Goal: Transaction & Acquisition: Download file/media

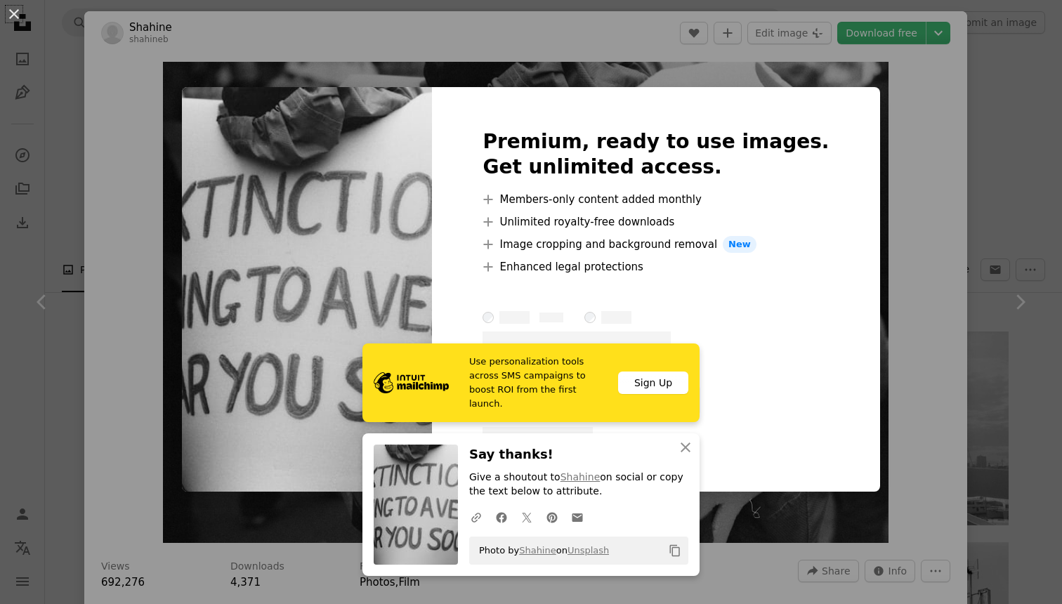
scroll to position [2811, 0]
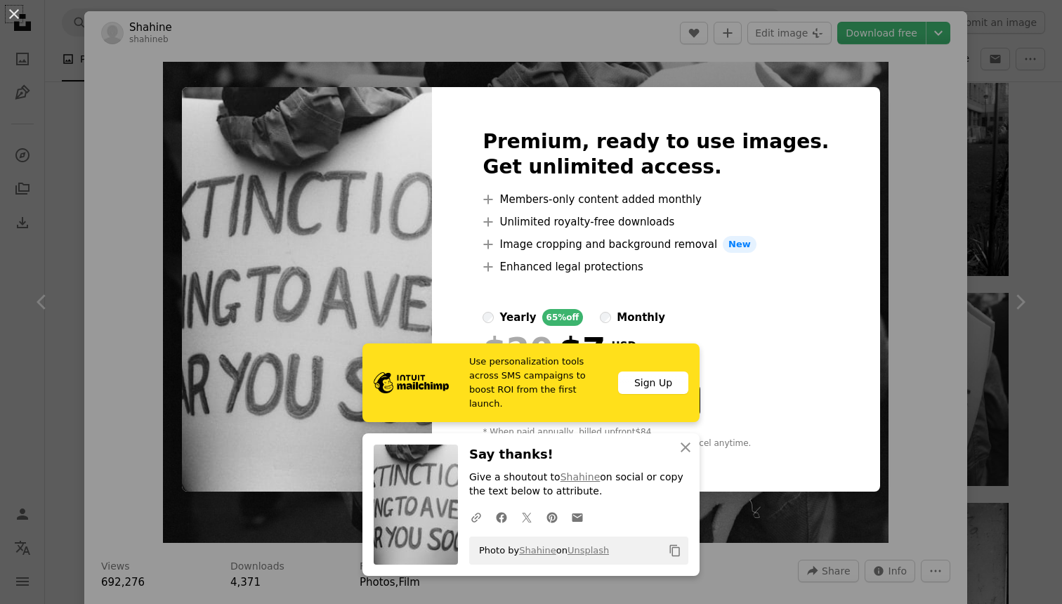
click at [939, 371] on div "An X shape Premium, ready to use images. Get unlimited access. A plus sign Memb…" at bounding box center [531, 302] width 1062 height 604
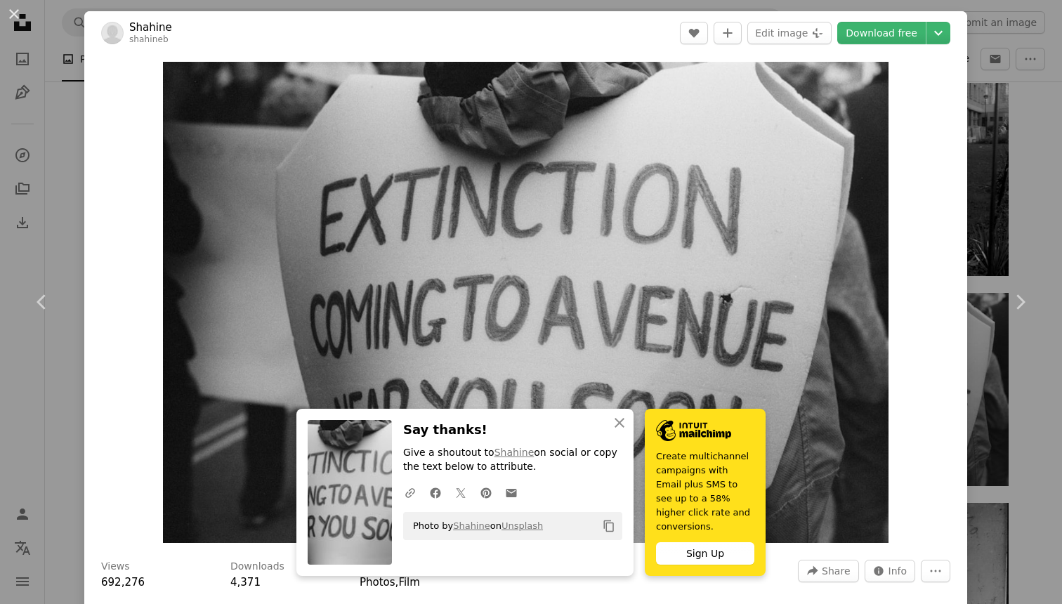
click at [958, 366] on div "Zoom in" at bounding box center [525, 302] width 883 height 495
click at [1030, 356] on link "Chevron right" at bounding box center [1019, 302] width 84 height 135
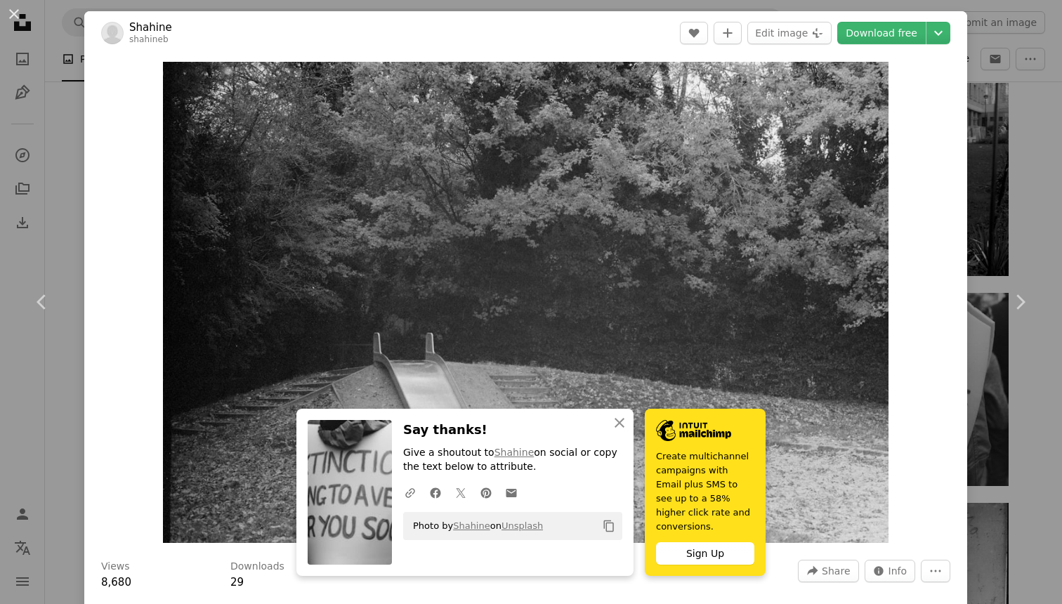
click at [1029, 176] on div "An X shape Chevron left Chevron right Shahine shahineb A heart A plus sign Edit…" at bounding box center [531, 302] width 1062 height 604
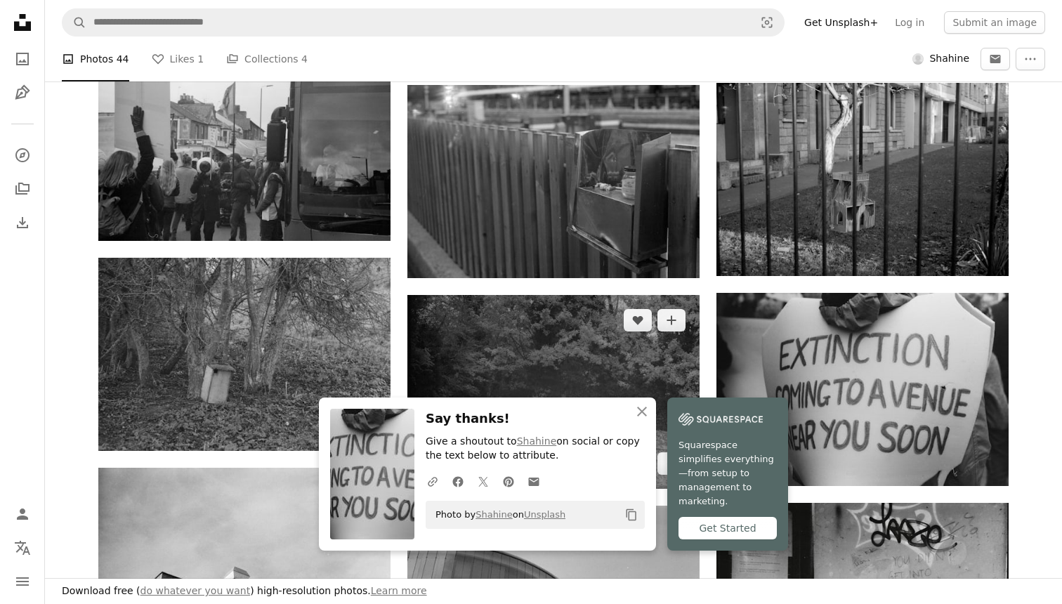
click at [583, 356] on img at bounding box center [553, 391] width 292 height 193
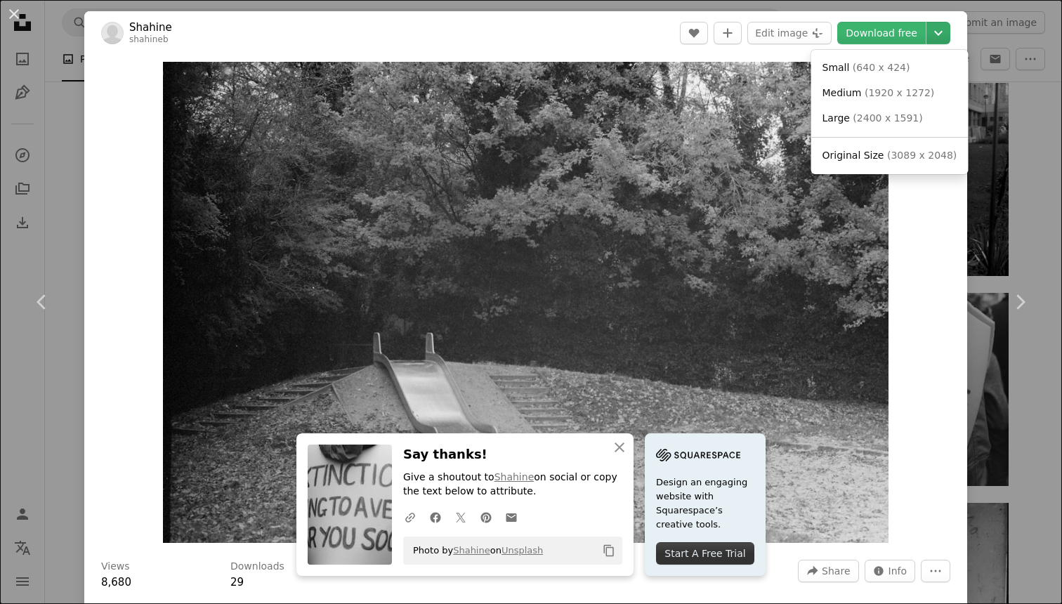
click at [947, 30] on icon "Chevron down" at bounding box center [938, 33] width 22 height 17
click at [882, 154] on span "Original Size ( 3089 x 2048 )" at bounding box center [889, 156] width 135 height 14
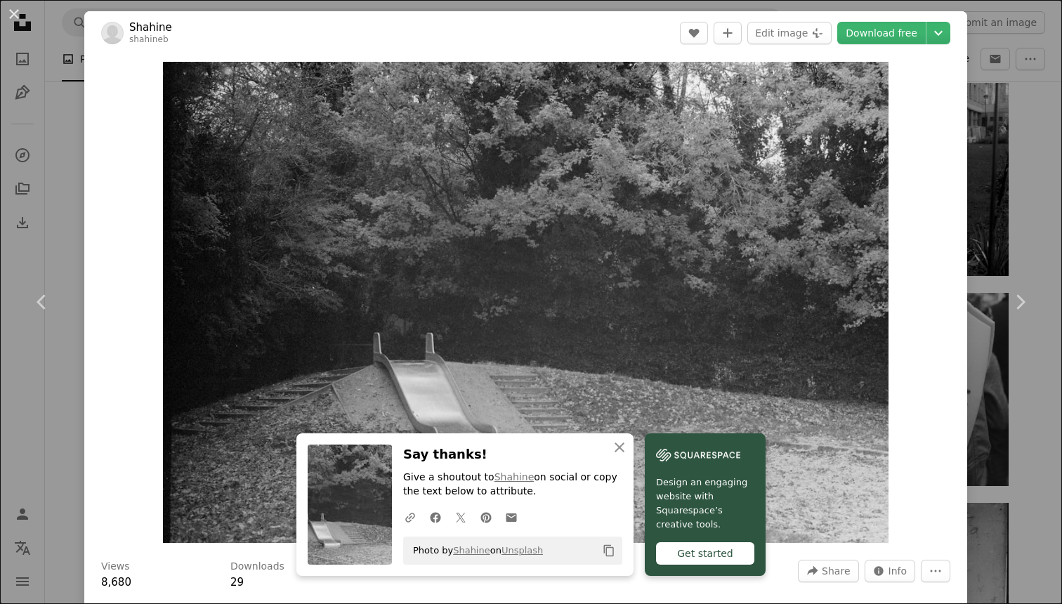
click at [1054, 133] on div "An X shape Chevron left Chevron right Shahine shahineb A heart A plus sign Edit…" at bounding box center [531, 302] width 1062 height 604
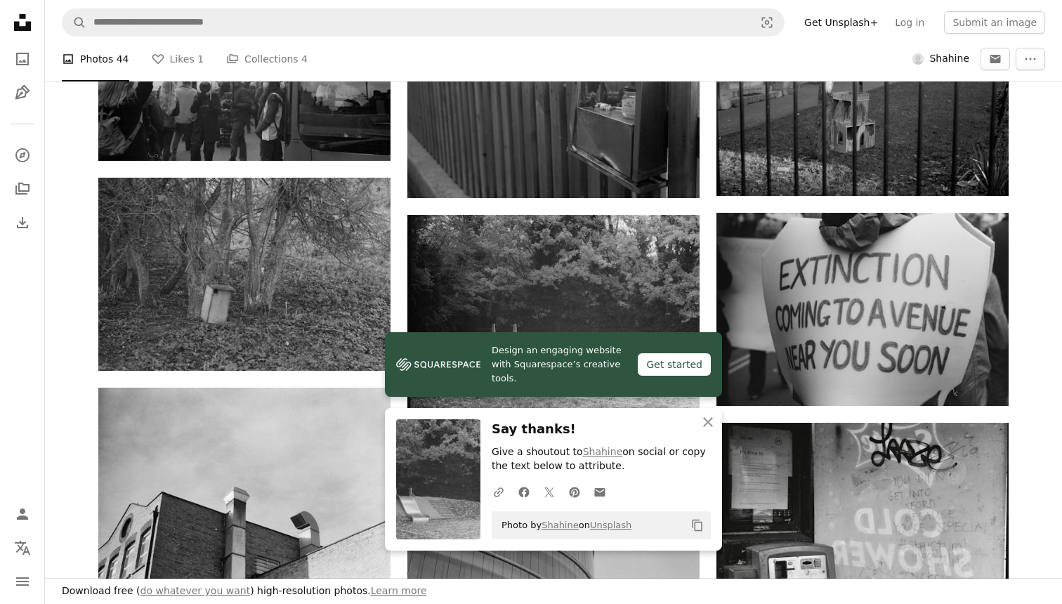
scroll to position [2893, 0]
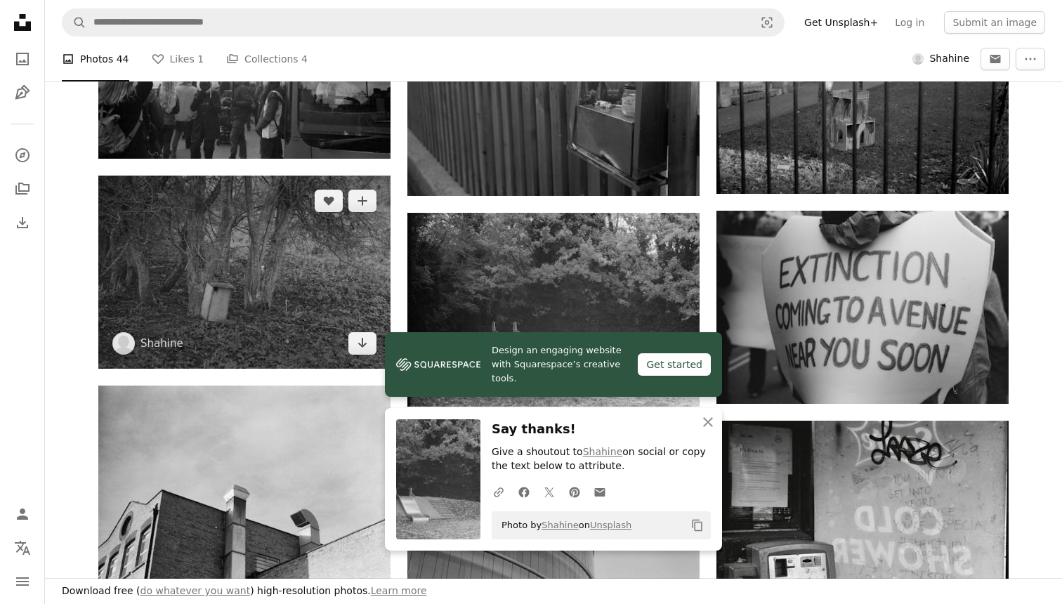
click at [275, 227] on img at bounding box center [244, 272] width 292 height 193
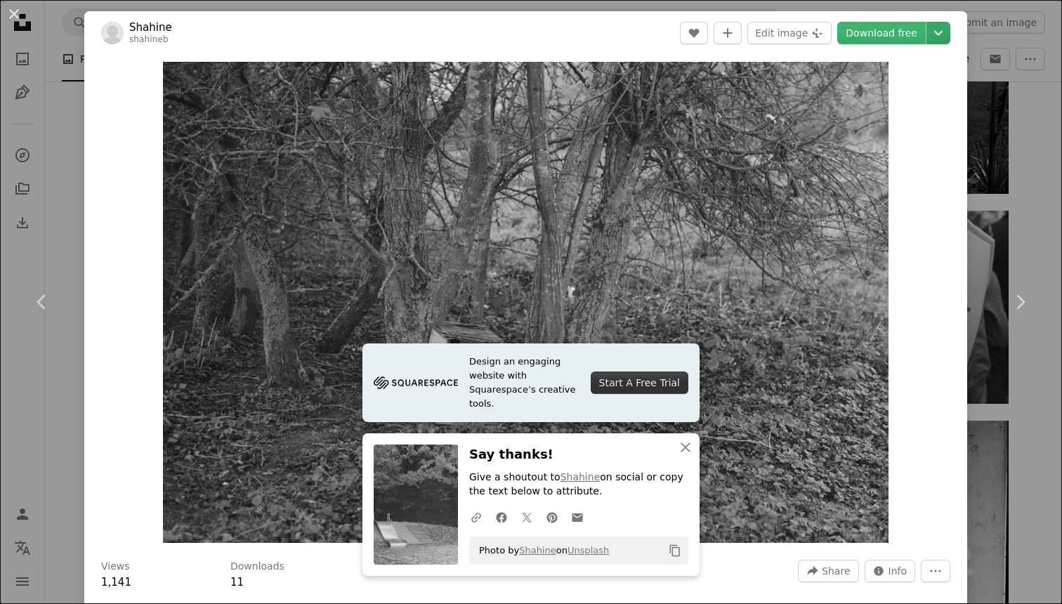
click at [949, 34] on icon "Chevron down" at bounding box center [938, 33] width 22 height 17
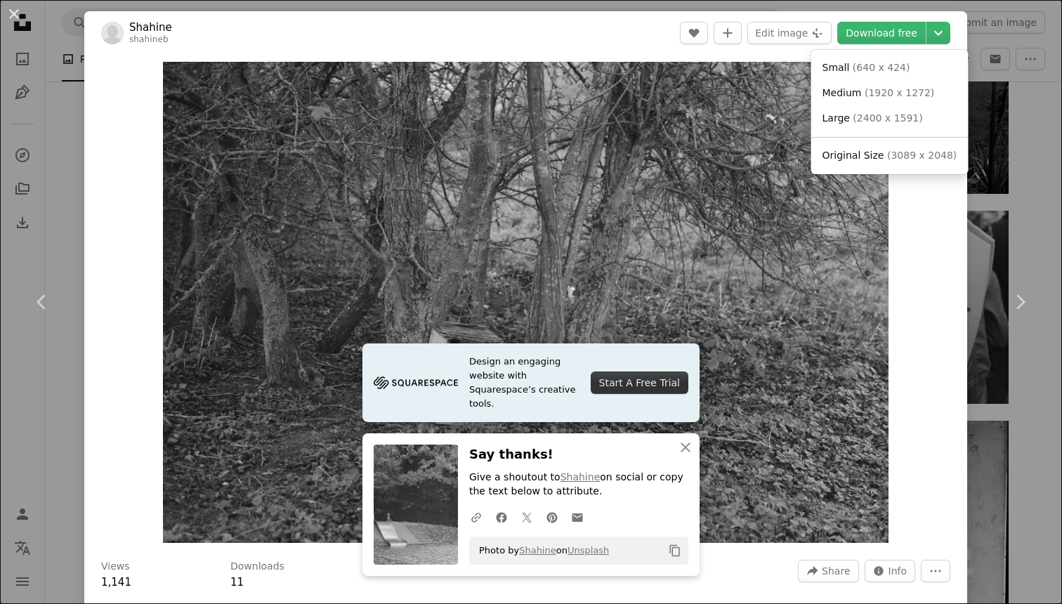
click at [880, 159] on span "Original Size ( 3089 x 2048 )" at bounding box center [889, 156] width 135 height 14
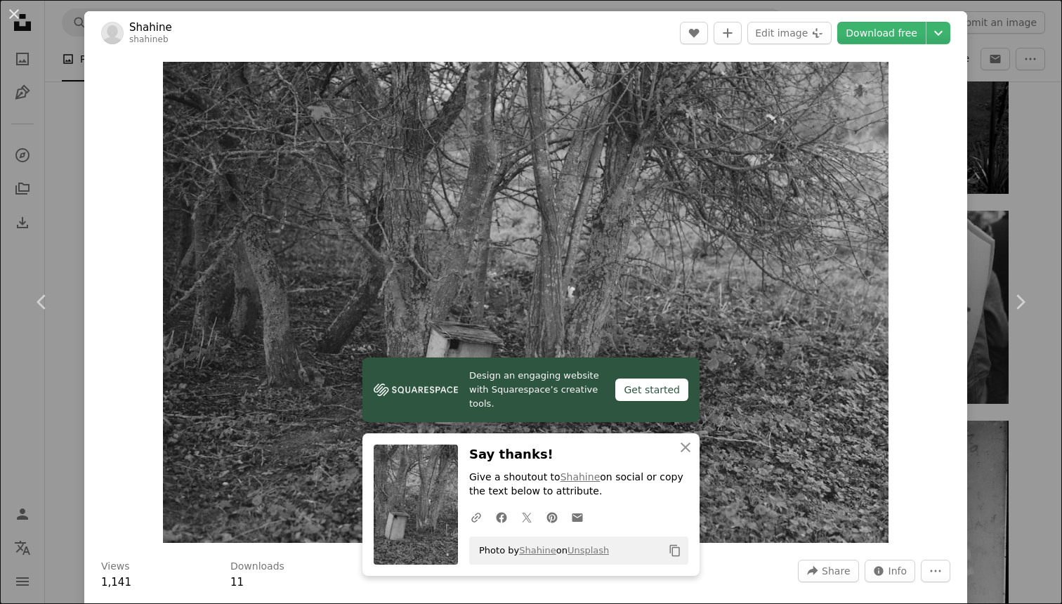
click at [1041, 152] on div "An X shape Chevron left Chevron right Shahine shahineb A heart A plus sign Edit…" at bounding box center [531, 302] width 1062 height 604
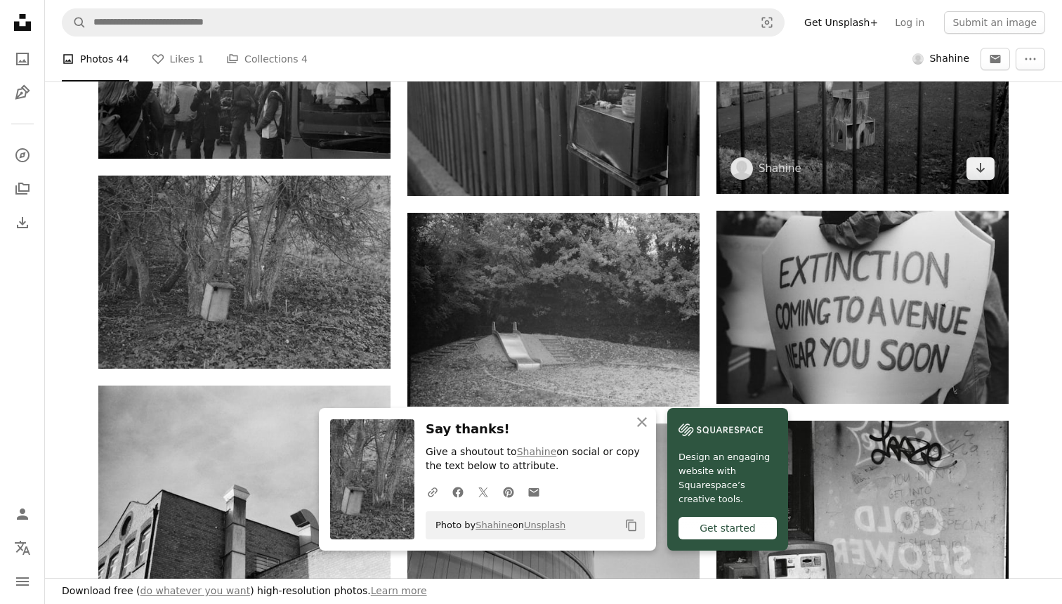
click at [855, 163] on img at bounding box center [862, 97] width 292 height 193
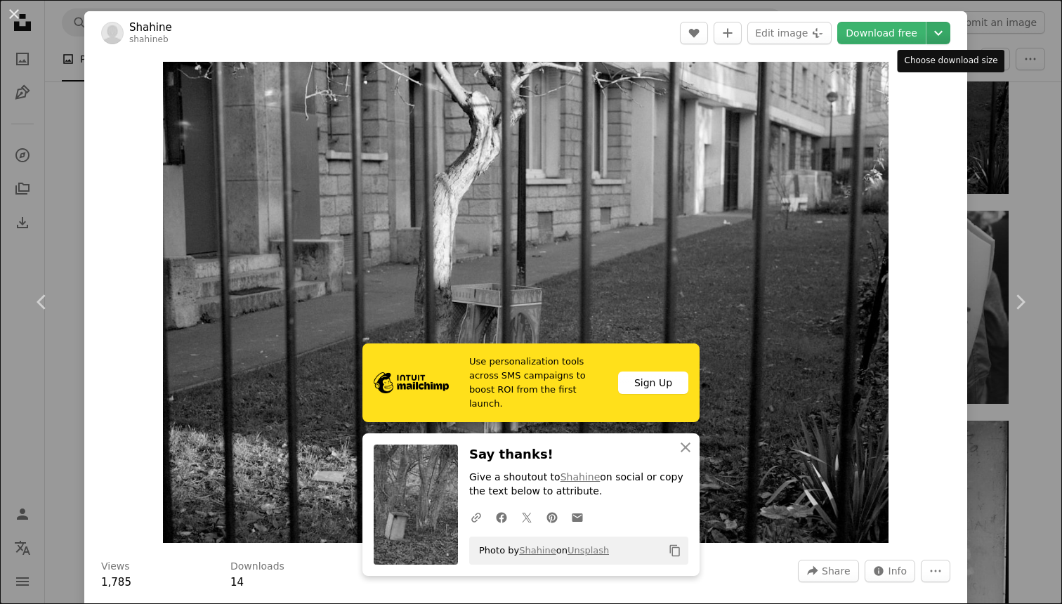
click at [949, 28] on icon "Chevron down" at bounding box center [938, 33] width 22 height 17
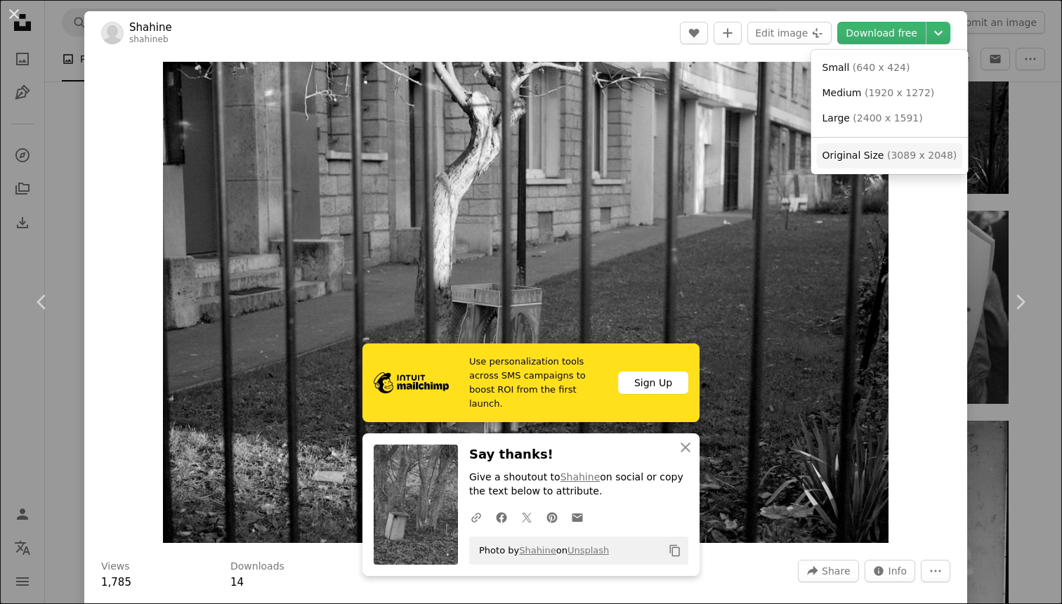
click at [876, 157] on span "Original Size" at bounding box center [853, 155] width 62 height 11
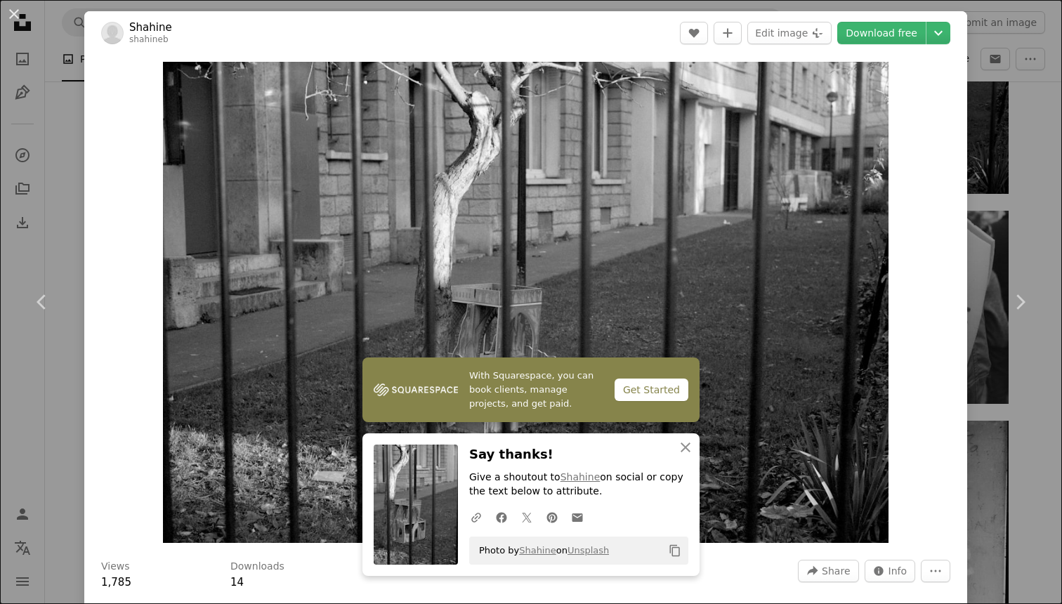
click at [1034, 124] on div "An X shape Chevron left Chevron right Shahine shahineb A heart A plus sign Edit…" at bounding box center [531, 302] width 1062 height 604
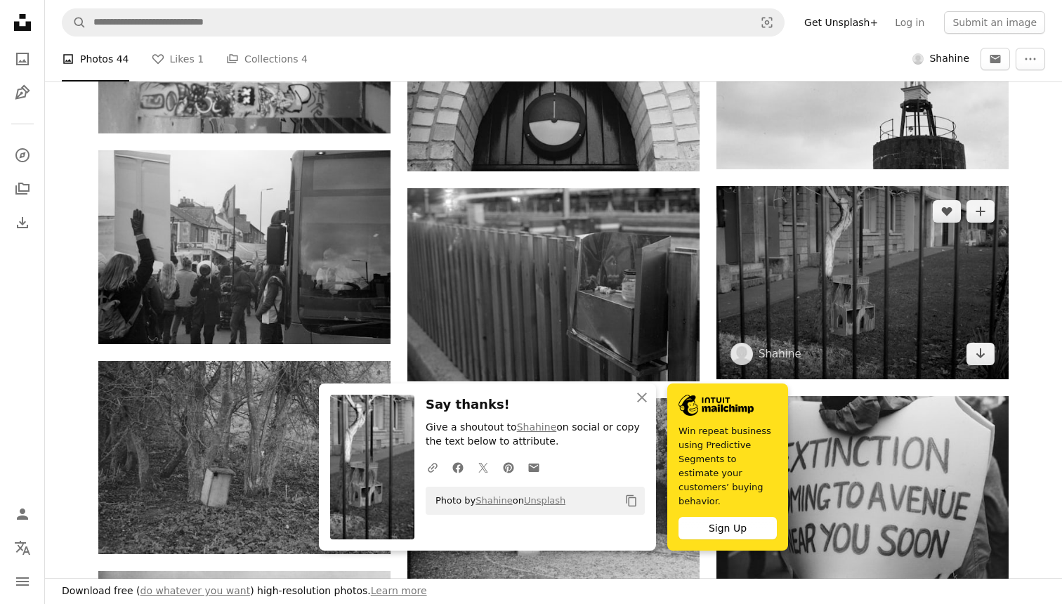
scroll to position [2641, 0]
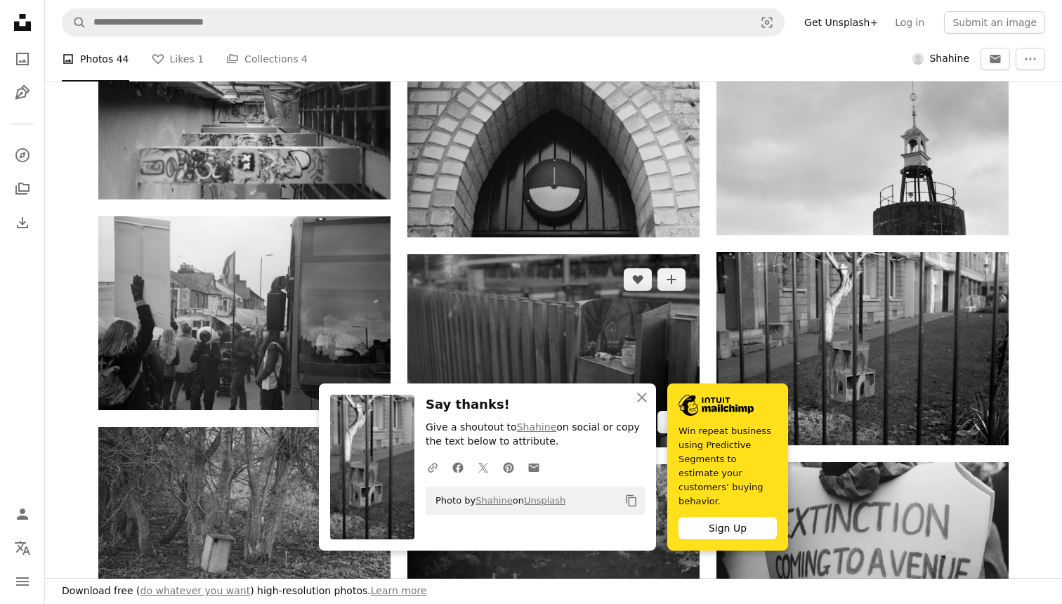
click at [572, 305] on img at bounding box center [553, 350] width 292 height 193
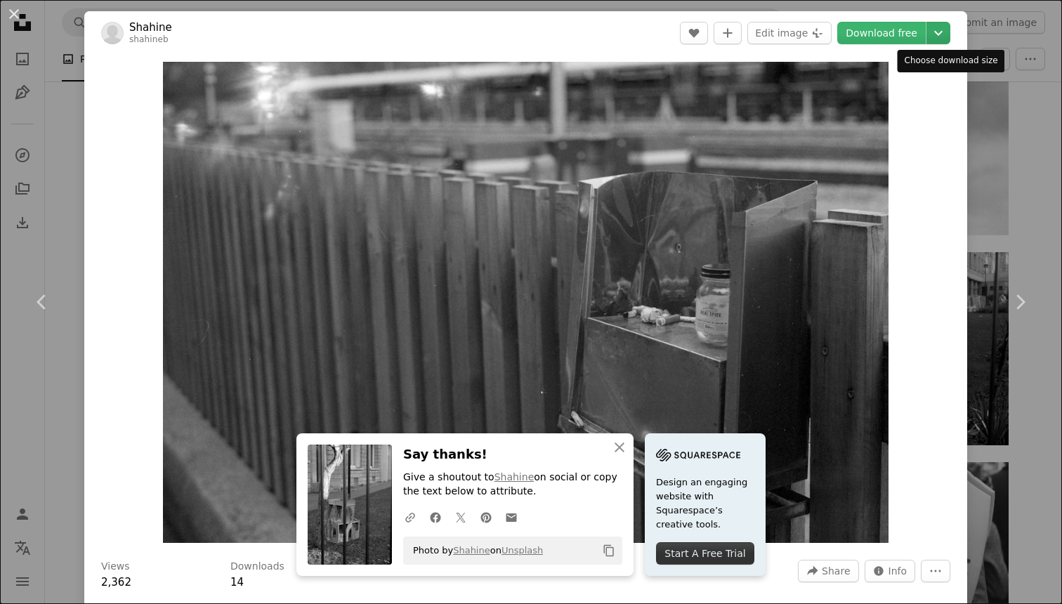
click at [949, 34] on icon "Chevron down" at bounding box center [938, 33] width 22 height 17
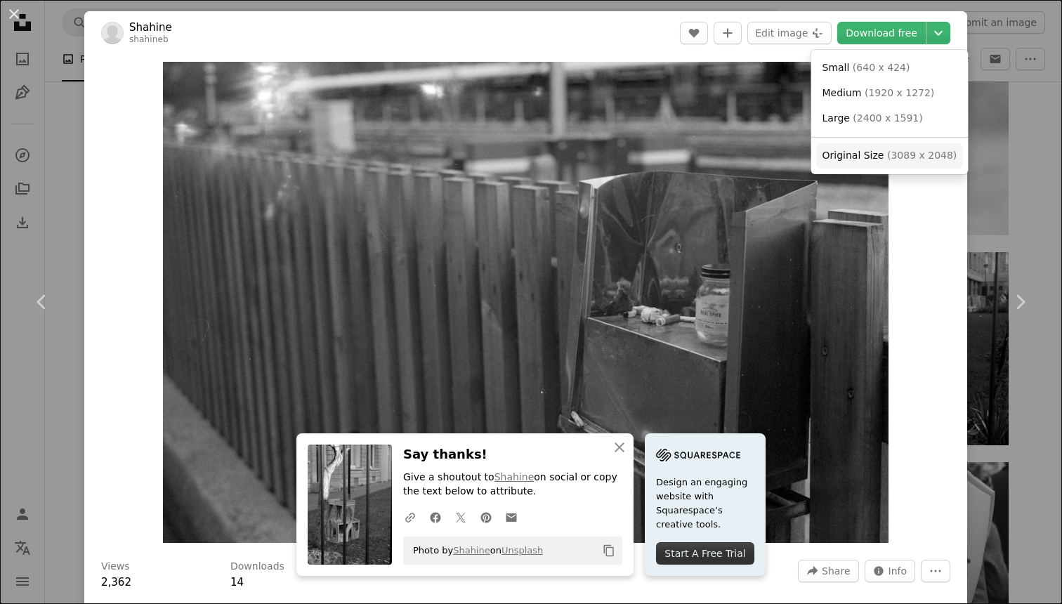
click at [886, 162] on span "Original Size ( 3089 x 2048 )" at bounding box center [889, 156] width 135 height 14
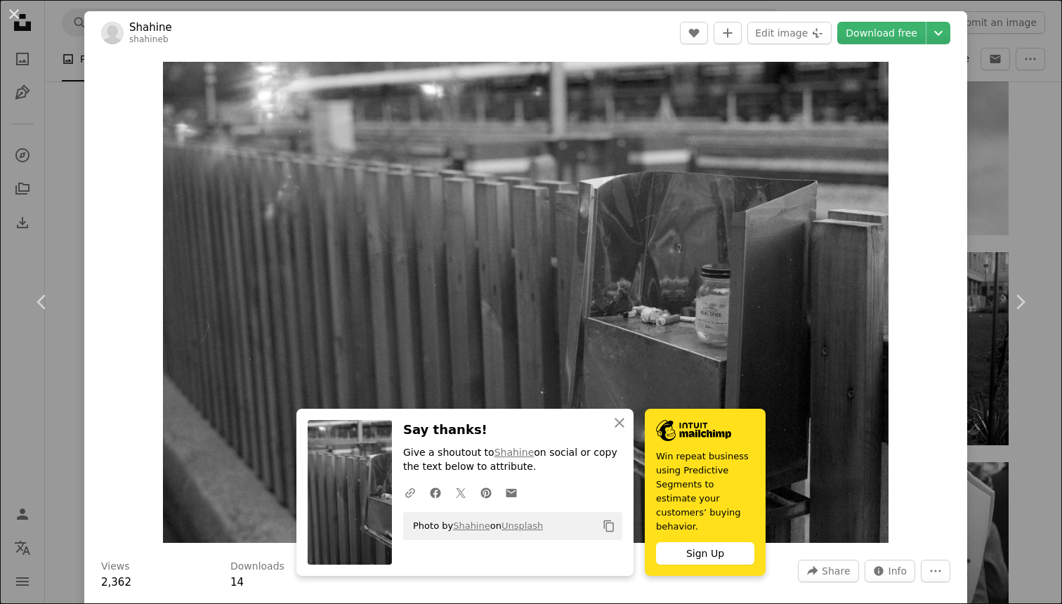
click at [1029, 143] on div "An X shape Chevron left Chevron right [PERSON_NAME] A heart A plus sign Edit im…" at bounding box center [531, 302] width 1062 height 604
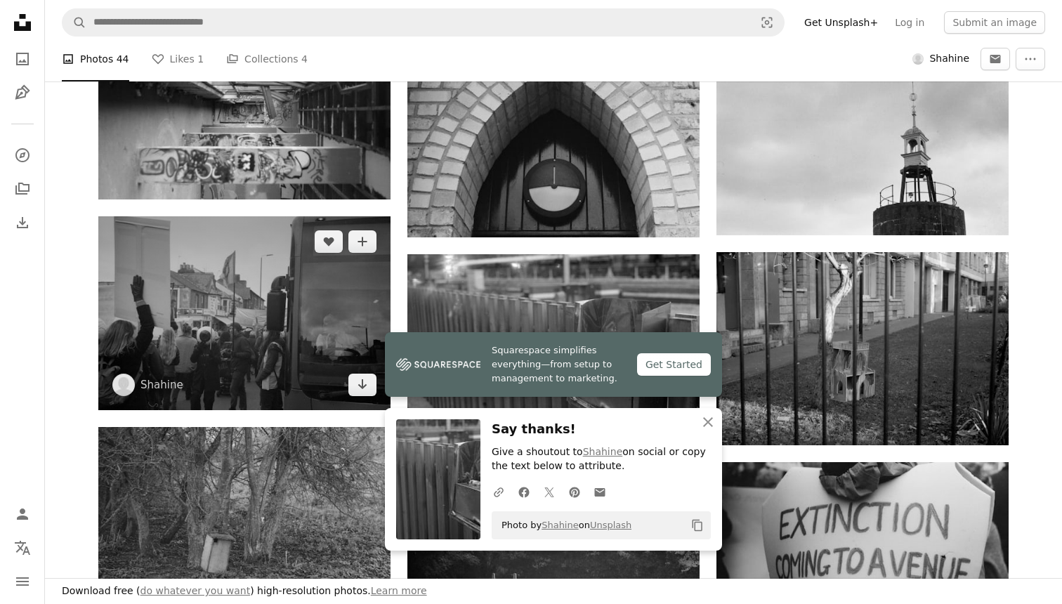
click at [290, 300] on img at bounding box center [244, 312] width 292 height 193
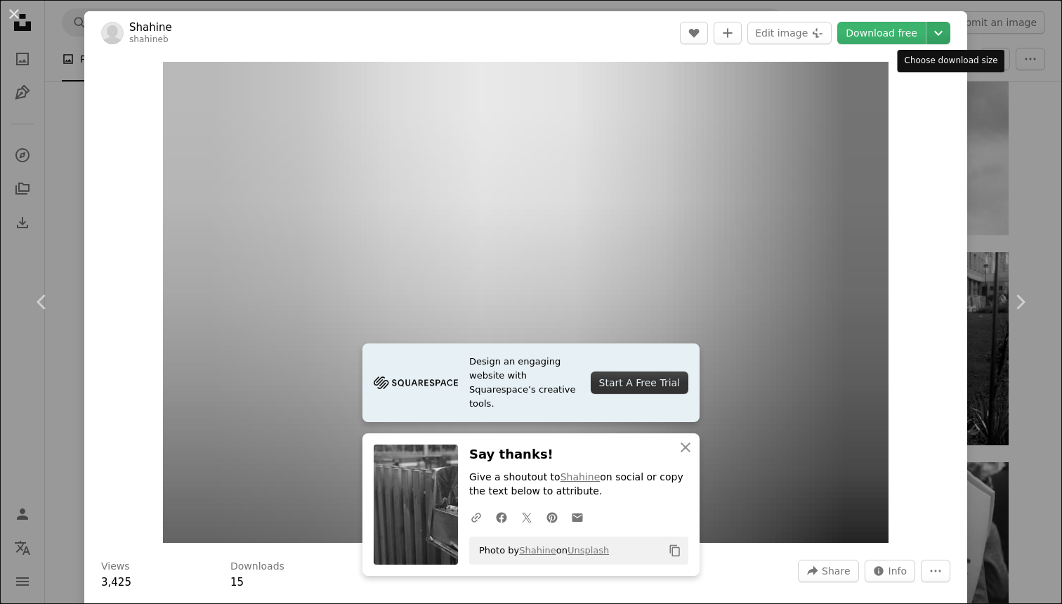
click at [949, 35] on icon "Chevron down" at bounding box center [938, 33] width 22 height 17
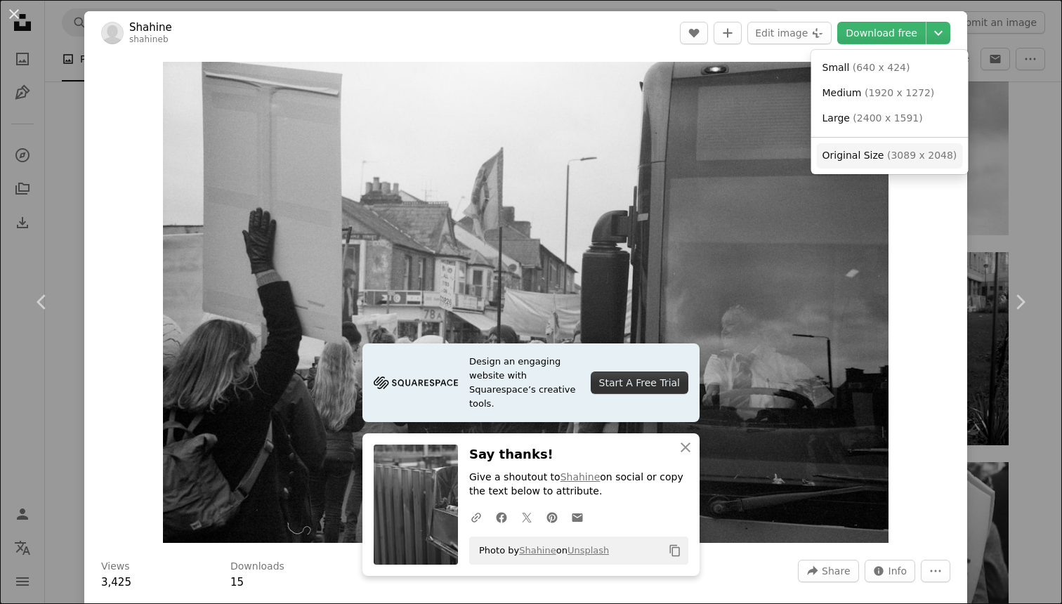
click at [861, 159] on span "Original Size" at bounding box center [853, 155] width 62 height 11
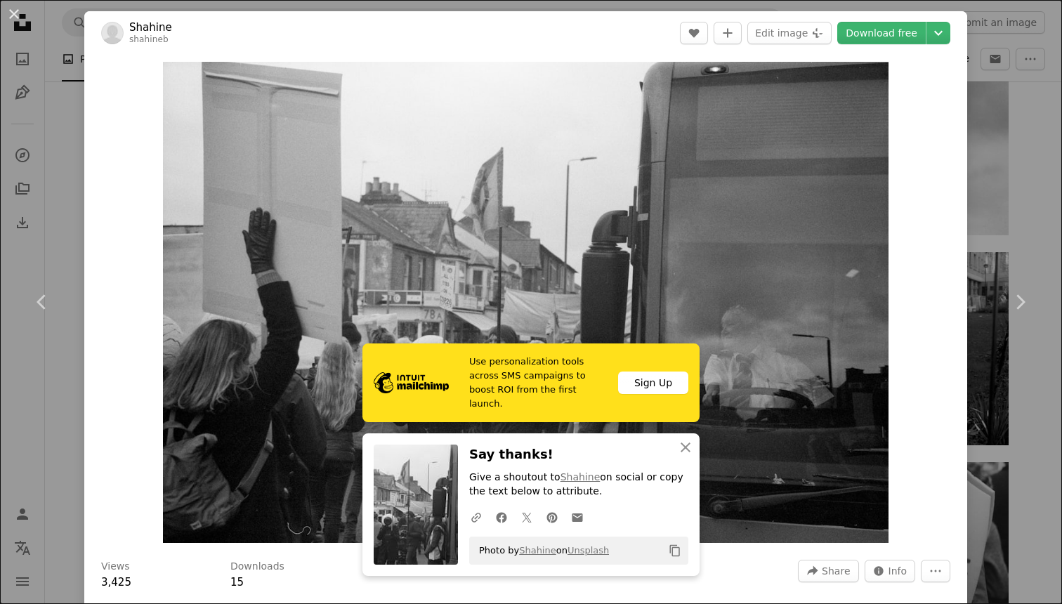
click at [1029, 147] on div "An X shape Chevron left Chevron right Shahine shahineb A heart A plus sign Edit…" at bounding box center [531, 302] width 1062 height 604
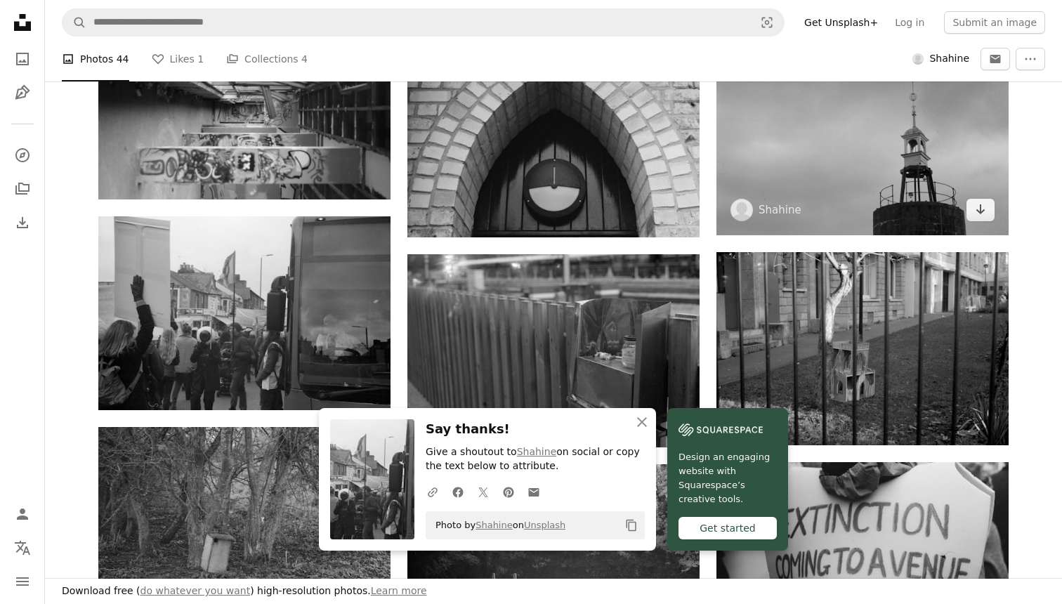
click at [814, 123] on img at bounding box center [862, 137] width 292 height 193
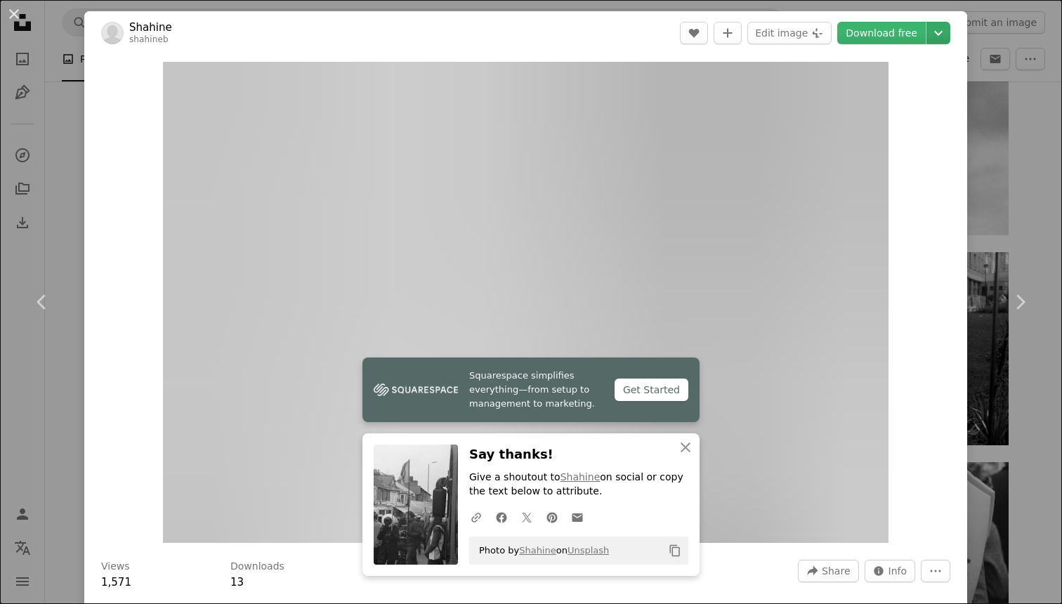
click at [949, 27] on icon "Chevron down" at bounding box center [938, 33] width 22 height 17
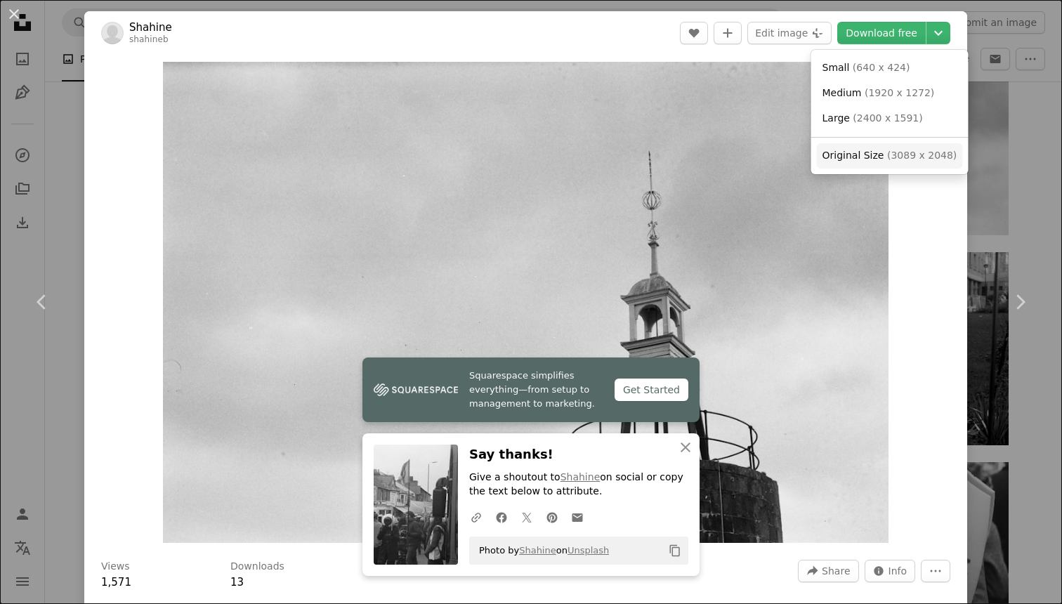
click at [873, 154] on span "Original Size" at bounding box center [853, 155] width 62 height 11
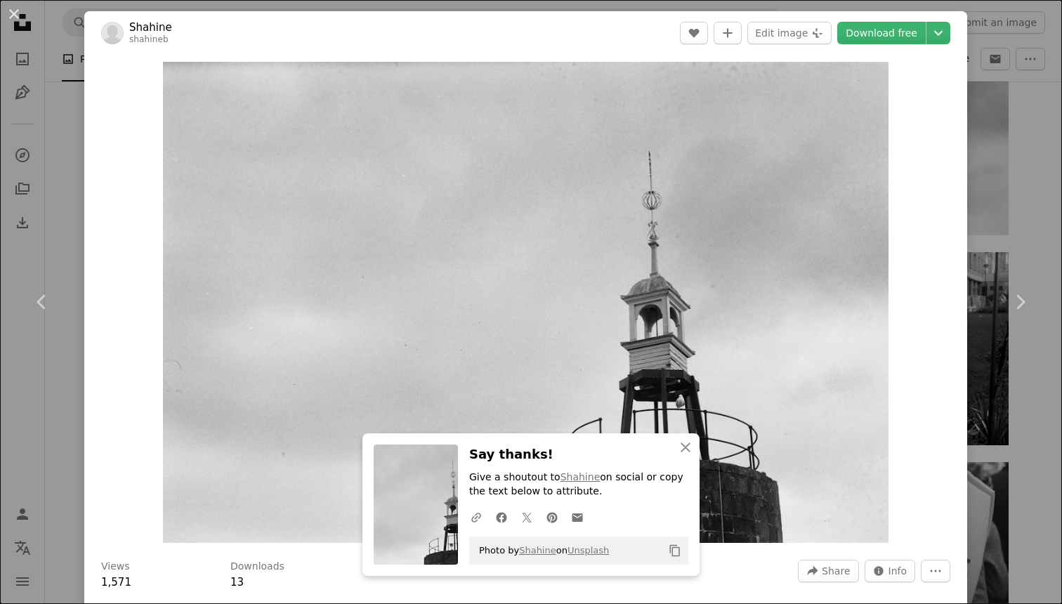
click at [873, 154] on img "Zoom in on this image" at bounding box center [525, 302] width 725 height 481
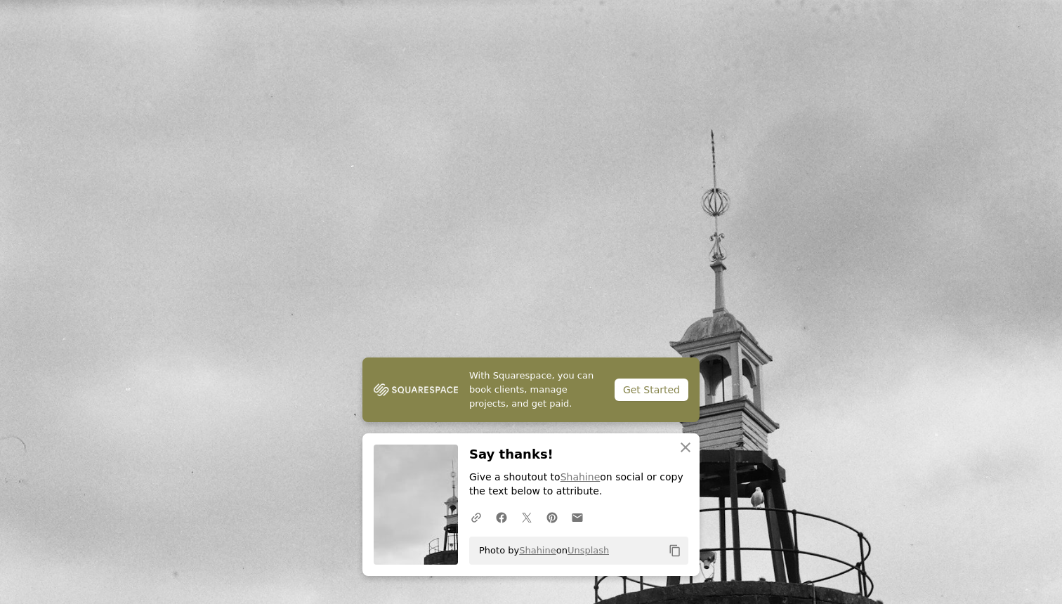
scroll to position [51, 0]
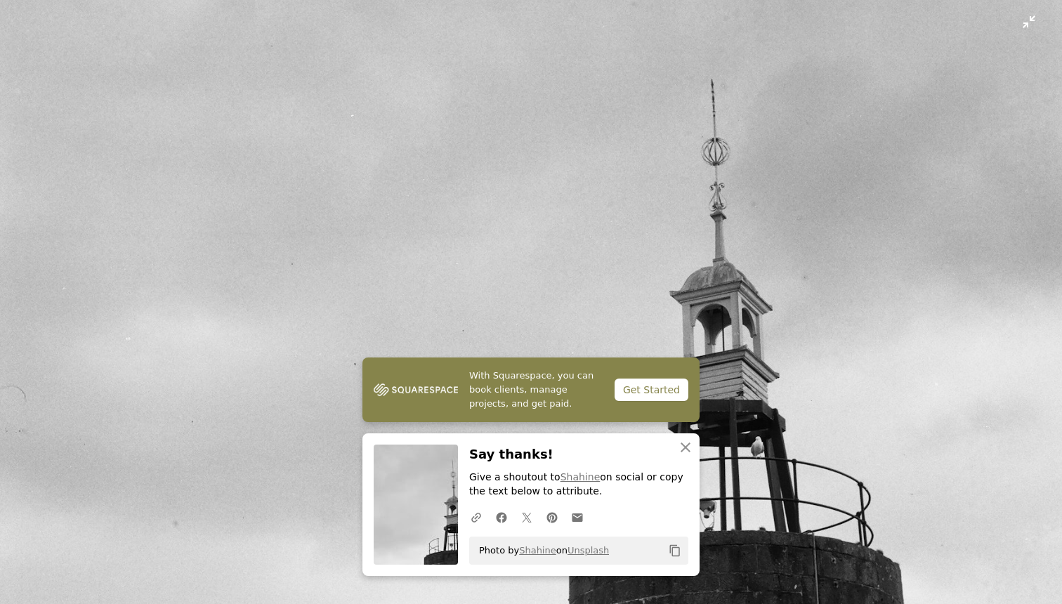
click at [312, 230] on img "Zoom out on this image" at bounding box center [530, 301] width 1063 height 705
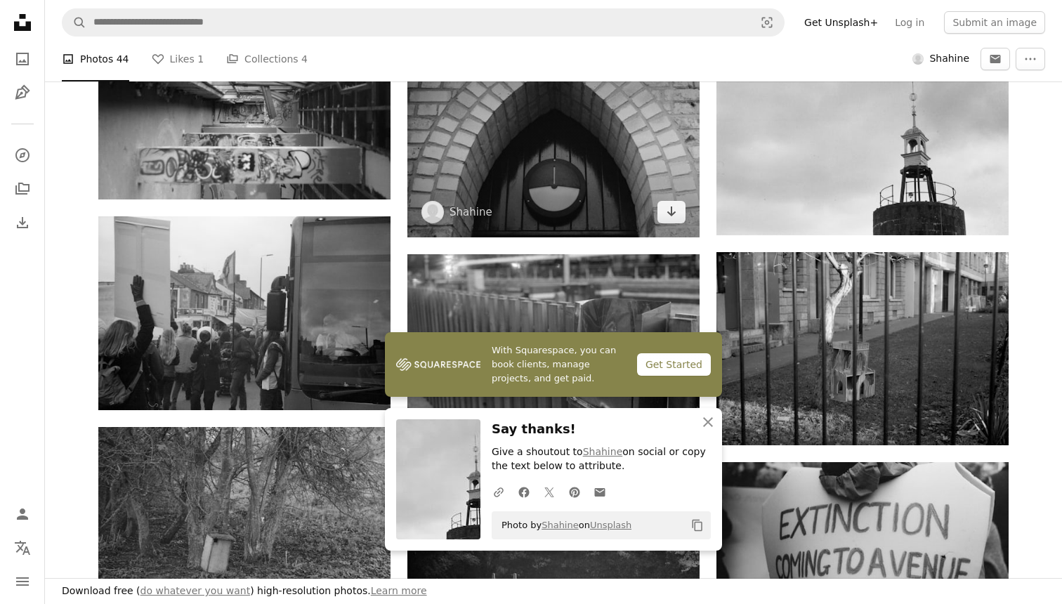
click at [510, 166] on img at bounding box center [553, 138] width 292 height 197
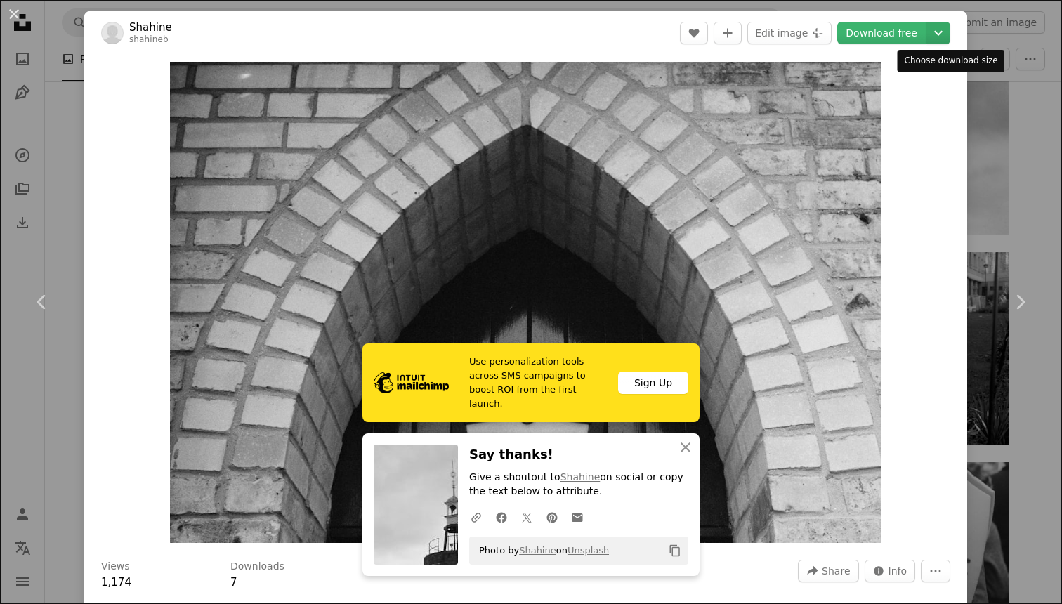
click at [949, 33] on icon "Chevron down" at bounding box center [938, 33] width 22 height 17
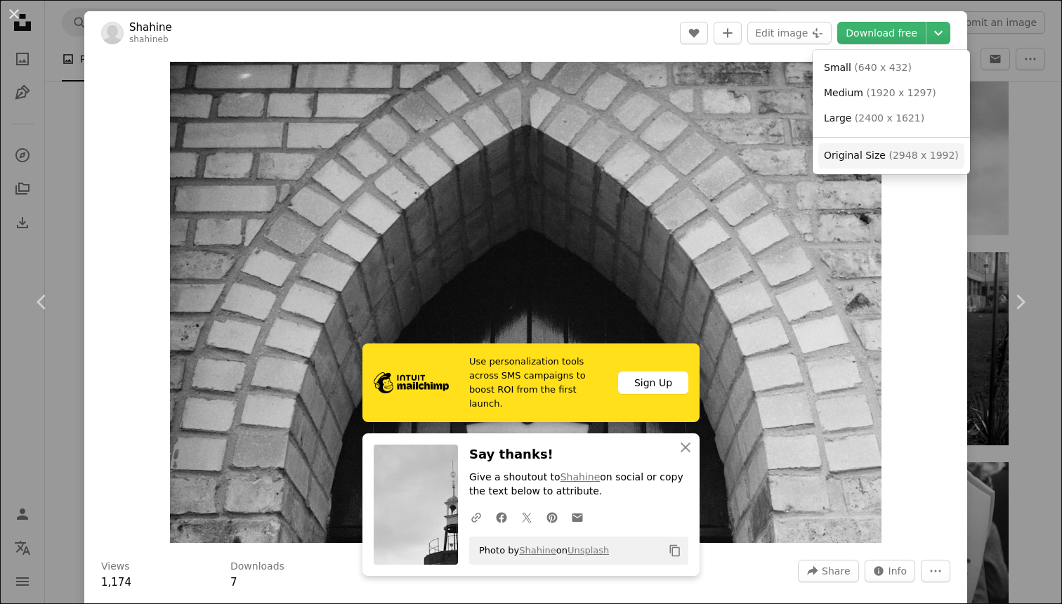
click at [881, 157] on span "Original Size" at bounding box center [855, 155] width 62 height 11
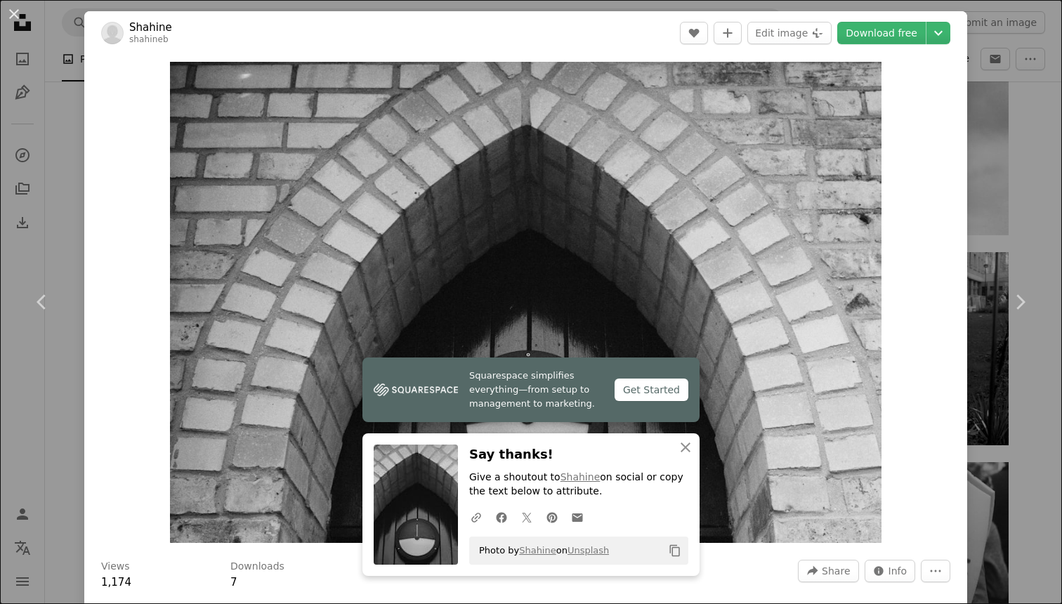
click at [1043, 107] on div "An X shape Chevron left Chevron right Shahine shahineb A heart A plus sign Edit…" at bounding box center [531, 302] width 1062 height 604
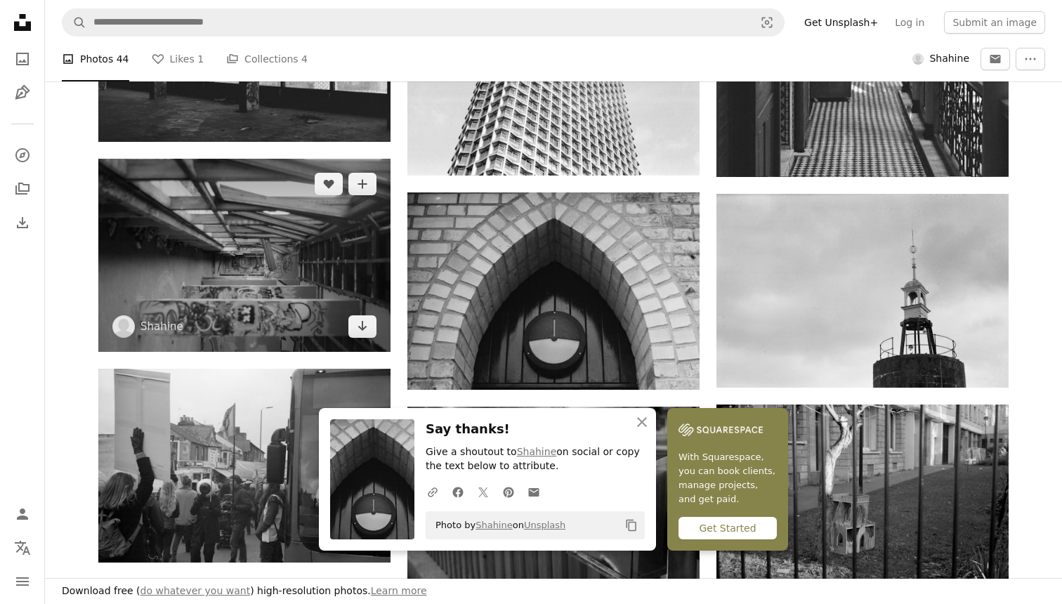
scroll to position [2434, 0]
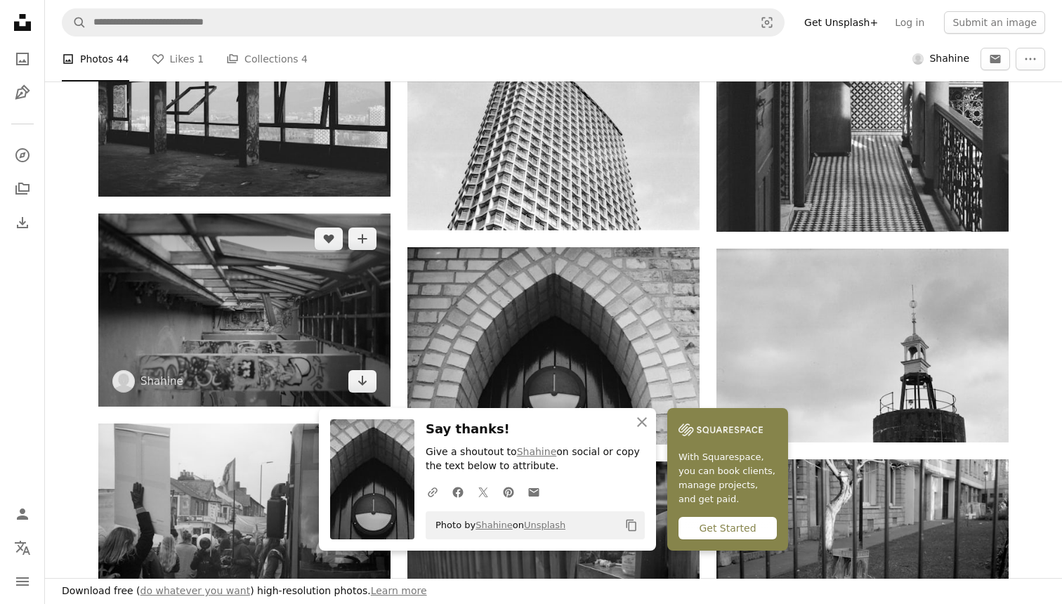
click at [256, 268] on img at bounding box center [244, 309] width 292 height 193
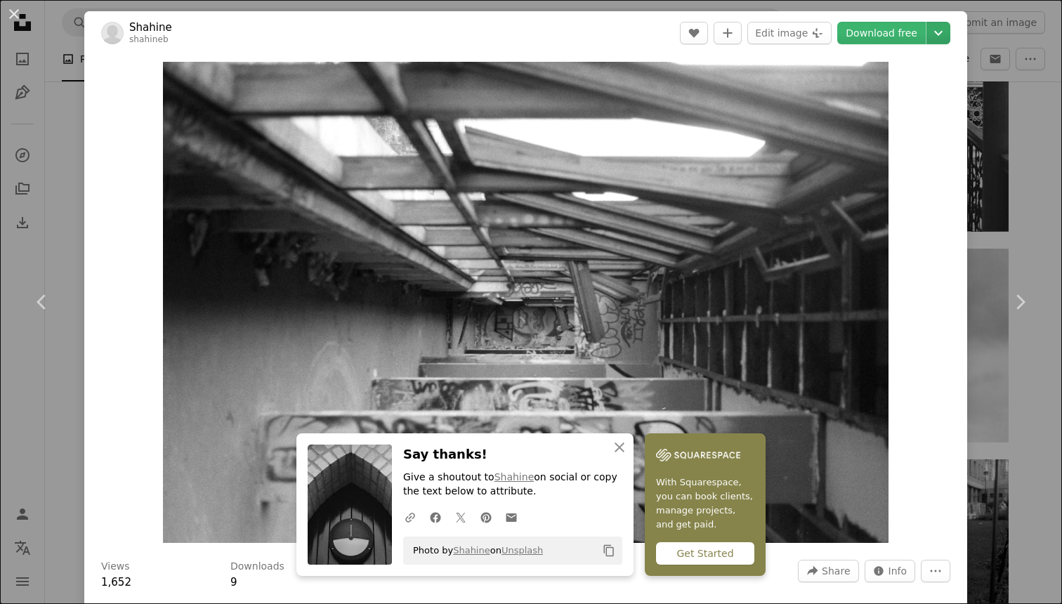
click at [937, 29] on button "Chevron down" at bounding box center [938, 33] width 24 height 22
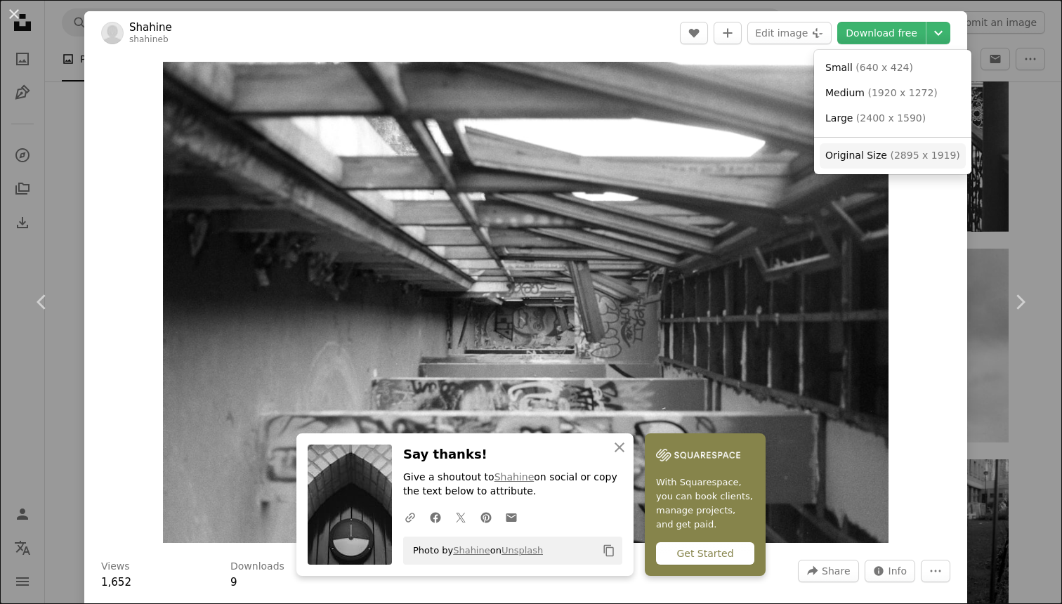
click at [880, 155] on span "Original Size" at bounding box center [856, 155] width 62 height 11
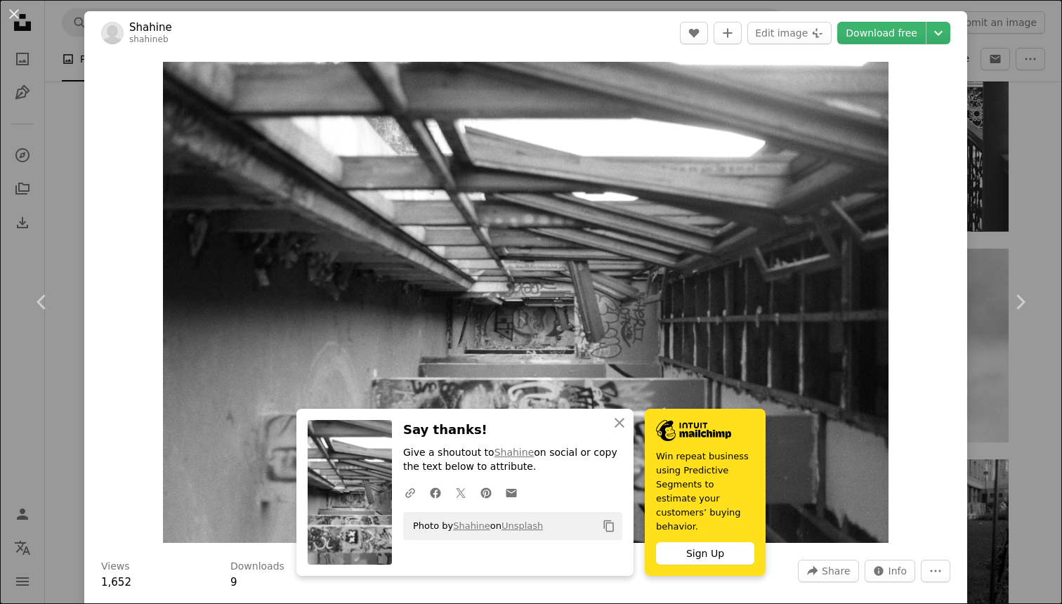
click at [1043, 178] on div "An X shape Chevron left Chevron right Shahine shahineb A heart A plus sign Edit…" at bounding box center [531, 302] width 1062 height 604
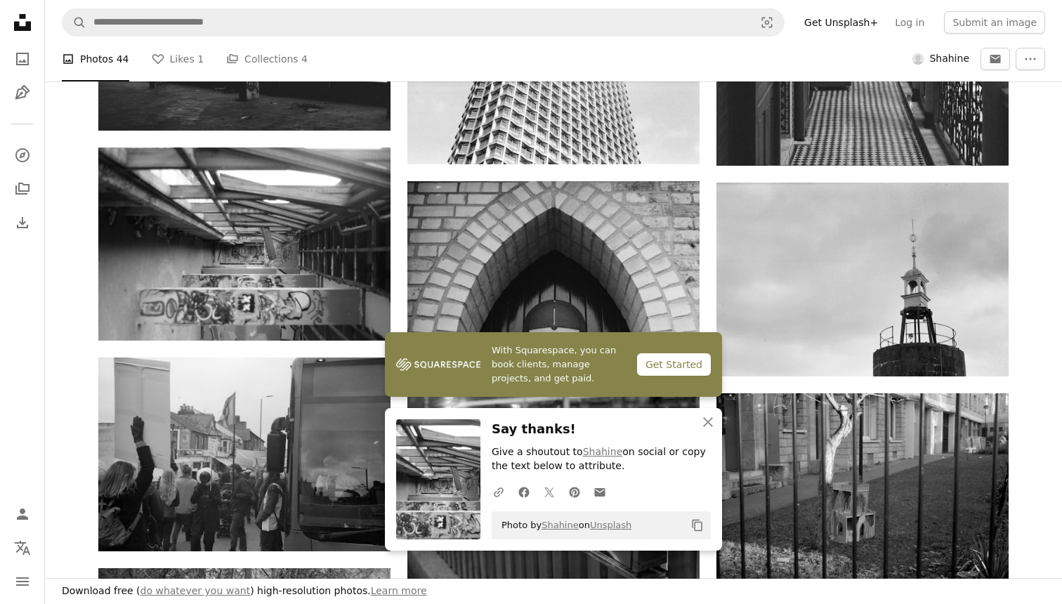
scroll to position [2627, 0]
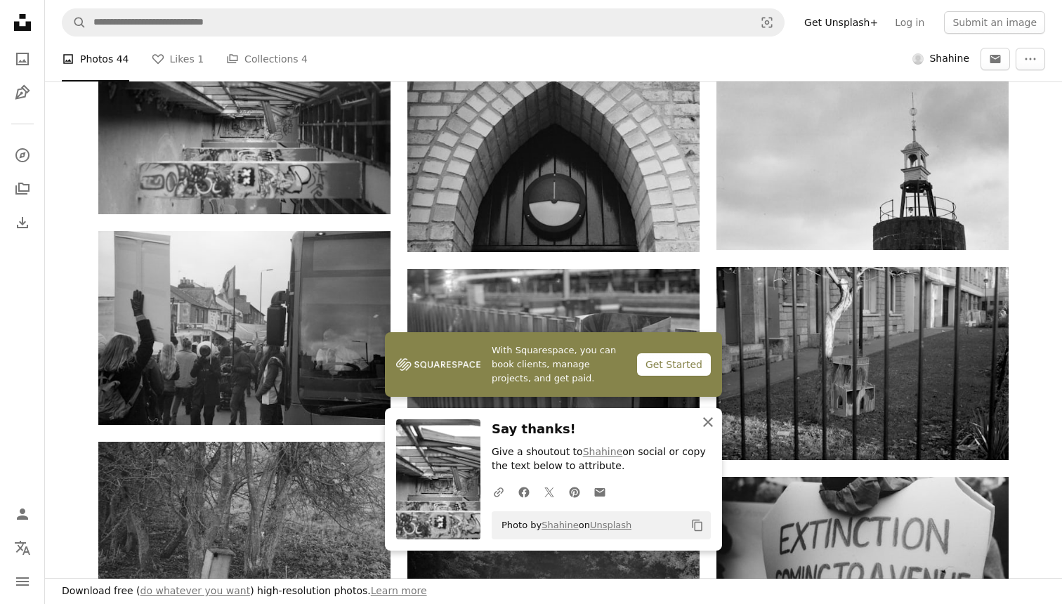
click at [703, 424] on icon "An X shape" at bounding box center [707, 422] width 17 height 17
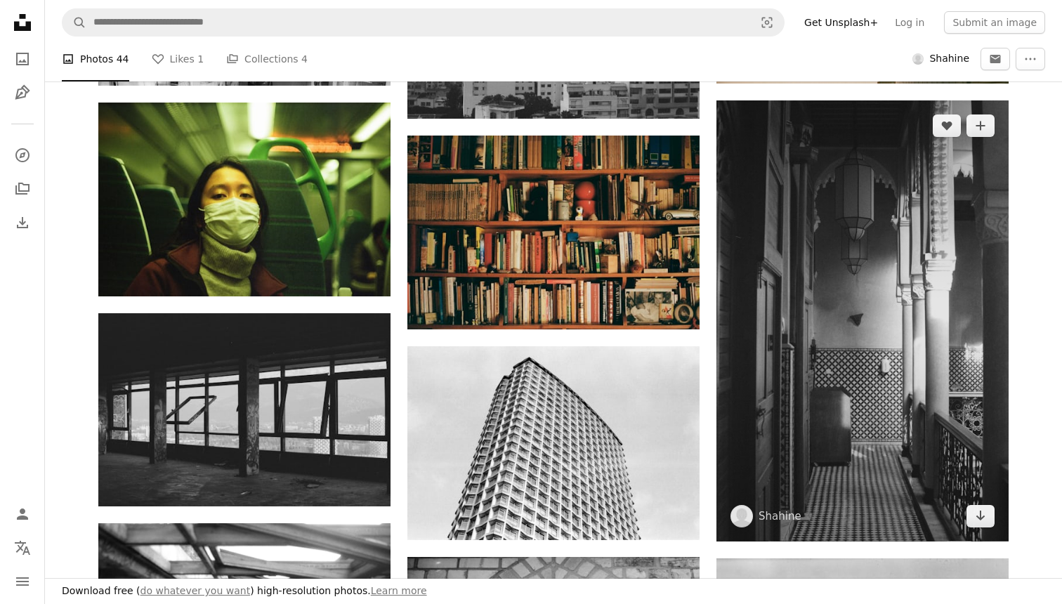
scroll to position [2210, 0]
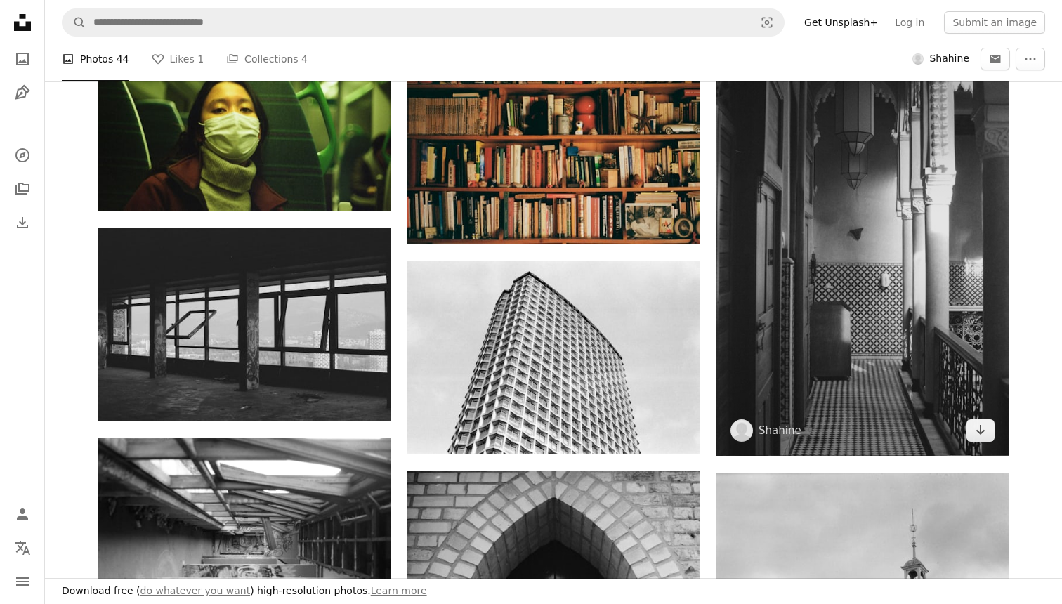
click at [831, 288] on img at bounding box center [862, 235] width 292 height 441
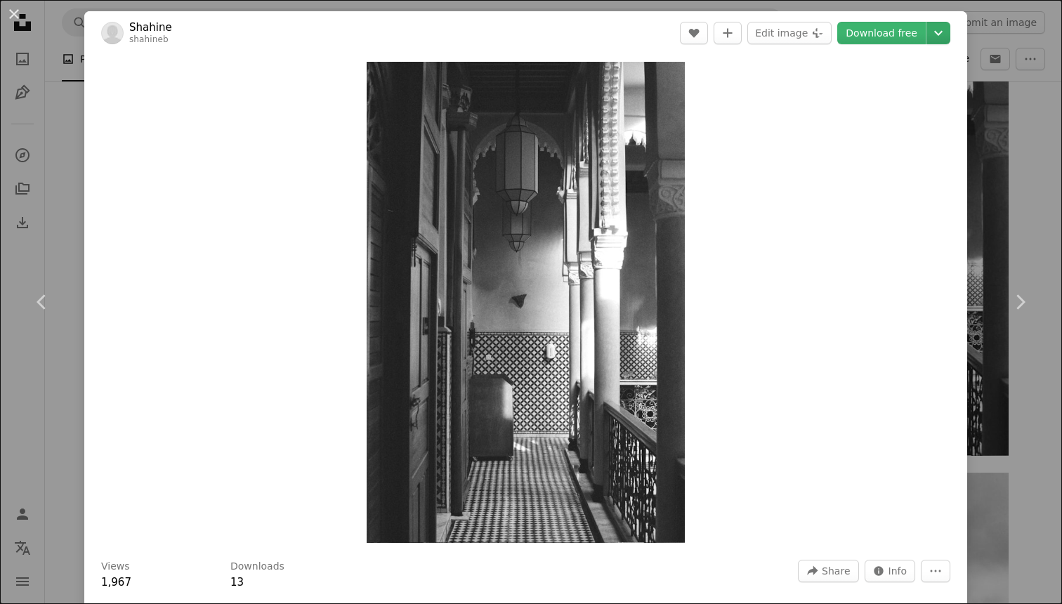
click at [949, 39] on icon "Chevron down" at bounding box center [938, 33] width 22 height 17
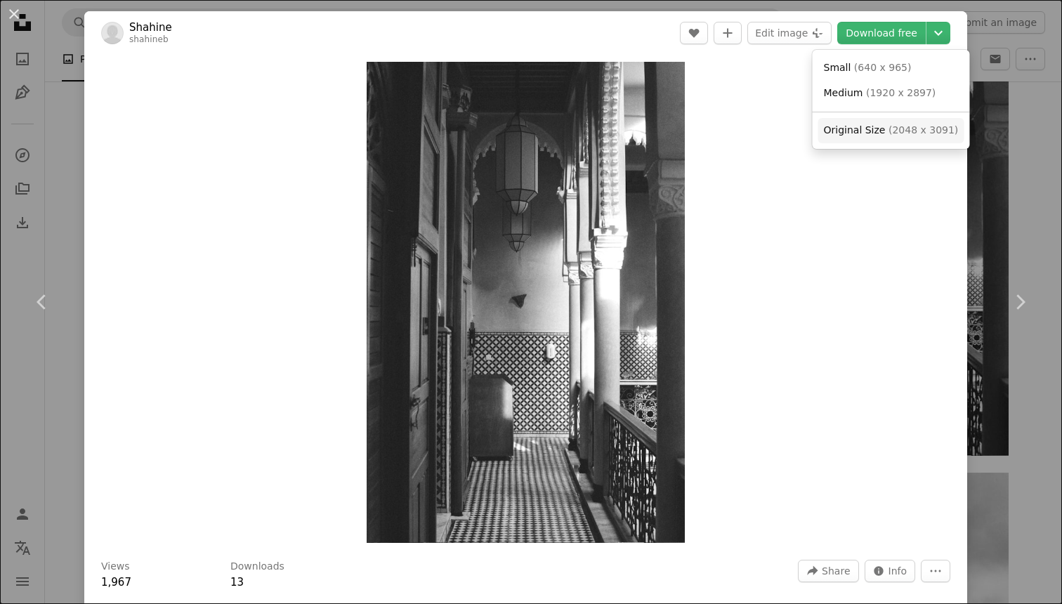
click at [893, 131] on span "( 2048 x 3091 )" at bounding box center [923, 129] width 70 height 11
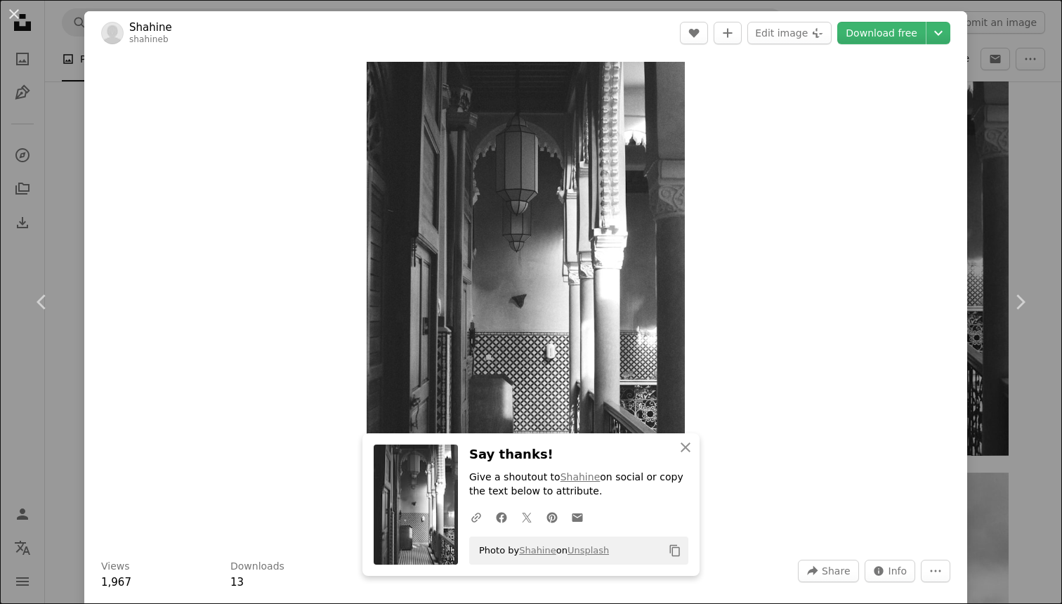
click at [1022, 145] on div "An X shape Chevron left Chevron right Shahine shahineb A heart A plus sign Edit…" at bounding box center [531, 302] width 1062 height 604
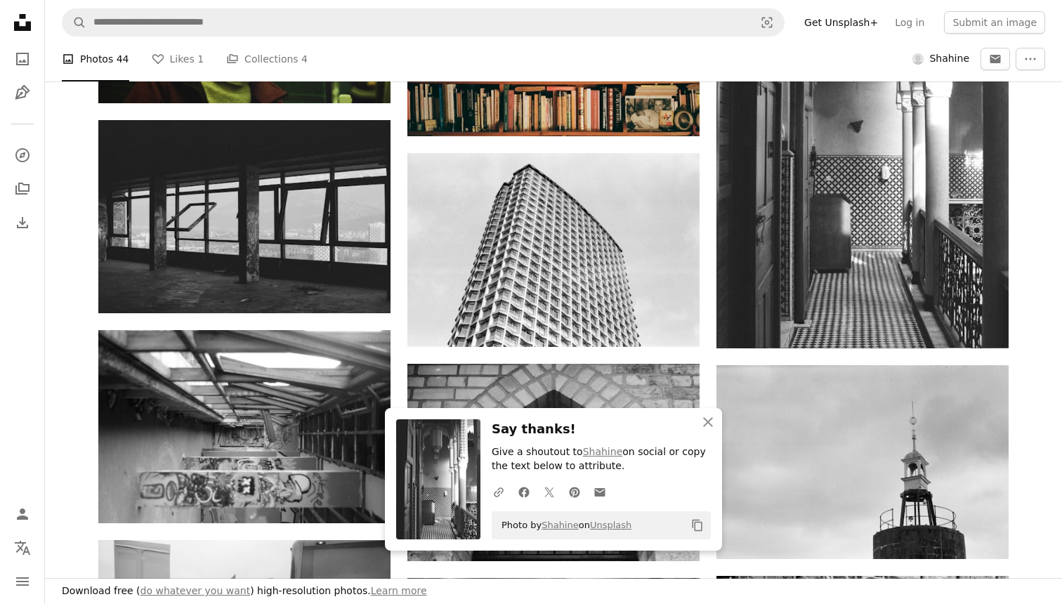
scroll to position [2312, 0]
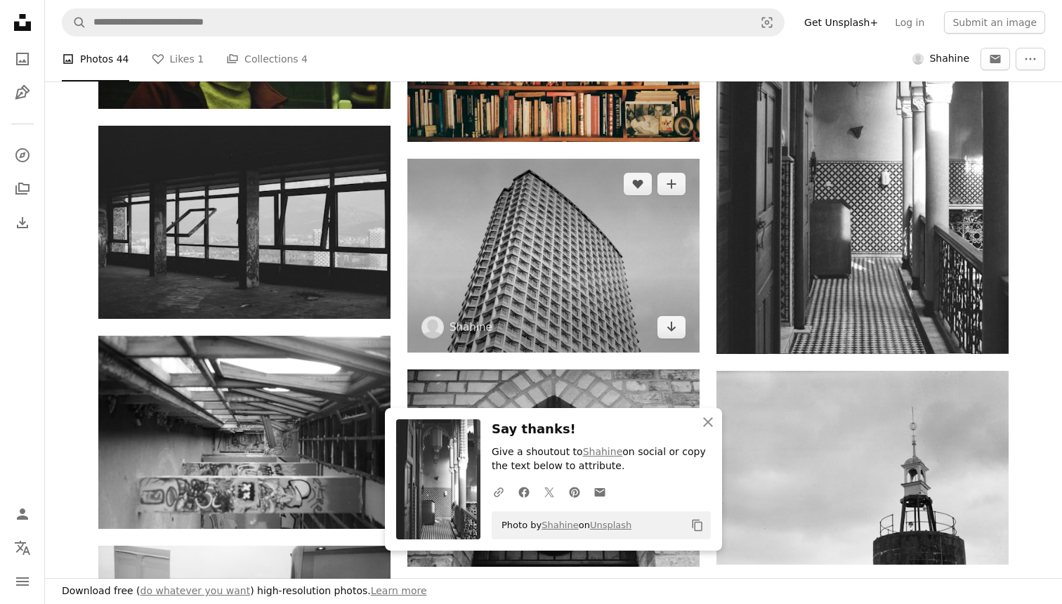
click at [518, 251] on img at bounding box center [553, 255] width 292 height 193
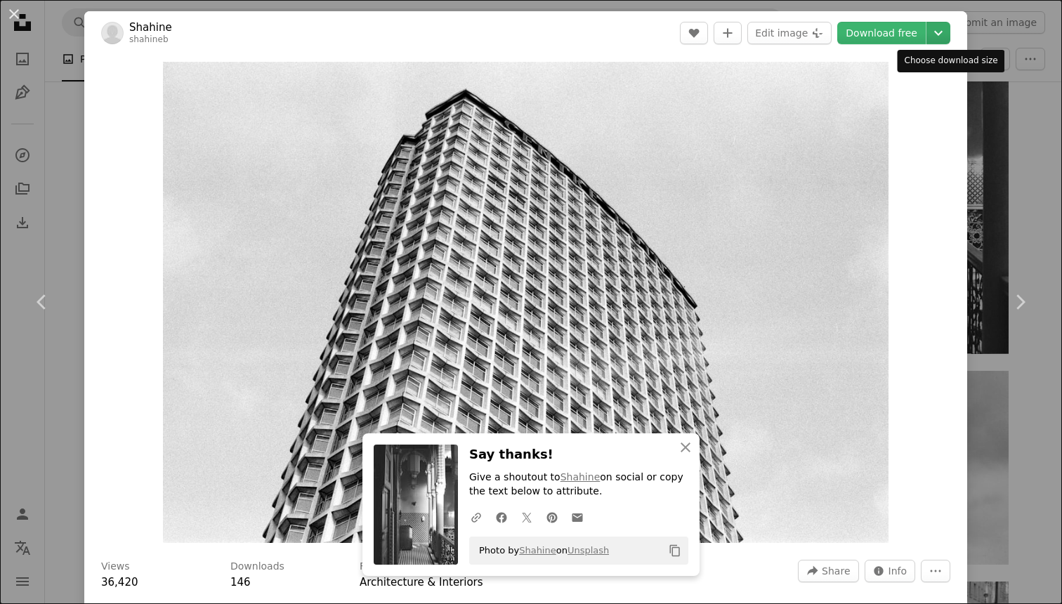
click at [948, 32] on icon "Chevron down" at bounding box center [938, 33] width 22 height 17
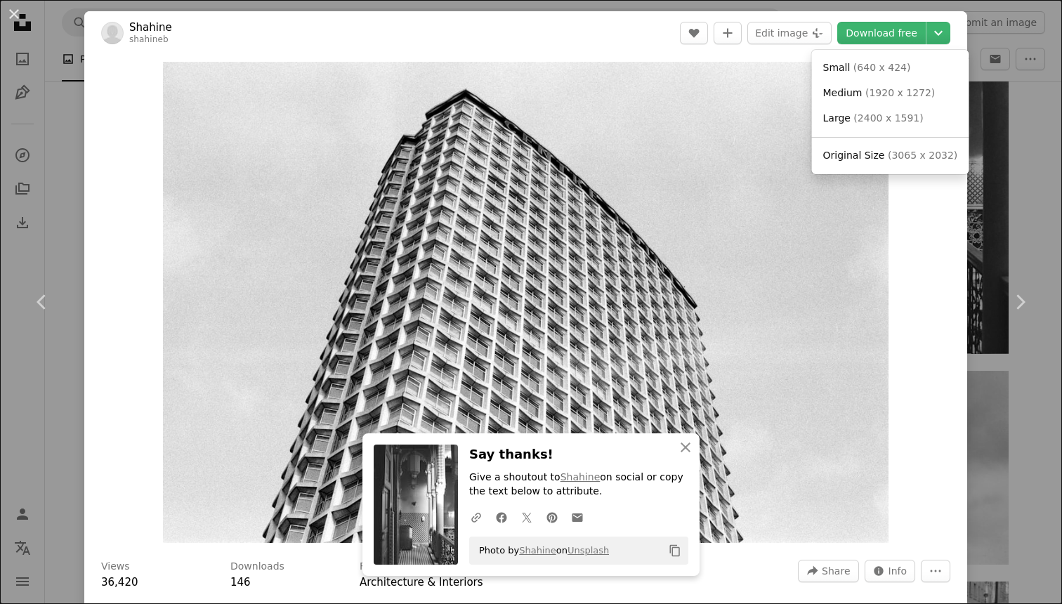
click at [852, 142] on div "Small ( 640 x 424 ) Medium ( 1920 x 1272 ) Large ( 2400 x 1591 ) Original Size …" at bounding box center [890, 112] width 157 height 124
click at [844, 151] on span "Original Size" at bounding box center [854, 155] width 62 height 11
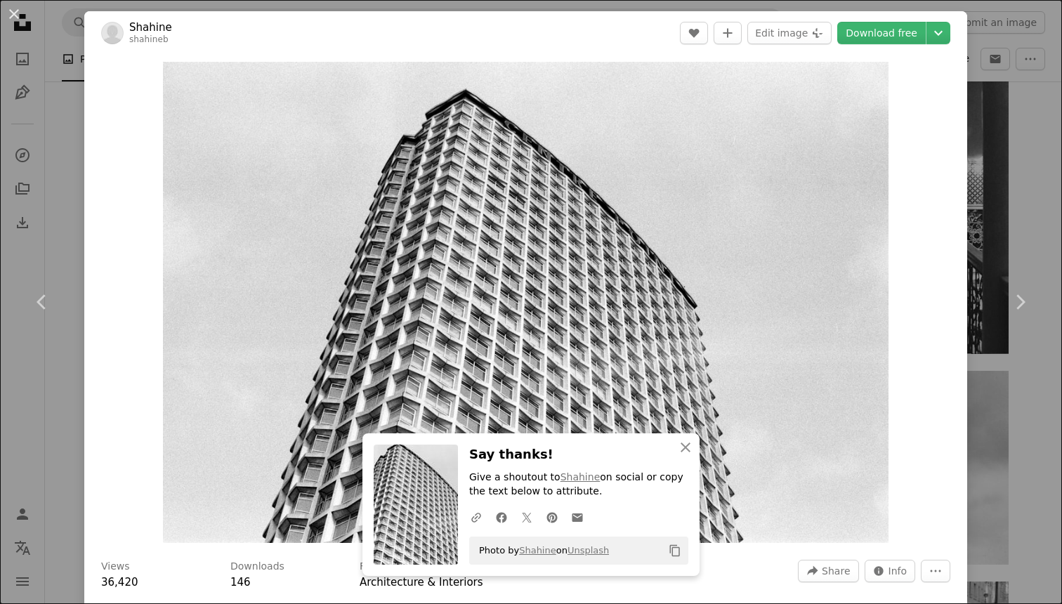
click at [1043, 159] on div "An X shape Chevron left Chevron right [PERSON_NAME] A heart A plus sign Edit im…" at bounding box center [531, 302] width 1062 height 604
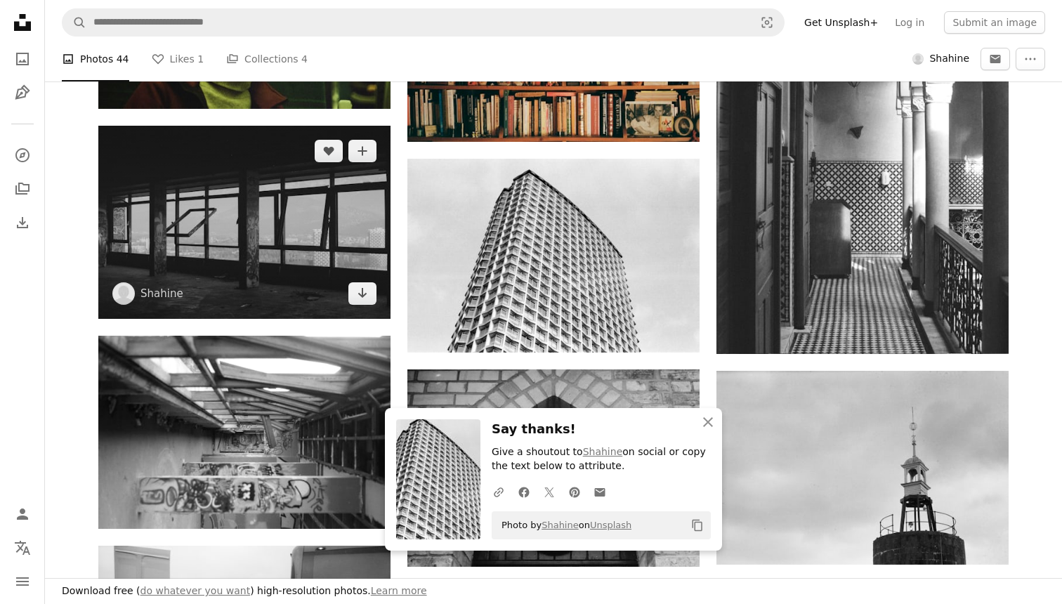
click at [252, 244] on img at bounding box center [244, 222] width 292 height 193
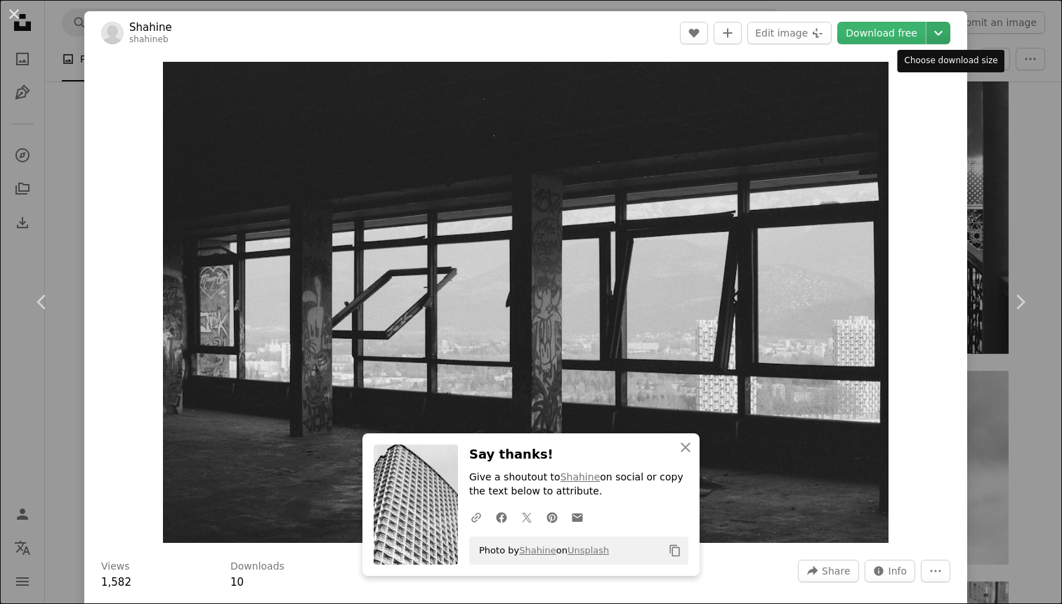
click at [944, 37] on icon "Chevron down" at bounding box center [938, 33] width 22 height 17
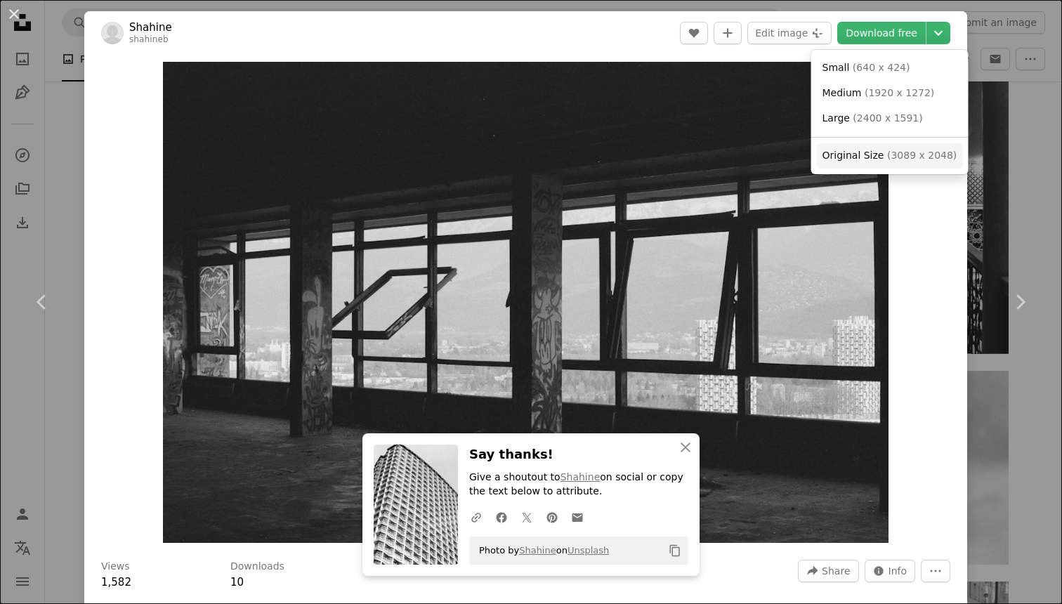
click at [877, 147] on link "Original Size ( 3089 x 2048 )" at bounding box center [890, 155] width 146 height 25
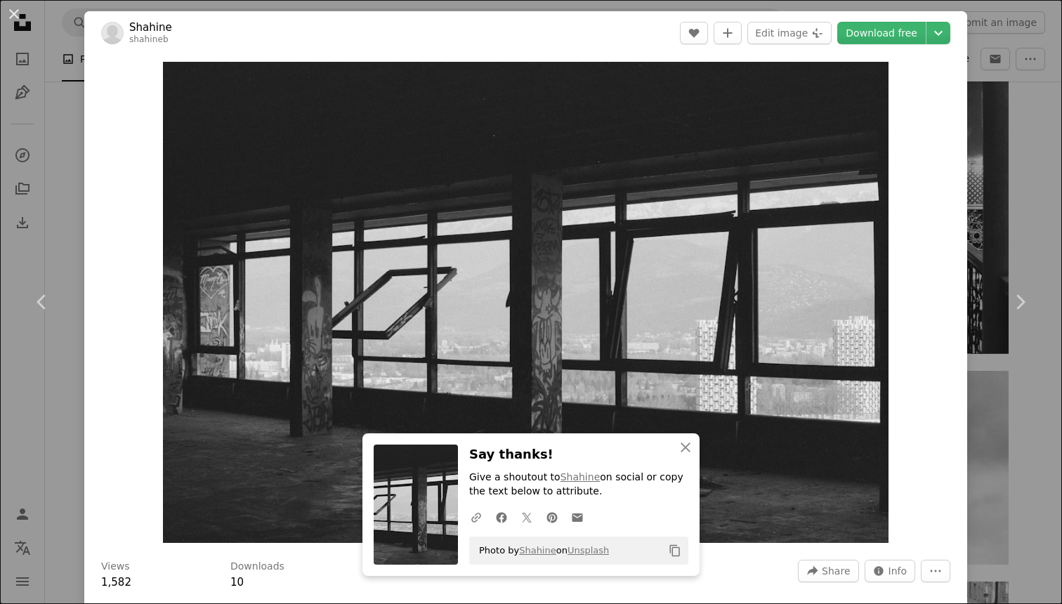
click at [1034, 164] on div "An X shape Chevron left Chevron right Shahine shahineb A heart A plus sign Edit…" at bounding box center [531, 302] width 1062 height 604
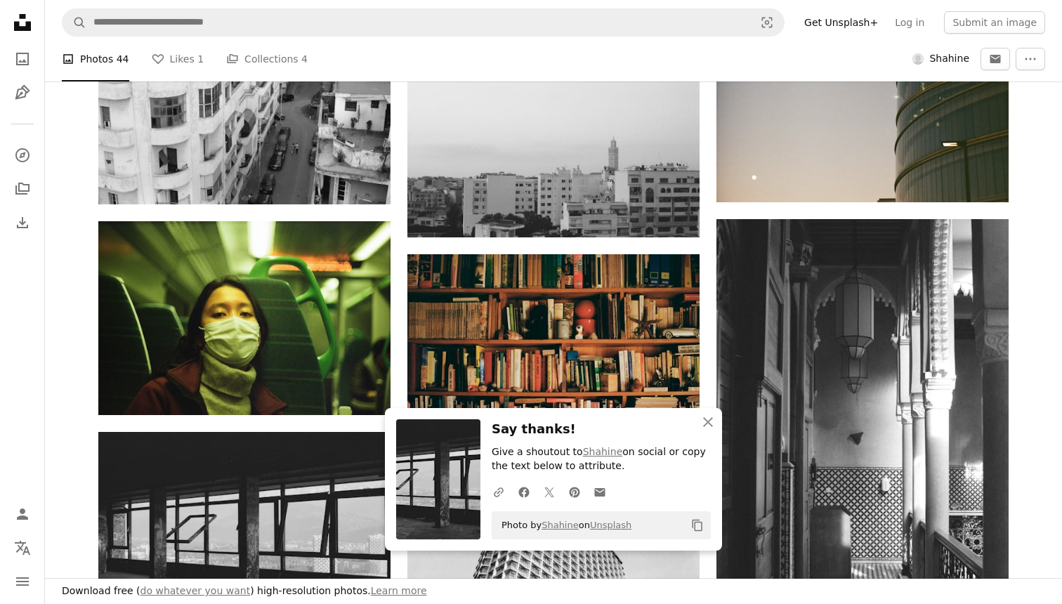
scroll to position [2005, 0]
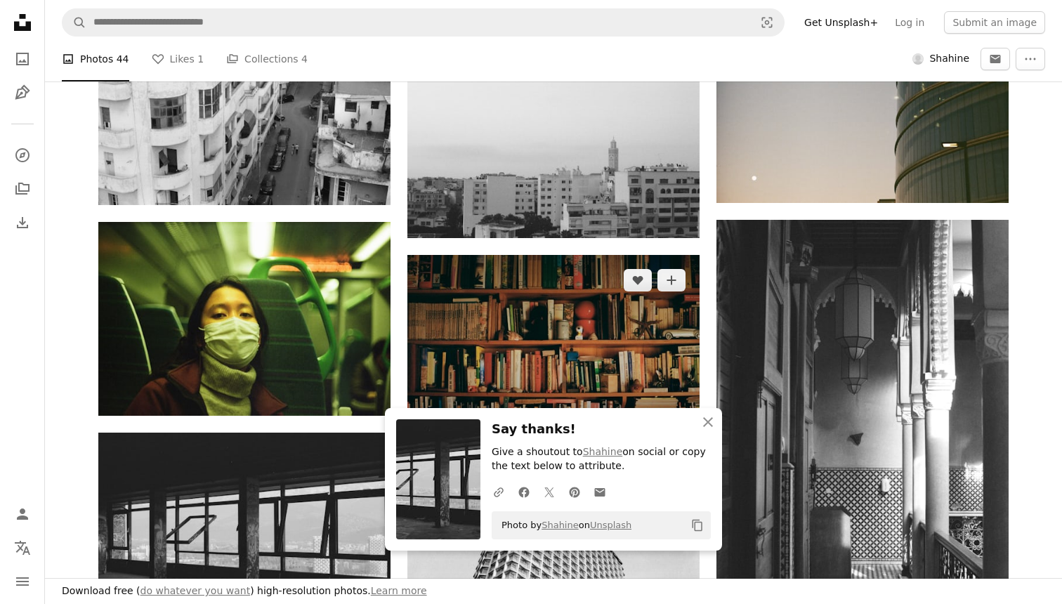
click at [650, 336] on img at bounding box center [553, 352] width 292 height 194
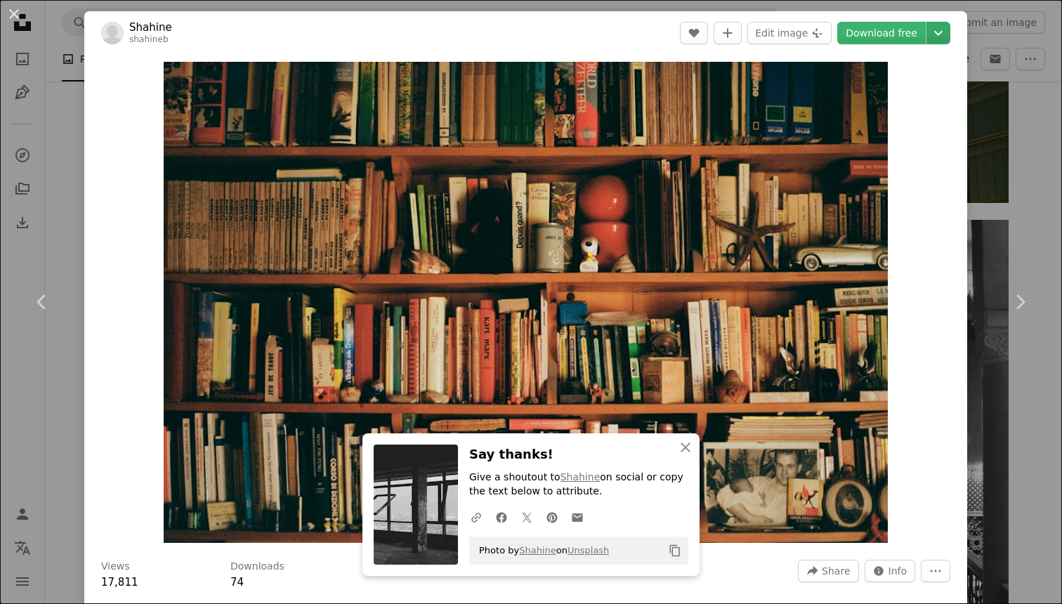
click at [949, 33] on icon "Chevron down" at bounding box center [938, 33] width 22 height 17
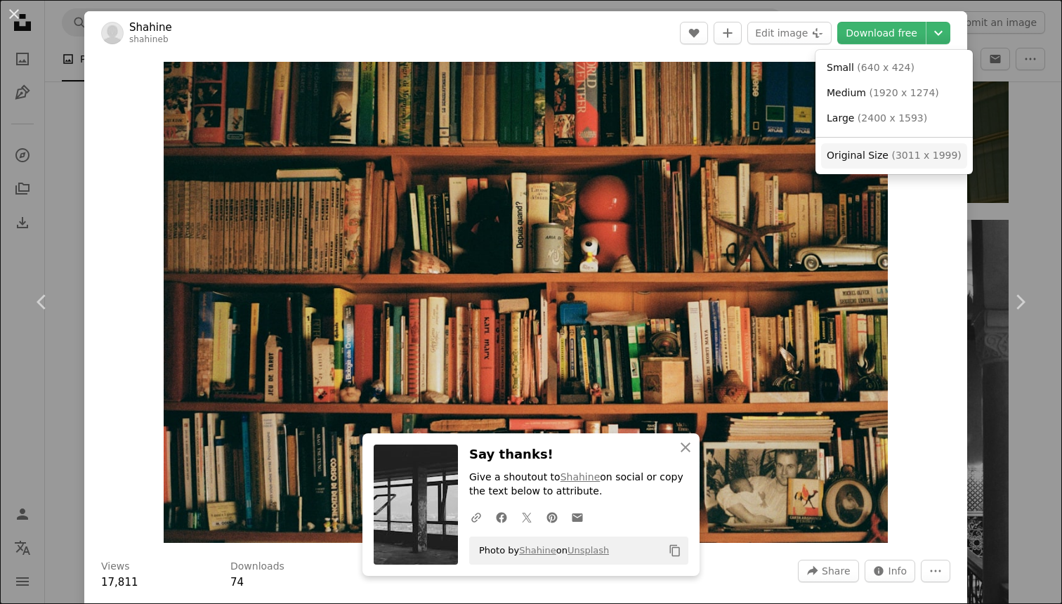
click at [891, 154] on span "( 3011 x 1999 )" at bounding box center [926, 155] width 70 height 11
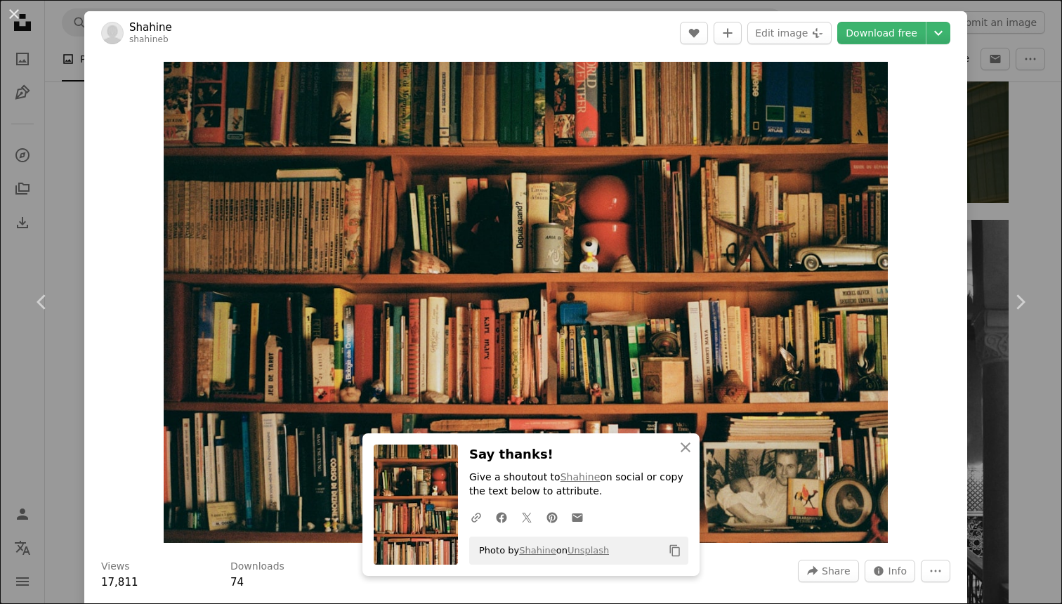
click at [1030, 145] on div "An X shape Chevron left Chevron right Shahine shahineb A heart A plus sign Edit…" at bounding box center [531, 302] width 1062 height 604
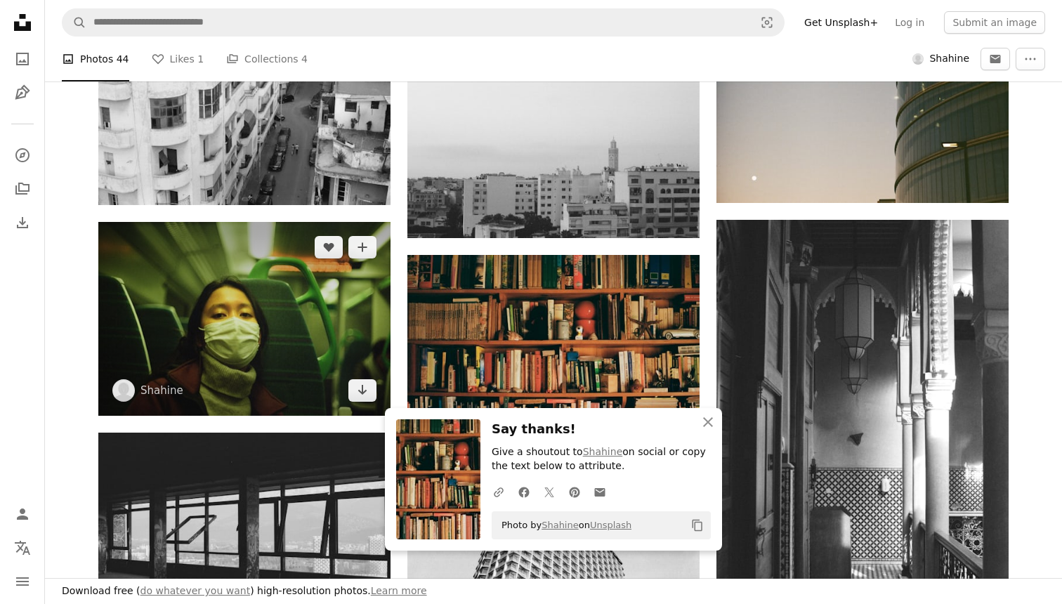
click at [227, 315] on img at bounding box center [244, 318] width 292 height 193
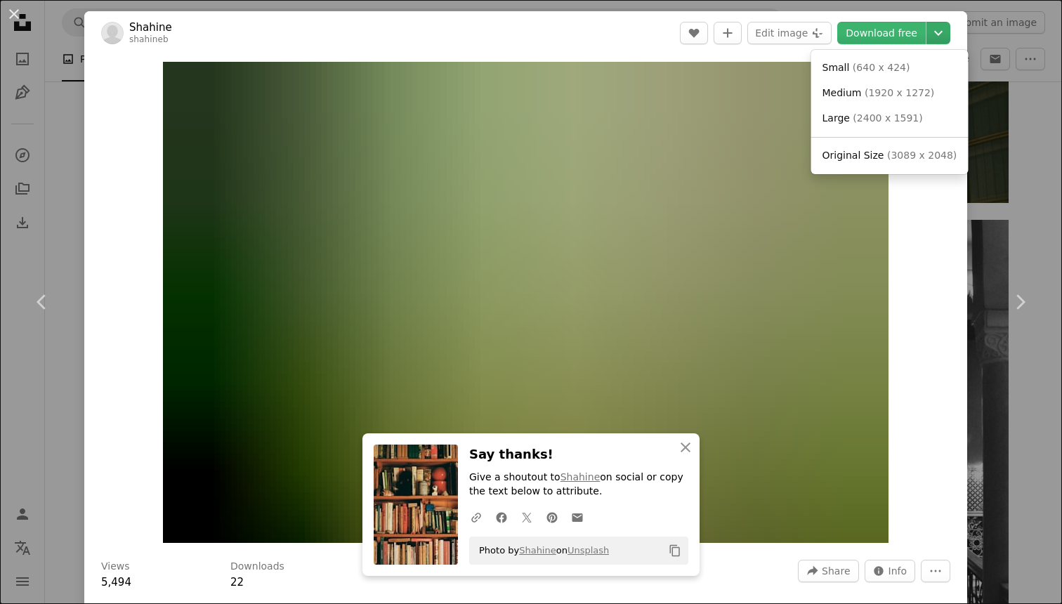
click at [949, 27] on icon "Chevron down" at bounding box center [938, 33] width 22 height 17
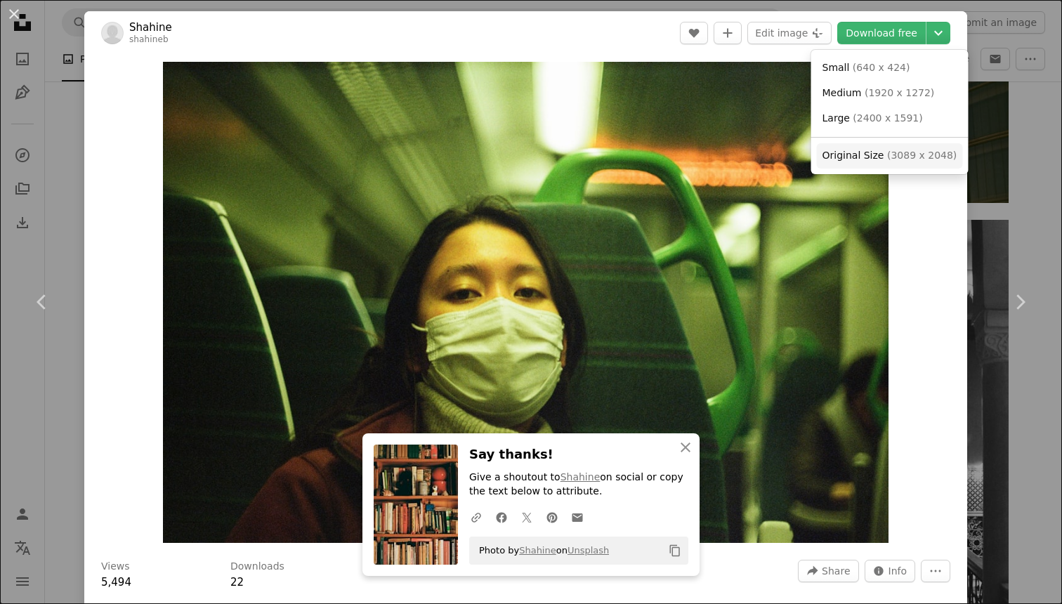
click at [866, 161] on span "Original Size" at bounding box center [853, 155] width 62 height 11
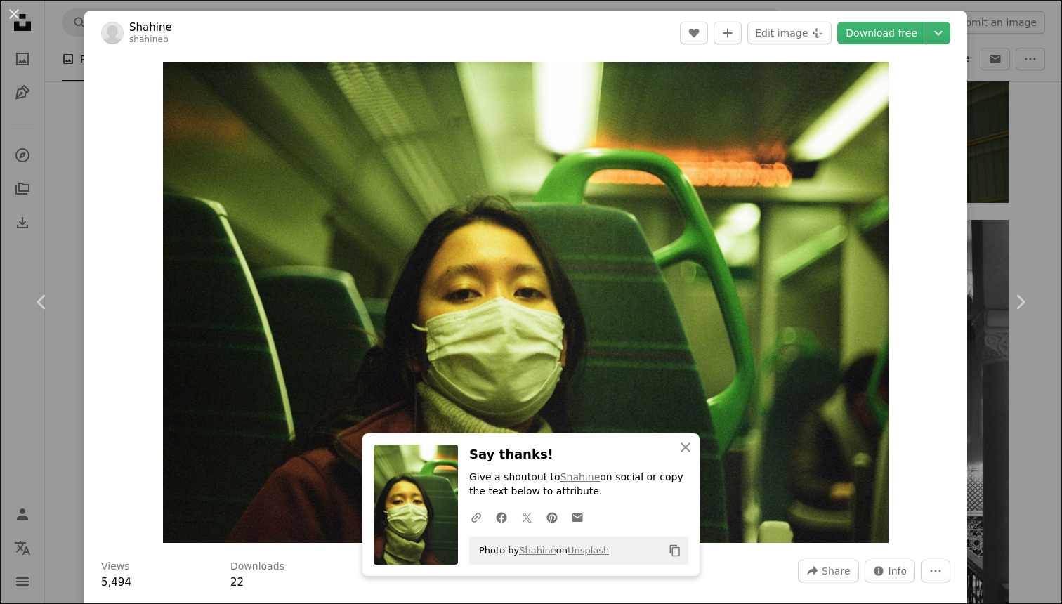
click at [1039, 145] on div "An X shape Chevron left Chevron right Shahine shahineb A heart A plus sign Edit…" at bounding box center [531, 302] width 1062 height 604
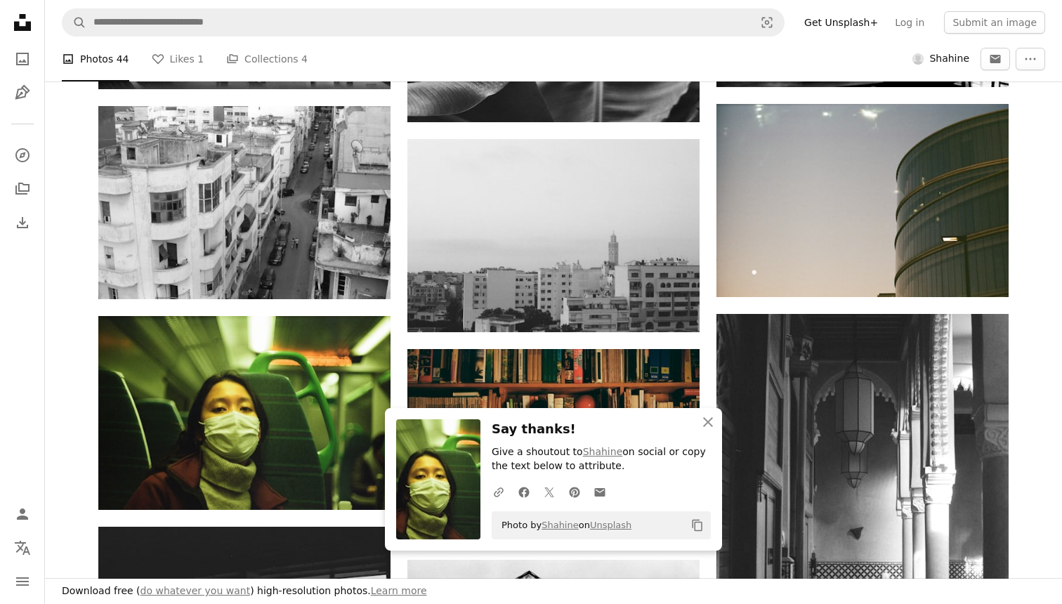
scroll to position [1893, 0]
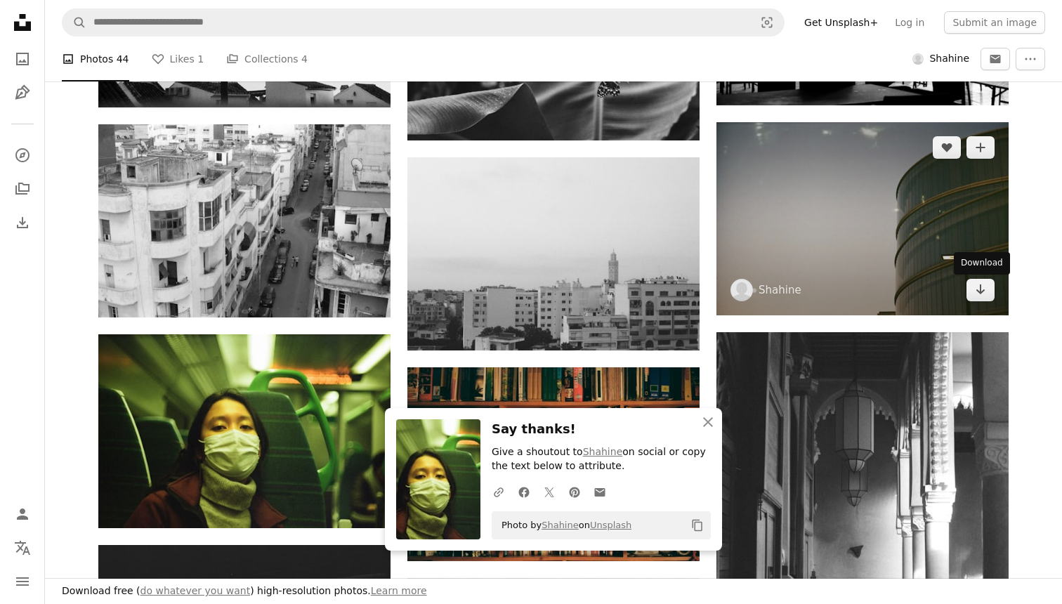
click at [977, 268] on div "Download" at bounding box center [982, 263] width 56 height 22
click at [961, 212] on img at bounding box center [862, 218] width 292 height 193
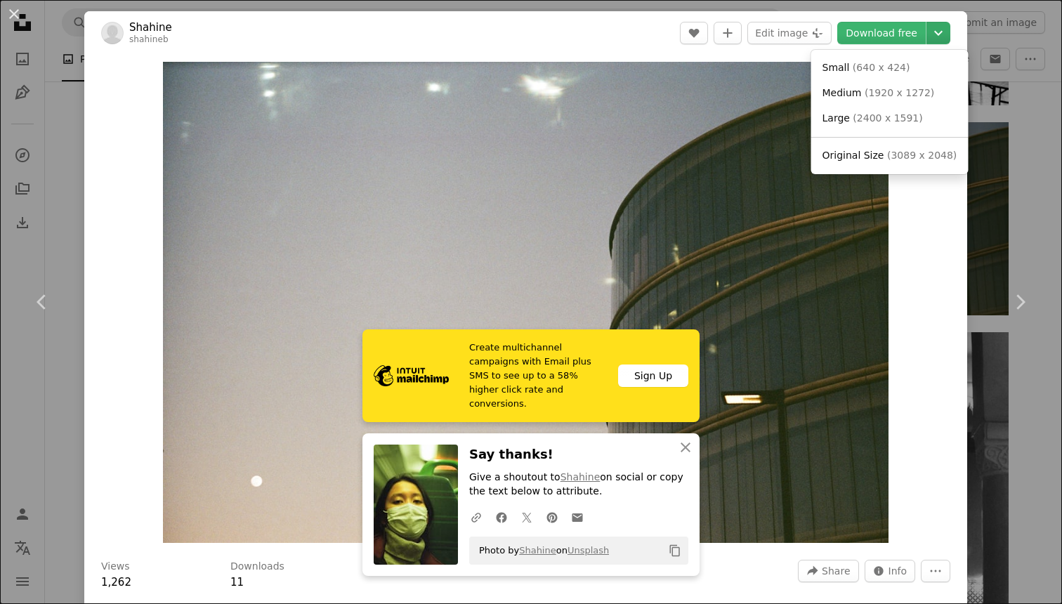
click at [950, 24] on button "Chevron down" at bounding box center [938, 33] width 24 height 22
click at [882, 152] on span "Original Size ( 3089 x 2048 )" at bounding box center [889, 156] width 135 height 14
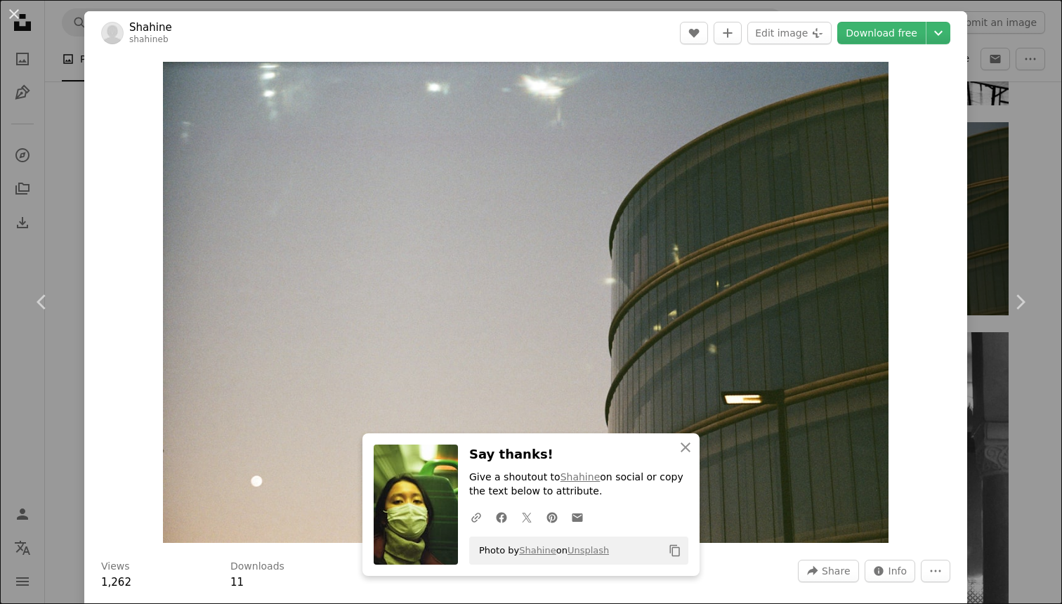
click at [1016, 142] on div "An X shape Chevron left Chevron right Shahine shahineb A heart A plus sign Edit…" at bounding box center [531, 302] width 1062 height 604
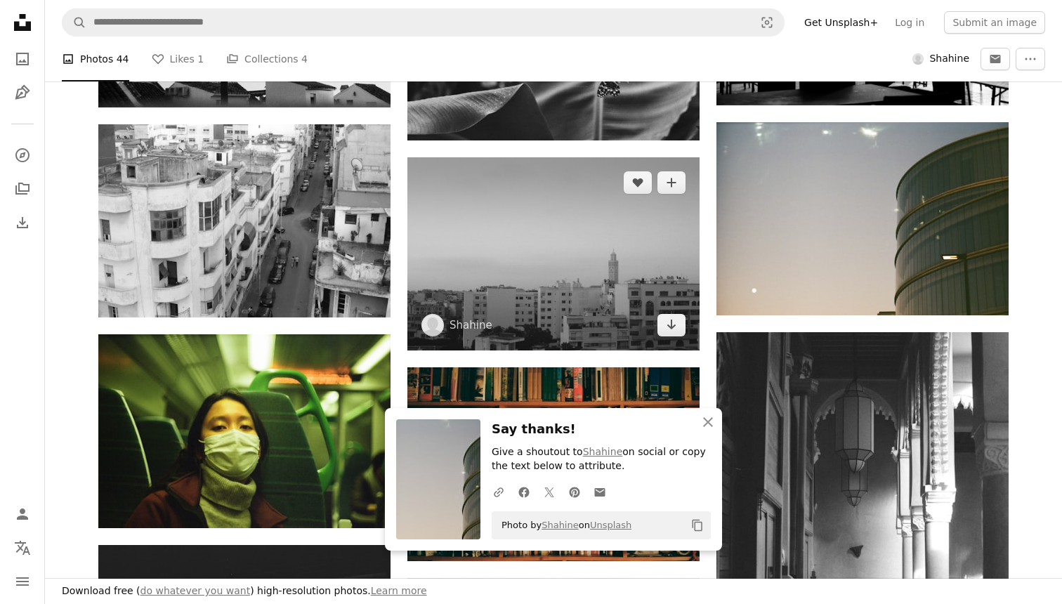
click at [585, 231] on img at bounding box center [553, 253] width 292 height 193
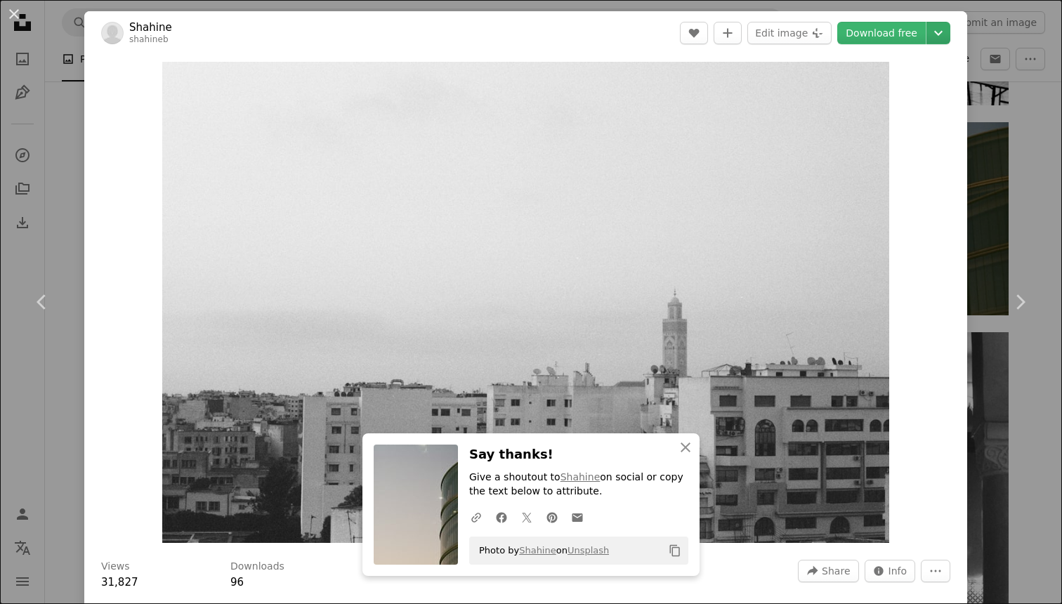
click at [942, 34] on icon "Chevron down" at bounding box center [938, 33] width 22 height 17
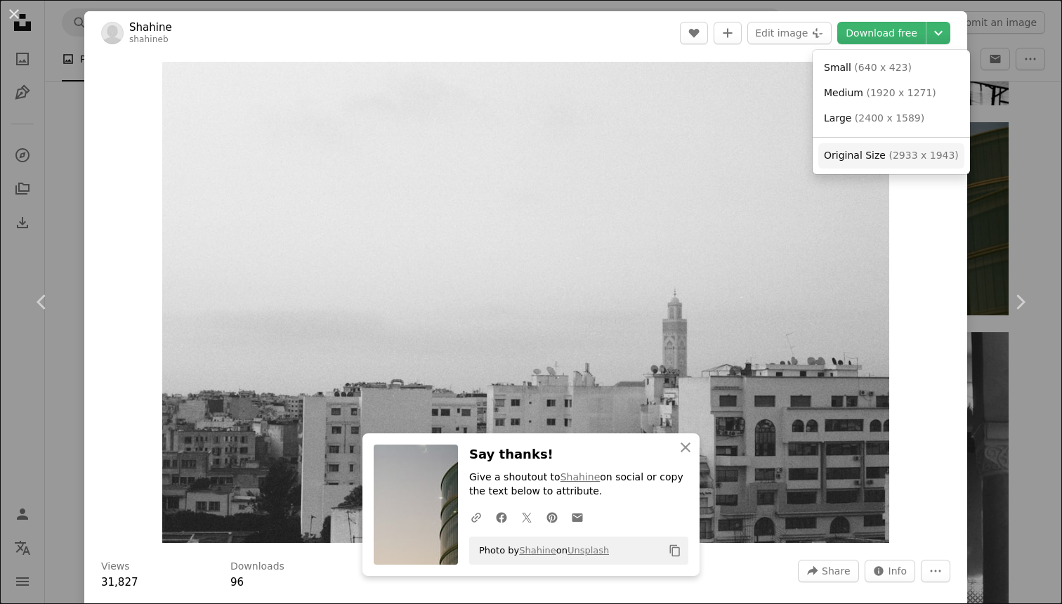
click at [878, 156] on span "Original Size" at bounding box center [855, 155] width 62 height 11
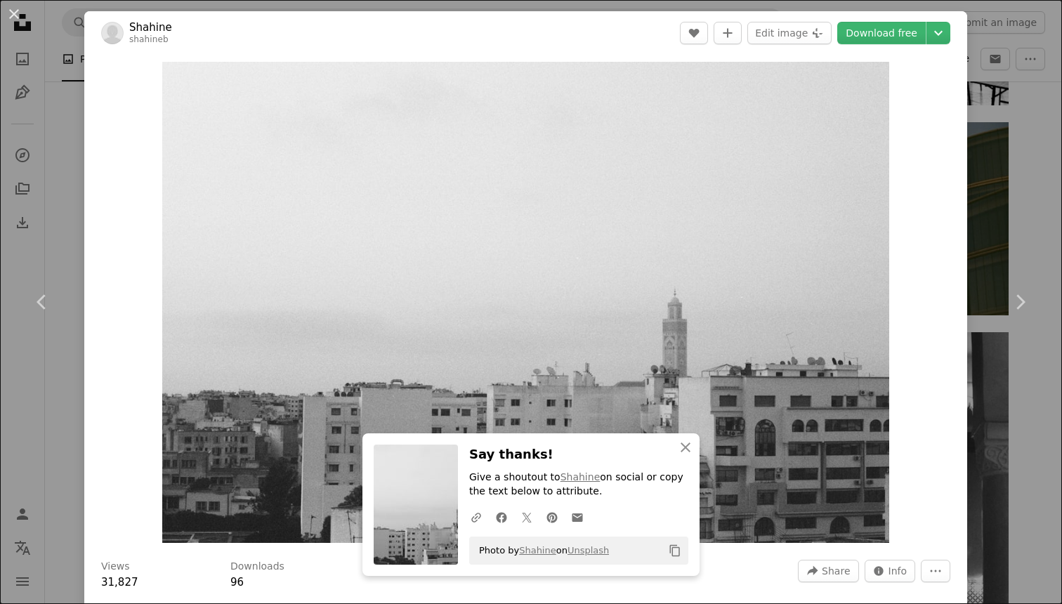
click at [1048, 152] on div "An X shape Chevron left Chevron right Shahine shahineb A heart A plus sign Edit…" at bounding box center [531, 302] width 1062 height 604
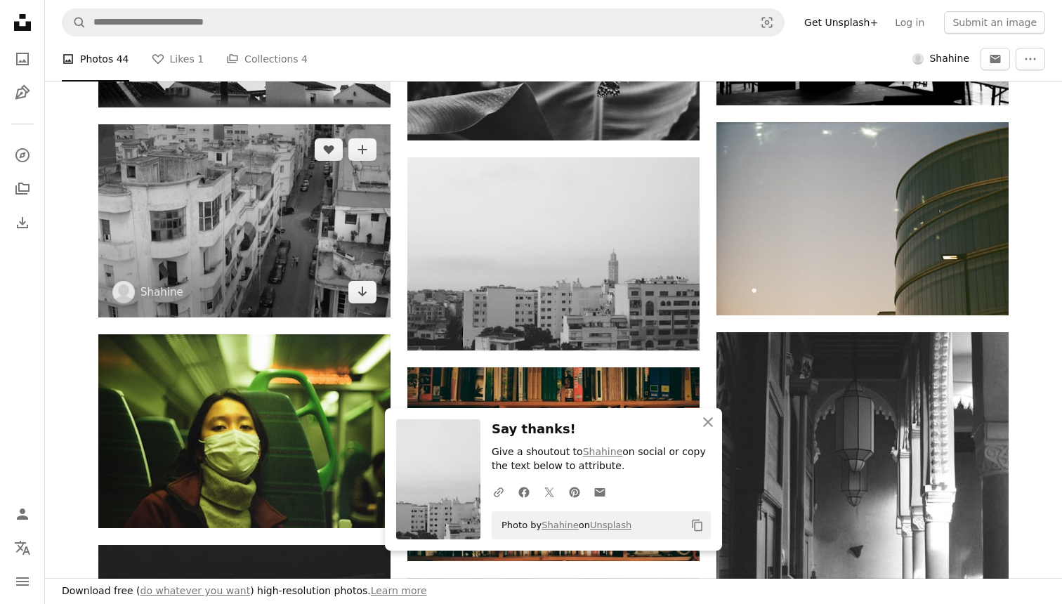
click at [211, 239] on img at bounding box center [244, 220] width 292 height 193
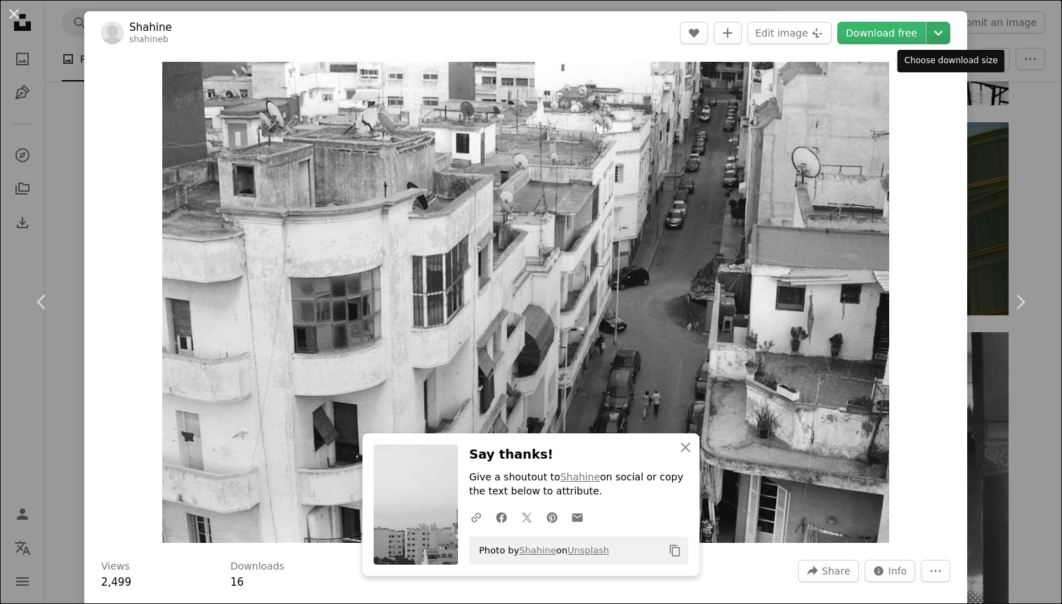
click at [949, 36] on icon "Chevron down" at bounding box center [938, 33] width 22 height 17
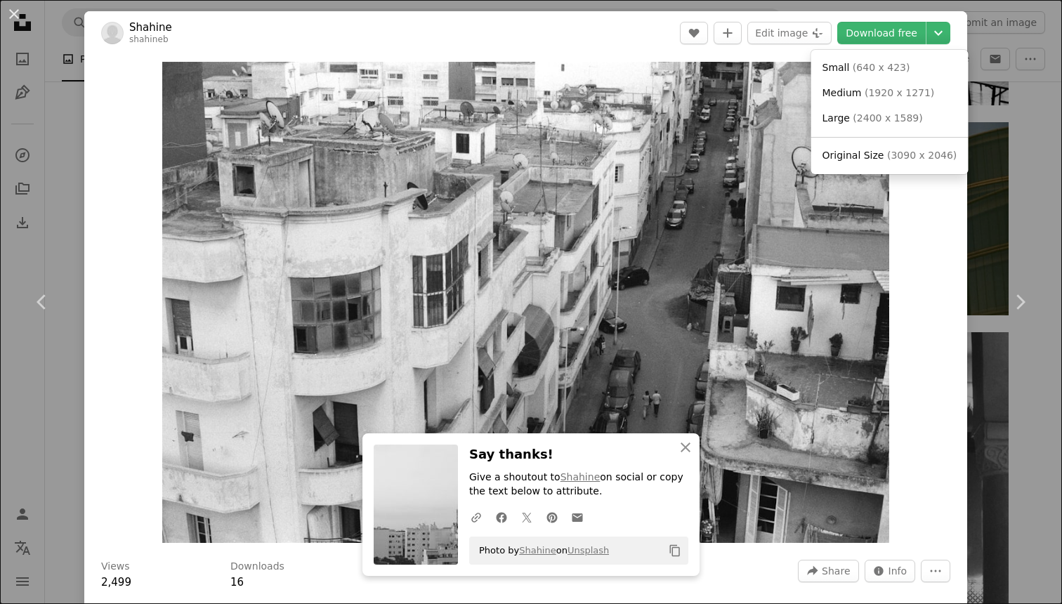
click at [892, 157] on span "( 3090 x 2046 )" at bounding box center [922, 155] width 70 height 11
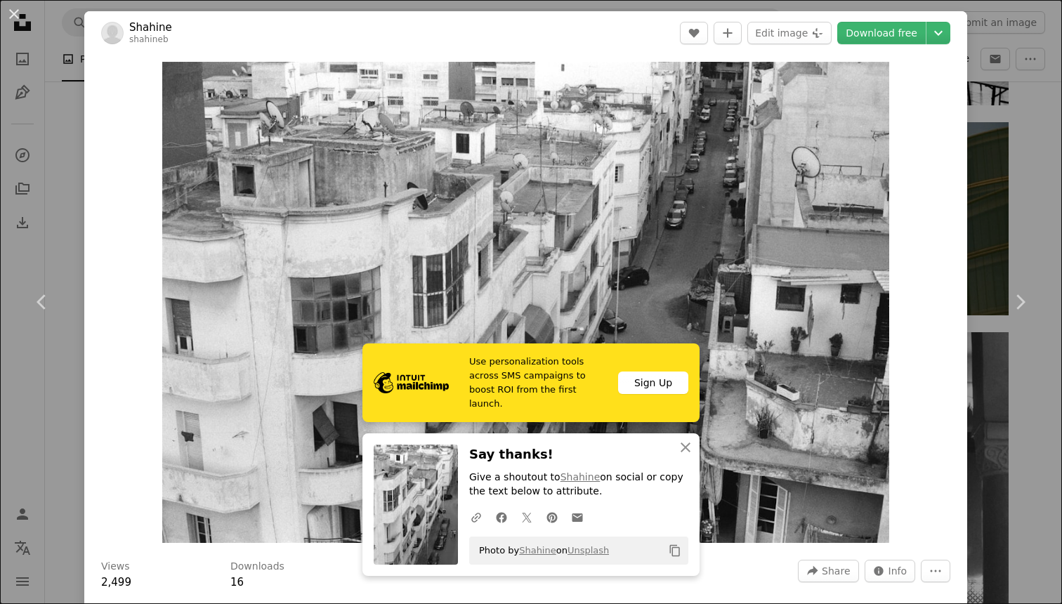
click at [1027, 166] on div "An X shape Chevron left Chevron right Shahine shahineb A heart A plus sign Edit…" at bounding box center [531, 302] width 1062 height 604
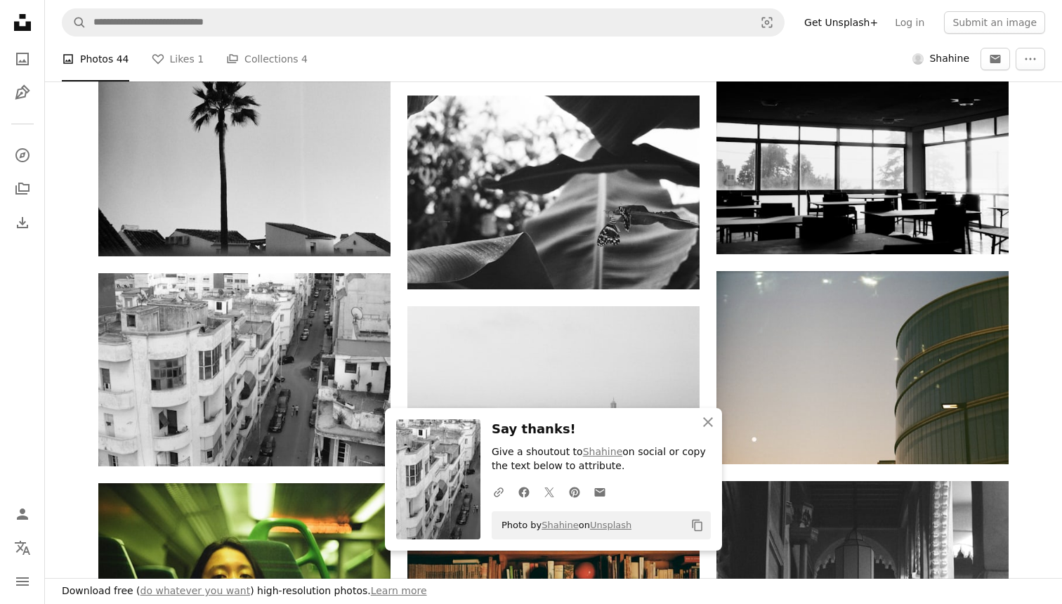
scroll to position [1691, 0]
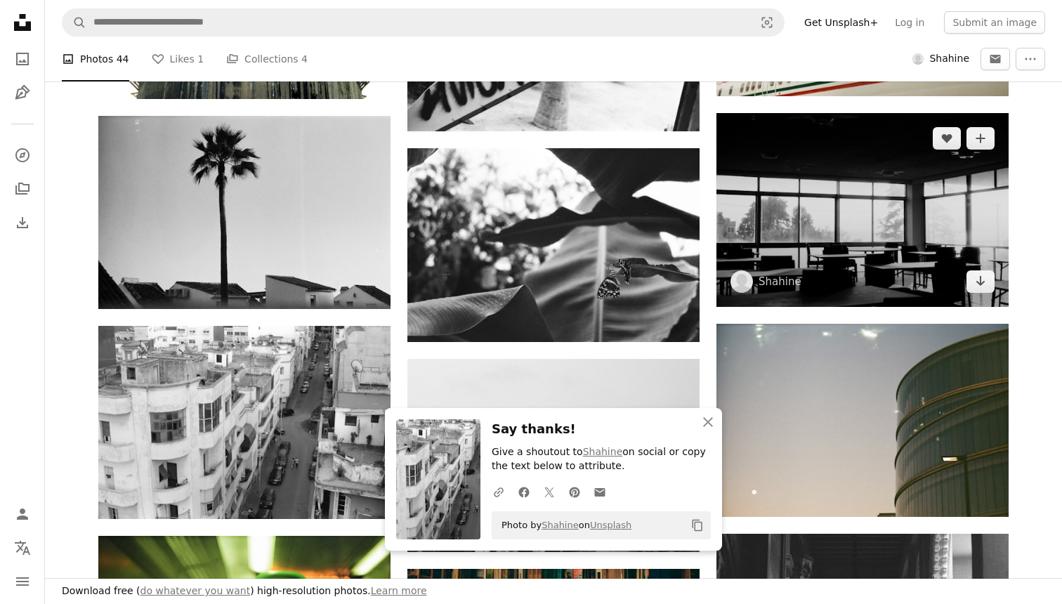
click at [916, 196] on img at bounding box center [862, 209] width 292 height 193
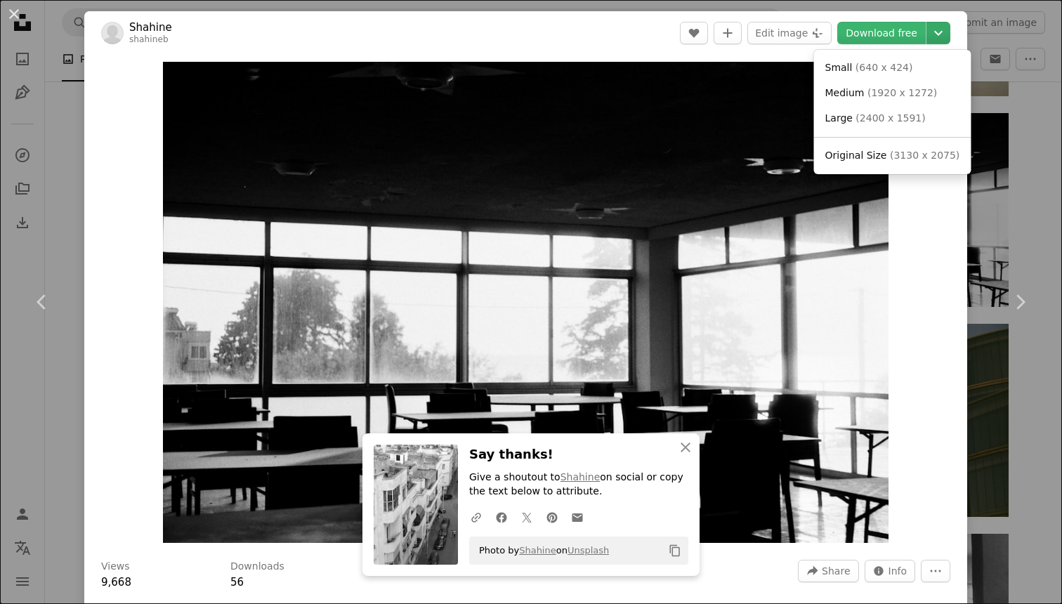
click at [947, 44] on button "Chevron down" at bounding box center [938, 33] width 24 height 22
click at [1025, 204] on dialog "An X shape Chevron left Chevron right Shahine shahineb A heart A plus sign Edit…" at bounding box center [531, 302] width 1062 height 604
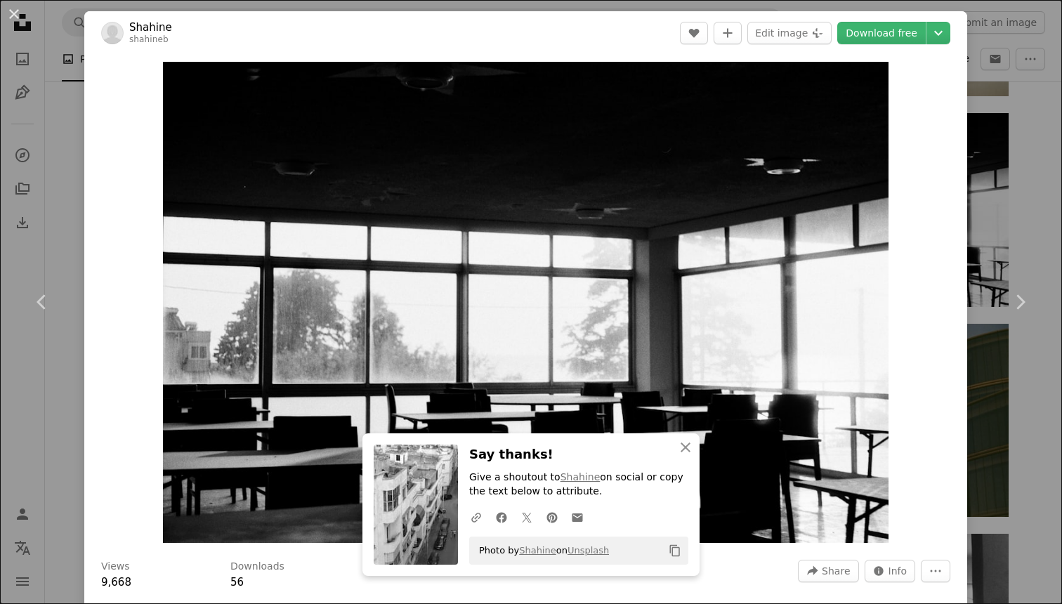
click at [1025, 204] on div "An X shape Chevron left Chevron right Shahine shahineb A heart A plus sign Edit…" at bounding box center [531, 302] width 1062 height 604
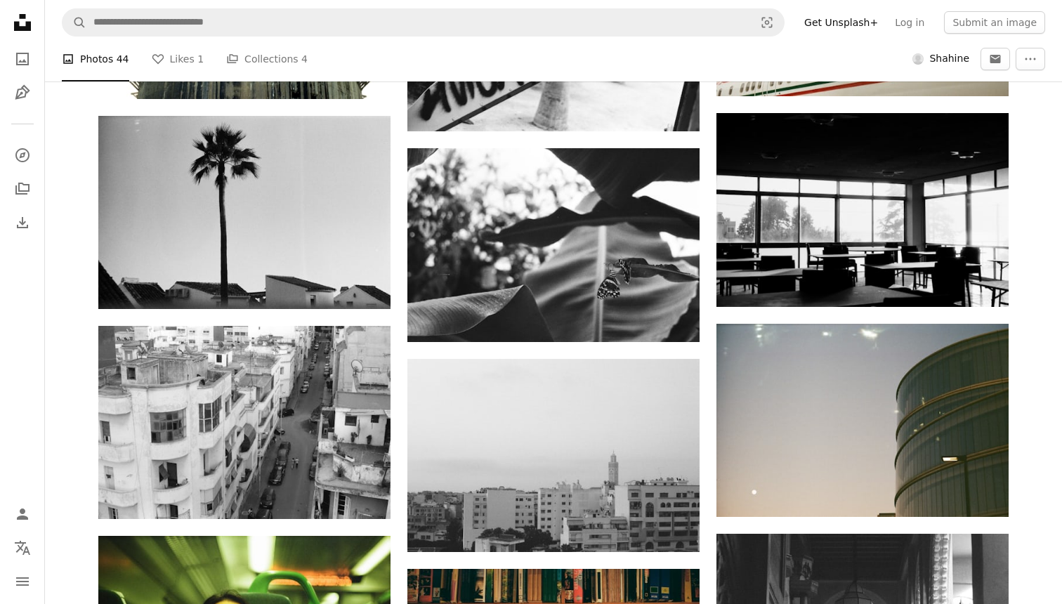
click at [1025, 204] on div "A heart A plus sign Shahine Arrow pointing down A heart A plus sign Shahine Arr…" at bounding box center [553, 315] width 1017 height 3351
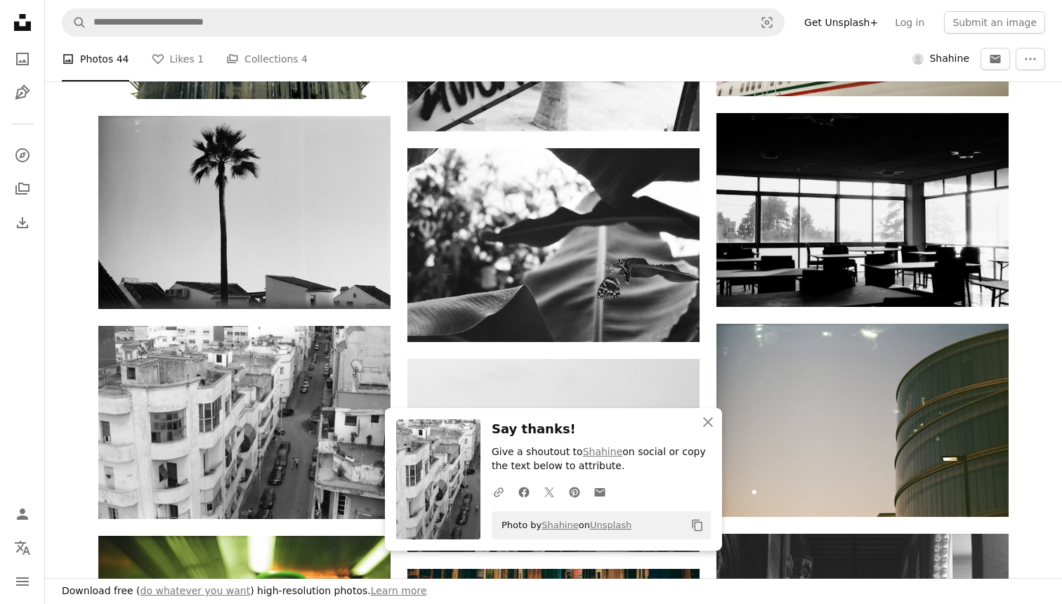
click at [1053, 192] on div "A heart A plus sign Shahine Arrow pointing down A heart A plus sign Shahine Arr…" at bounding box center [553, 315] width 1017 height 3351
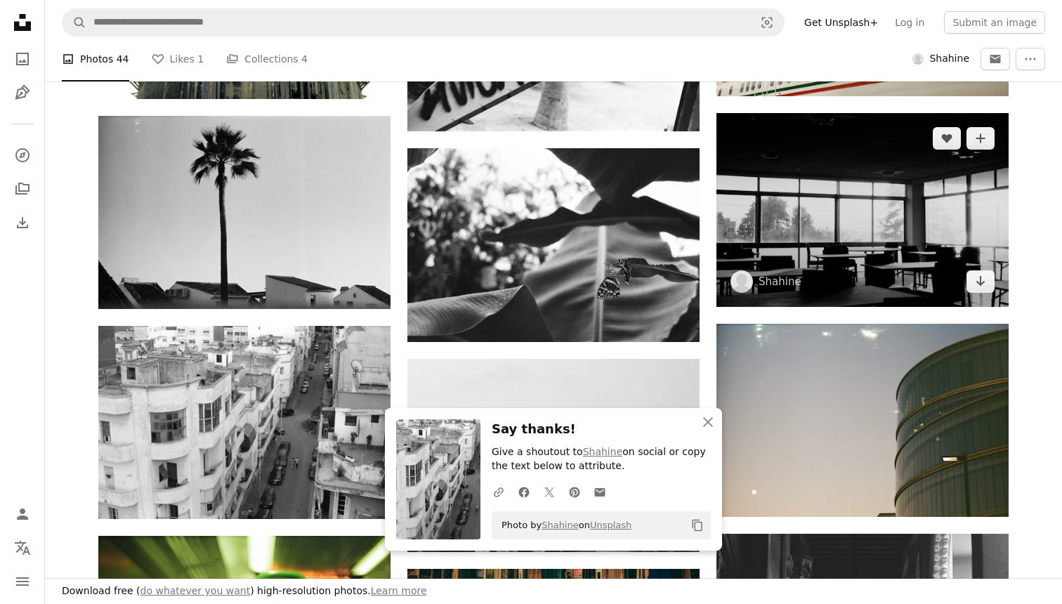
click at [971, 211] on img at bounding box center [862, 209] width 292 height 193
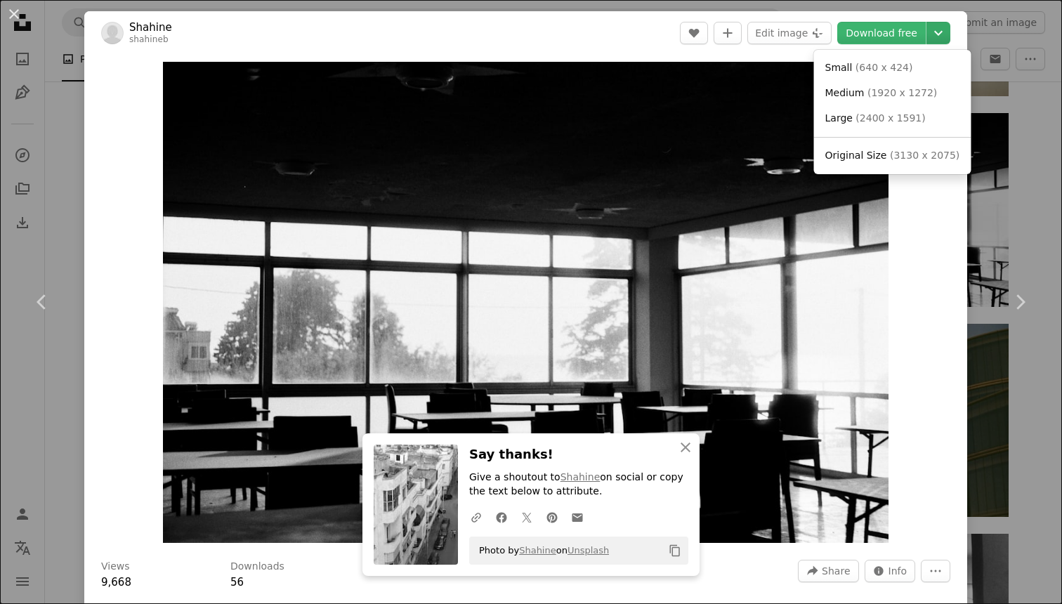
click at [949, 25] on icon "Chevron down" at bounding box center [938, 33] width 22 height 17
click at [902, 159] on span "( 3130 x 2075 )" at bounding box center [925, 155] width 70 height 11
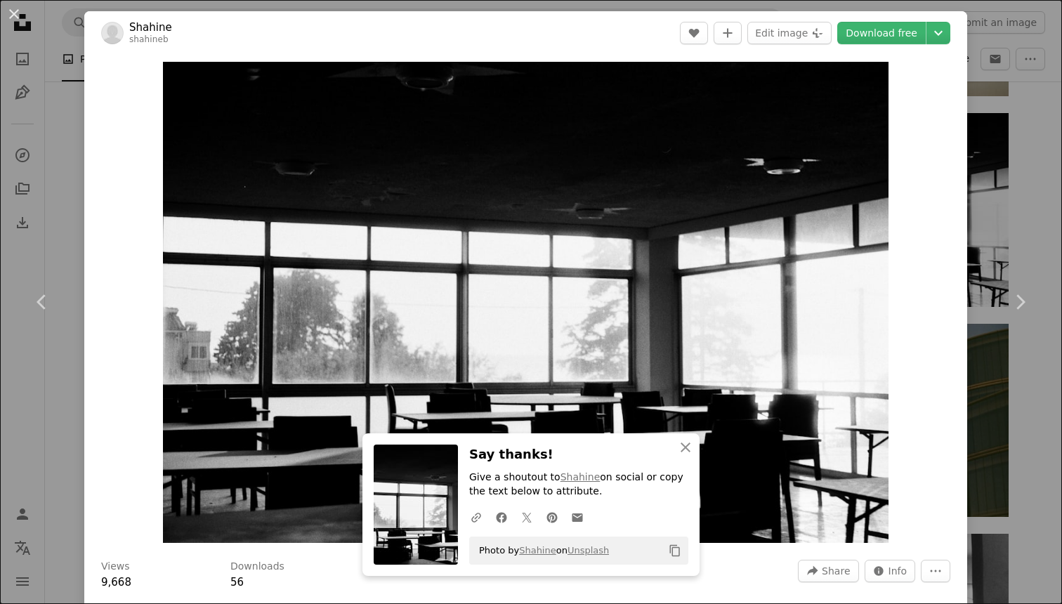
click at [1049, 172] on div "An X shape Chevron left Chevron right Shahine shahineb A heart A plus sign Edit…" at bounding box center [531, 302] width 1062 height 604
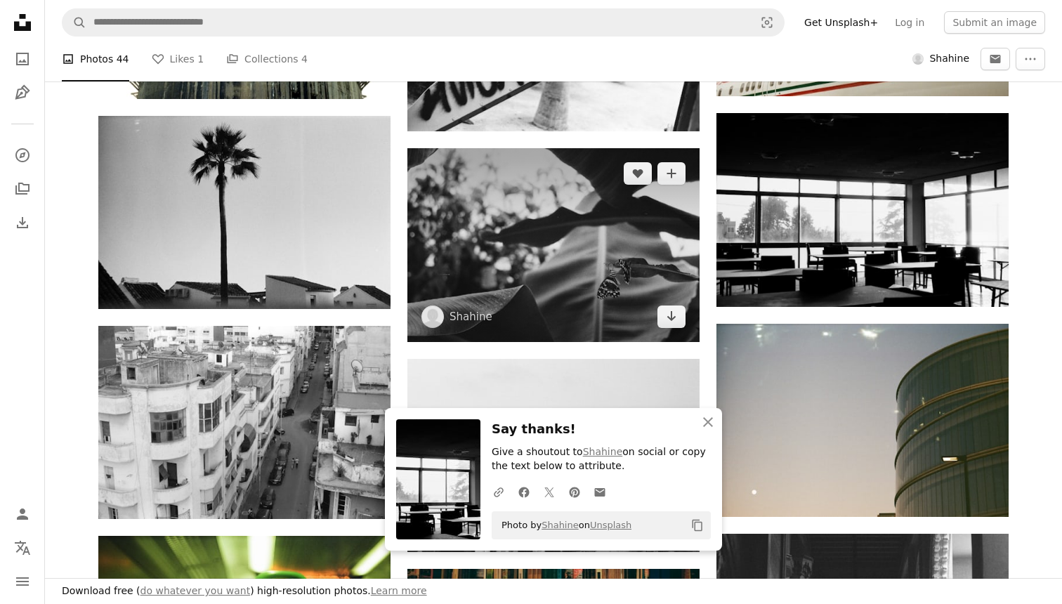
click at [535, 251] on img at bounding box center [553, 244] width 292 height 193
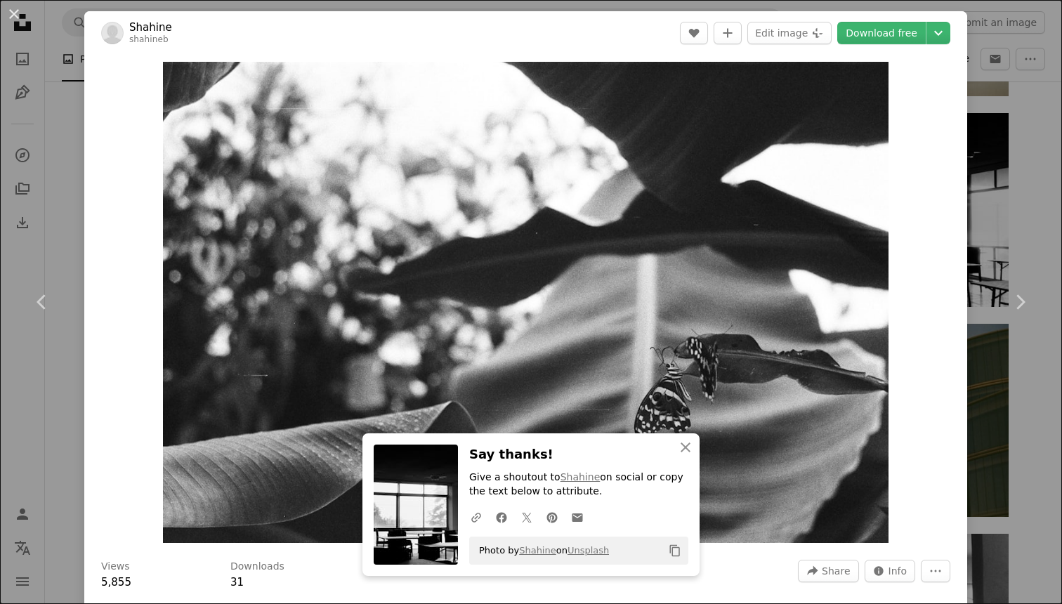
click at [956, 22] on header "[PERSON_NAME] A heart A plus sign Edit image Plus sign for Unsplash+ Download f…" at bounding box center [525, 33] width 883 height 44
click at [949, 27] on icon "Chevron down" at bounding box center [938, 33] width 22 height 17
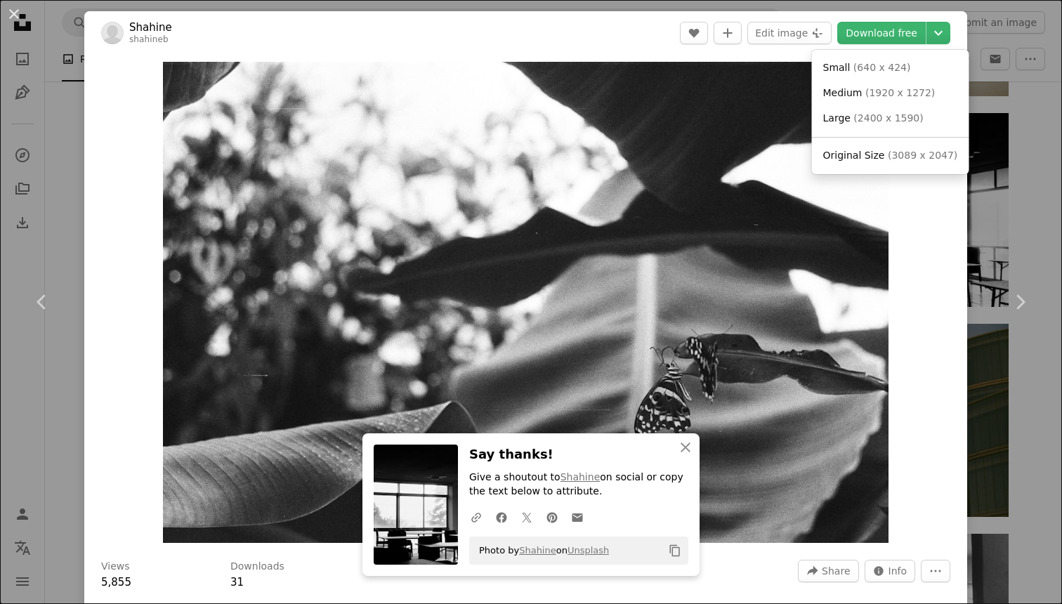
click at [876, 156] on span "Original Size" at bounding box center [854, 155] width 62 height 11
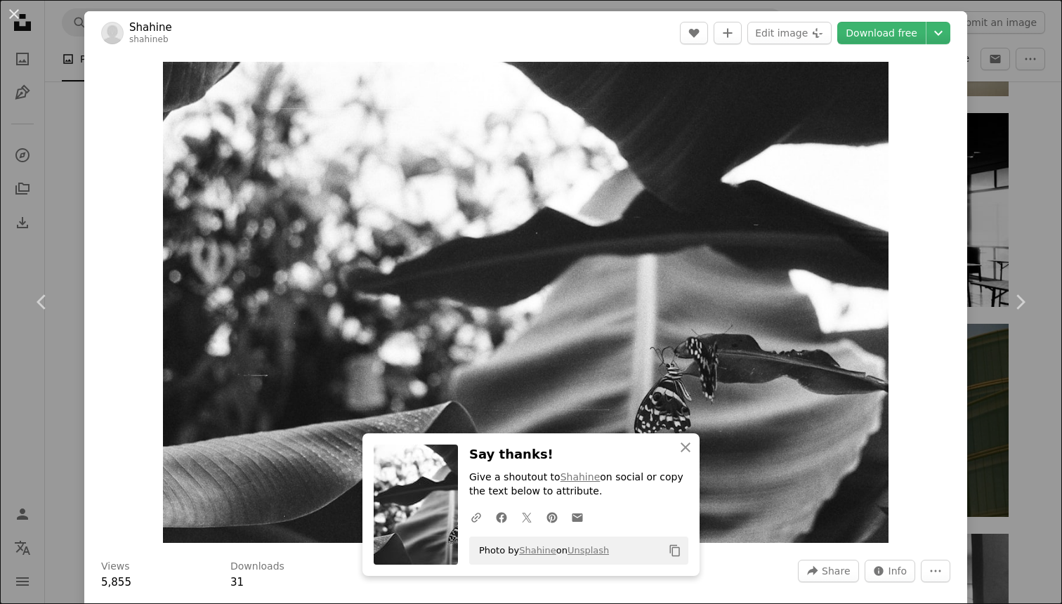
click at [1046, 133] on div "An X shape Chevron left Chevron right Shahine shahineb A heart A plus sign Edit…" at bounding box center [531, 302] width 1062 height 604
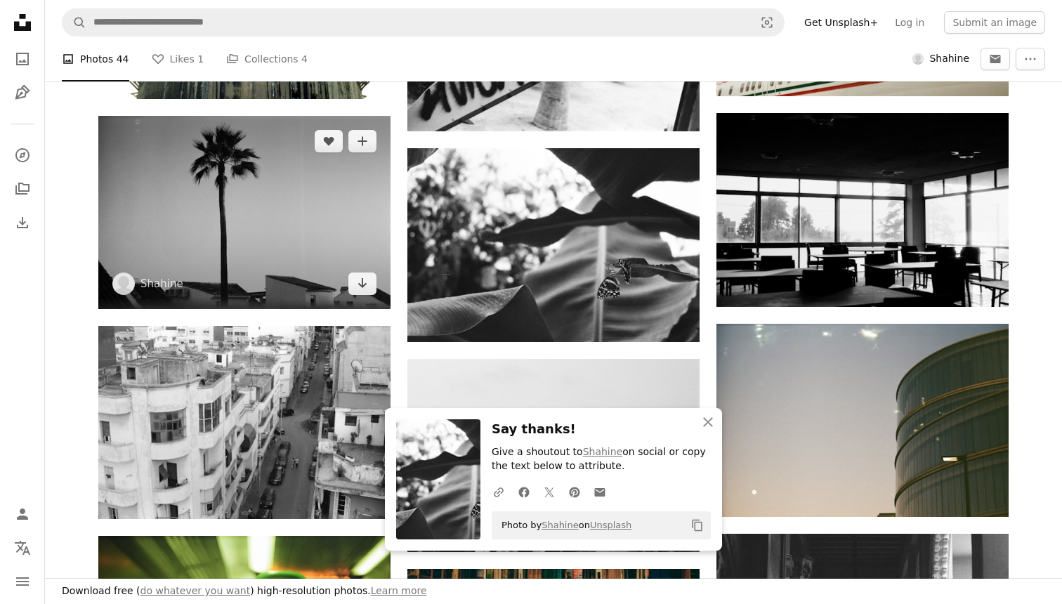
click at [235, 204] on img at bounding box center [244, 212] width 292 height 193
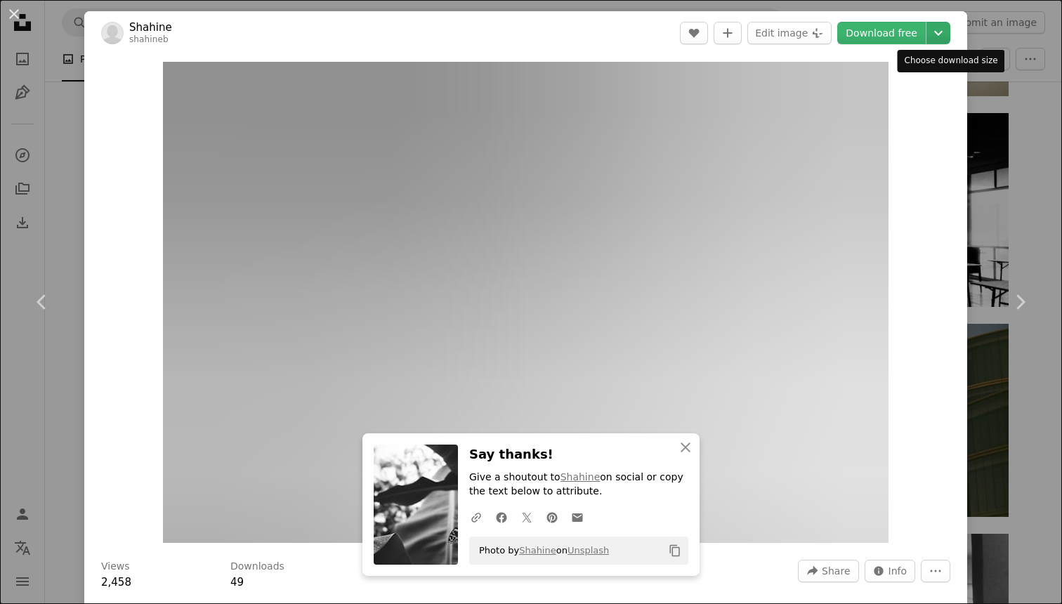
click at [940, 31] on icon "Chevron down" at bounding box center [938, 33] width 22 height 17
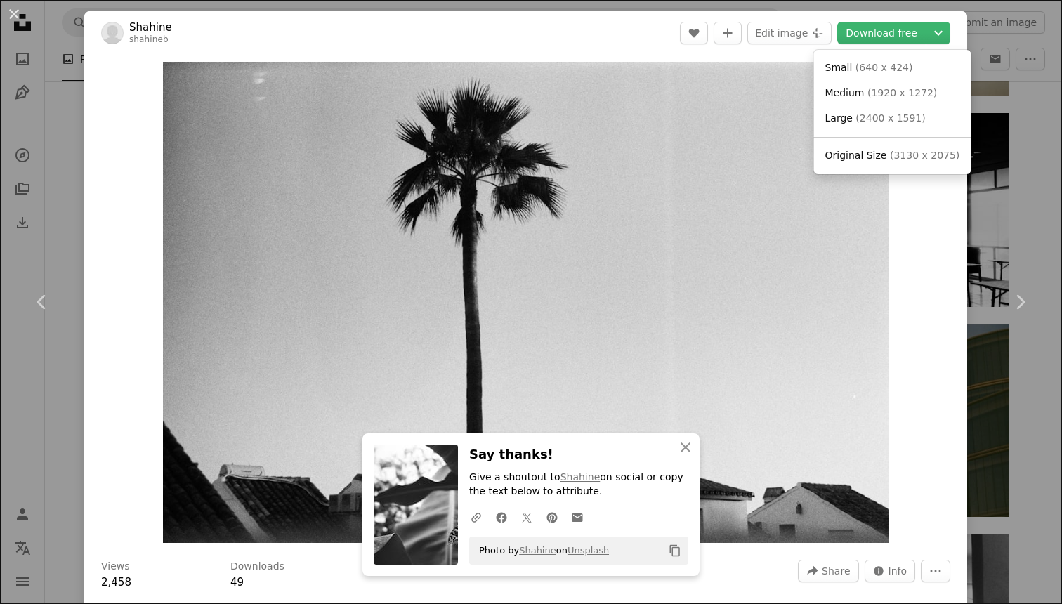
click at [872, 161] on span "Original Size" at bounding box center [856, 155] width 62 height 11
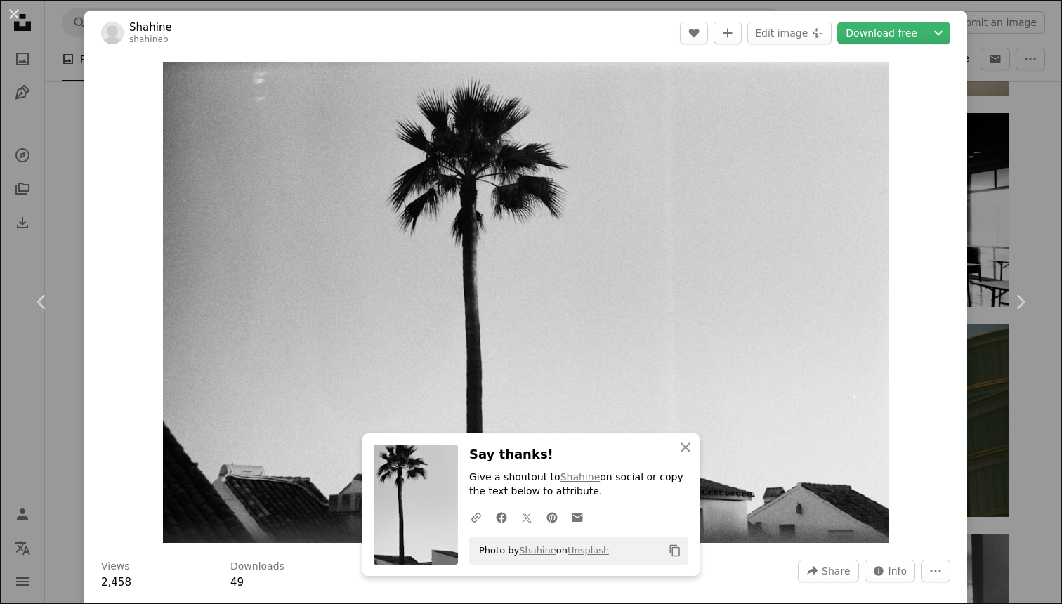
click at [1042, 173] on div "An X shape Chevron left Chevron right Shahine shahineb A heart A plus sign Edit…" at bounding box center [531, 302] width 1062 height 604
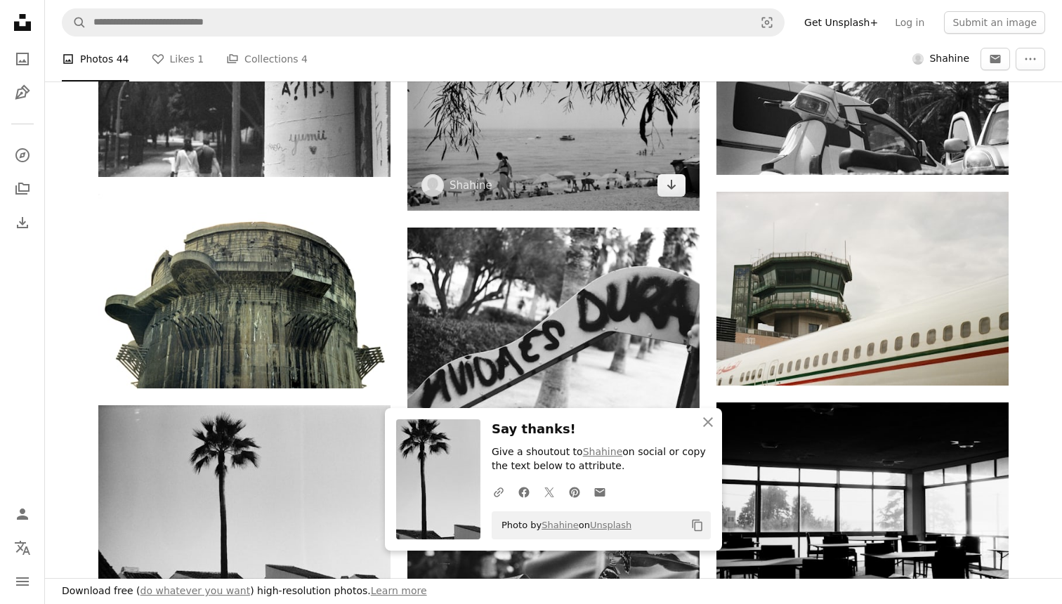
scroll to position [1478, 0]
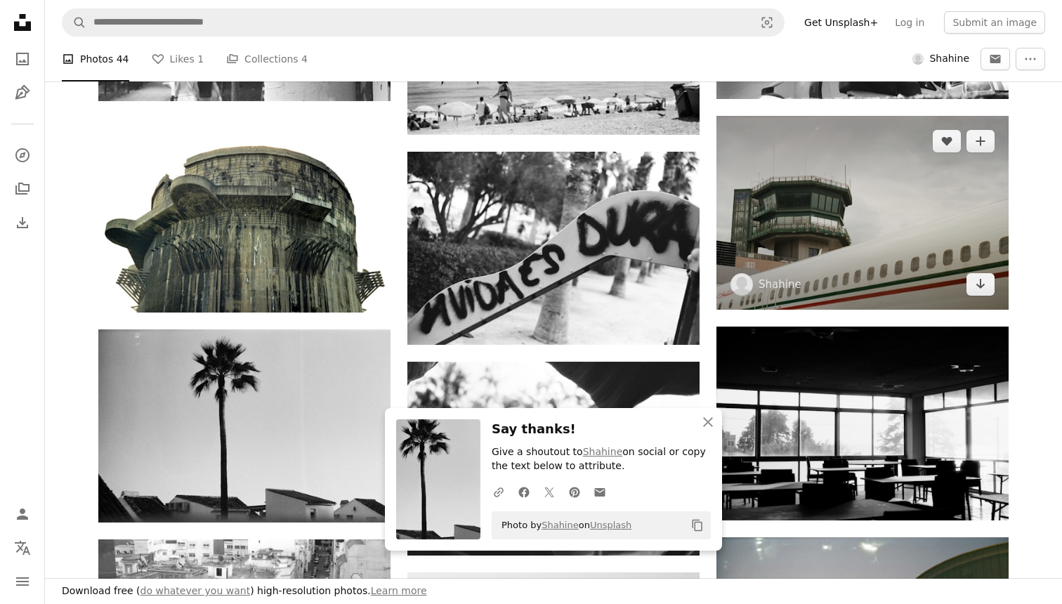
click at [812, 230] on img at bounding box center [862, 213] width 292 height 194
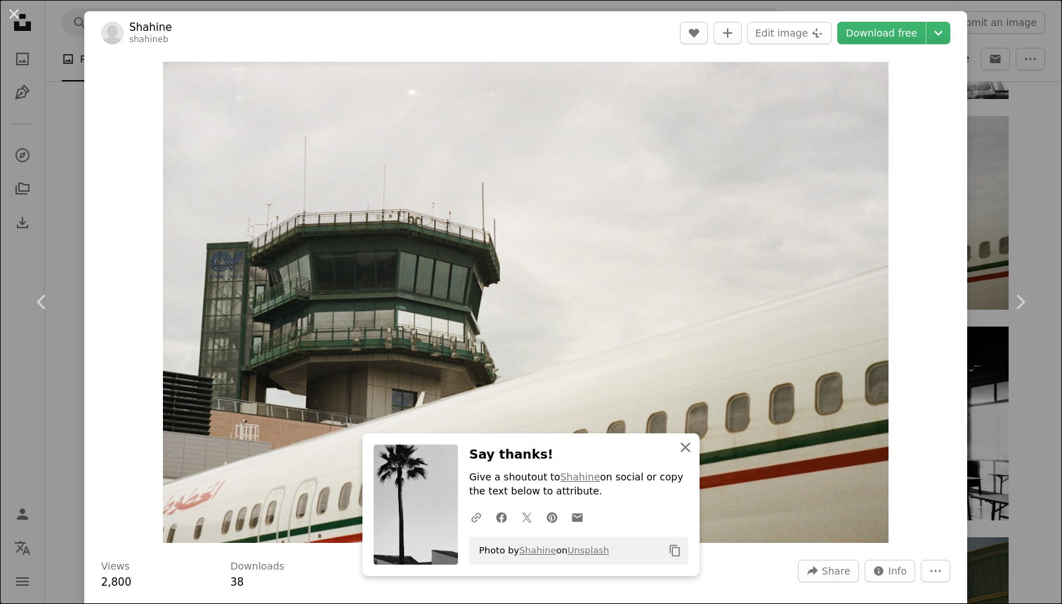
click at [684, 449] on icon "button" at bounding box center [685, 447] width 10 height 10
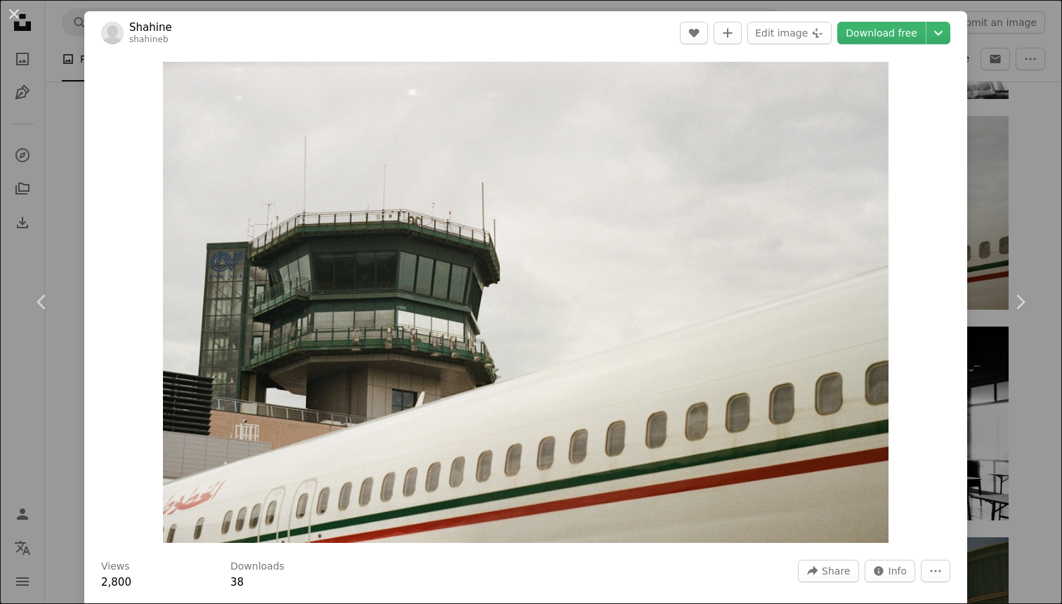
click at [987, 171] on div "An X shape Chevron left Chevron right Shahine shahineb A heart A plus sign Edit…" at bounding box center [531, 302] width 1062 height 604
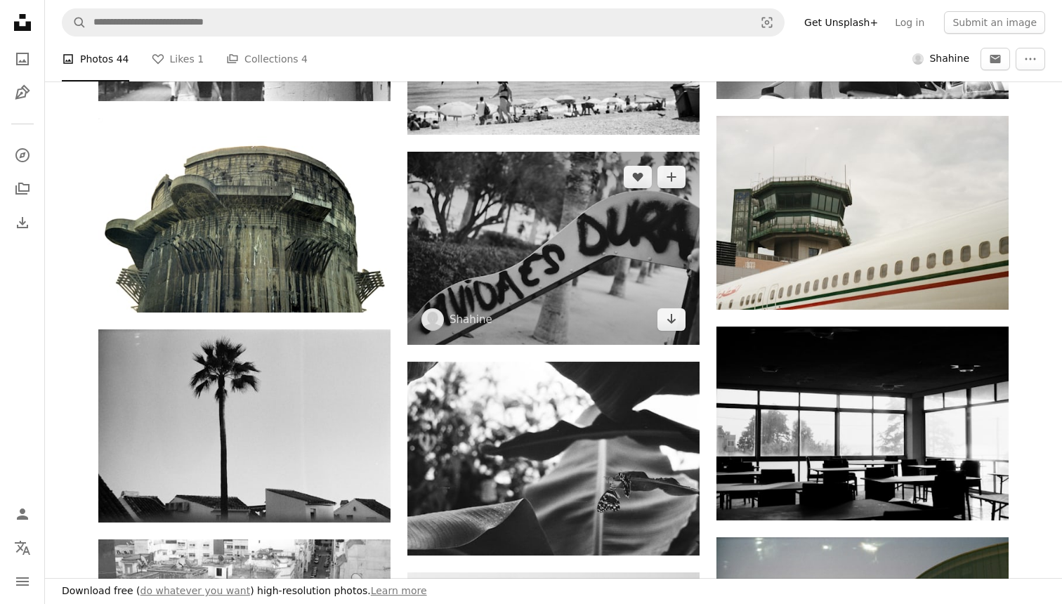
click at [555, 223] on img at bounding box center [553, 248] width 292 height 193
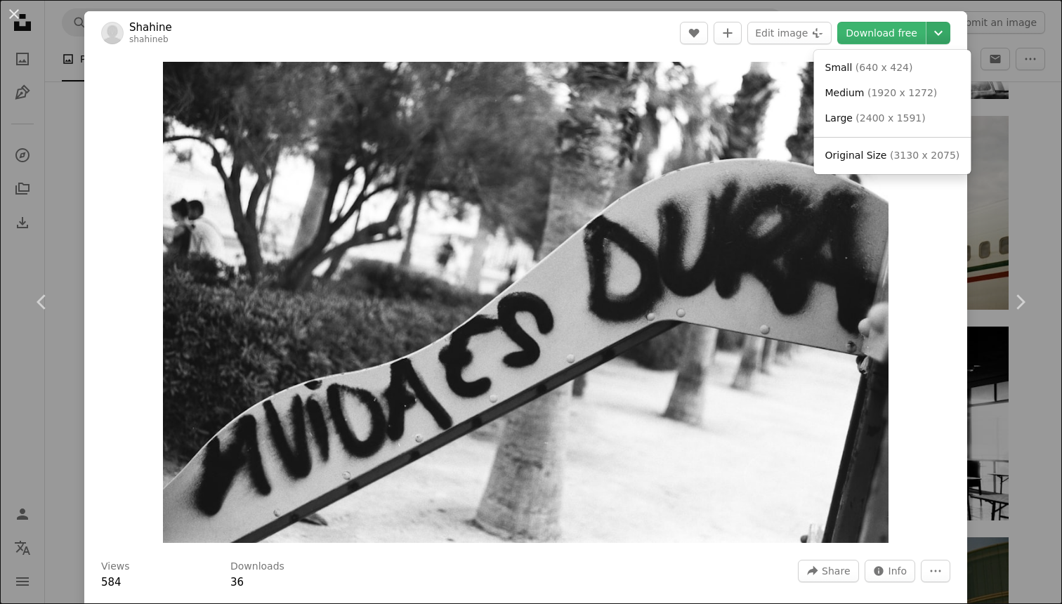
click at [949, 32] on icon "Chevron down" at bounding box center [938, 33] width 22 height 17
click at [890, 150] on span "( 3130 x 2075 )" at bounding box center [925, 155] width 70 height 11
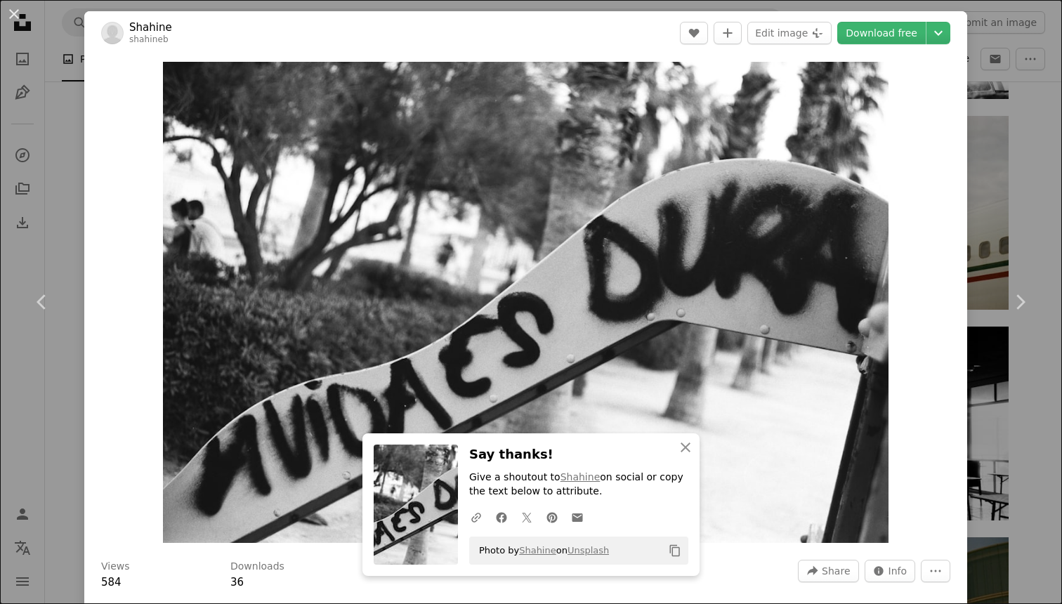
click at [1041, 190] on div "An X shape Chevron left Chevron right Shahine shahineb A heart A plus sign Edit…" at bounding box center [531, 302] width 1062 height 604
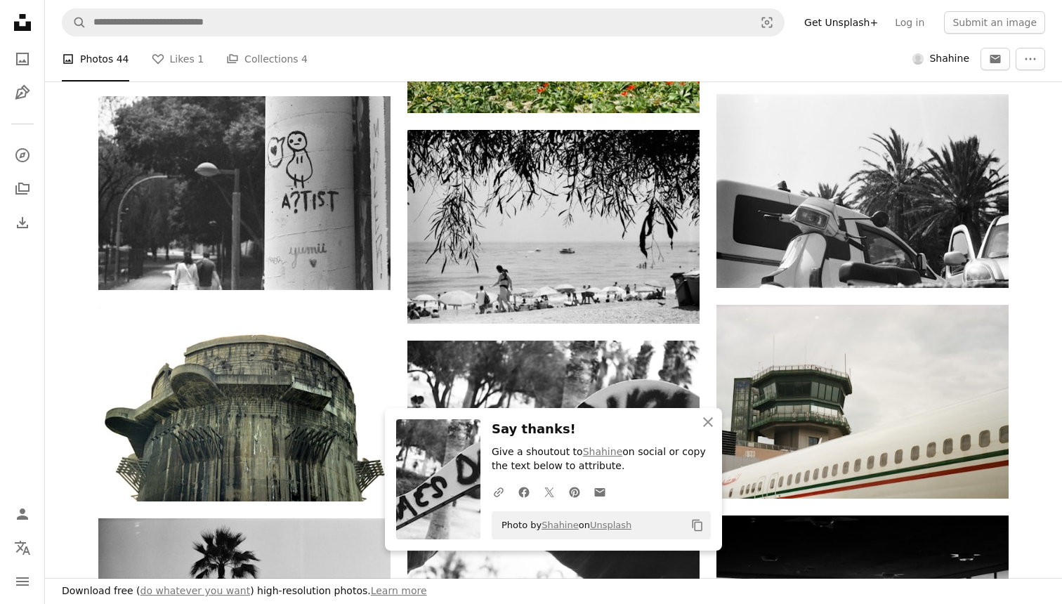
scroll to position [1309, 0]
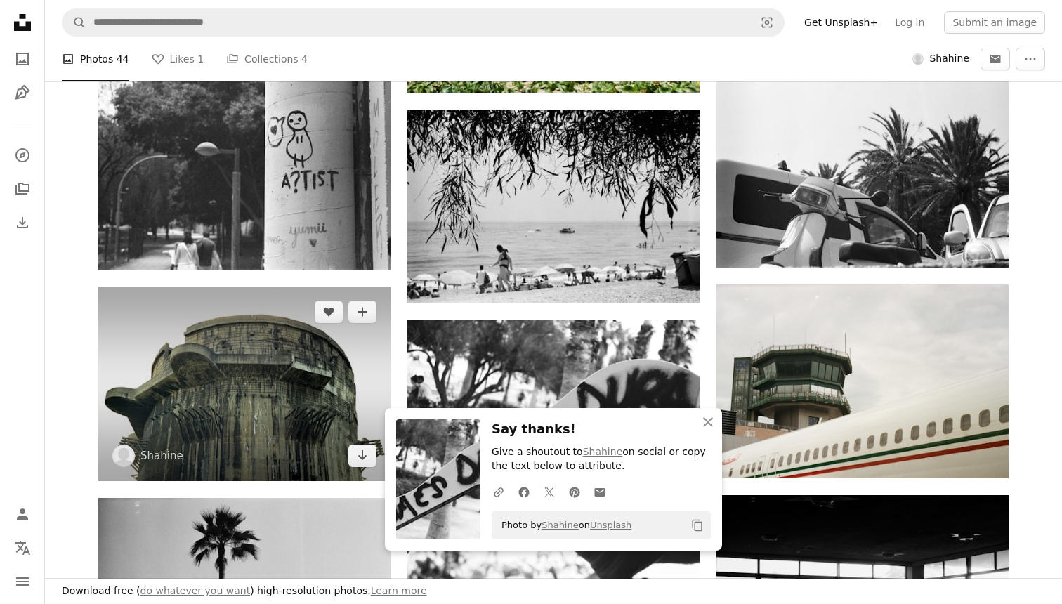
click at [223, 345] on img at bounding box center [244, 383] width 292 height 194
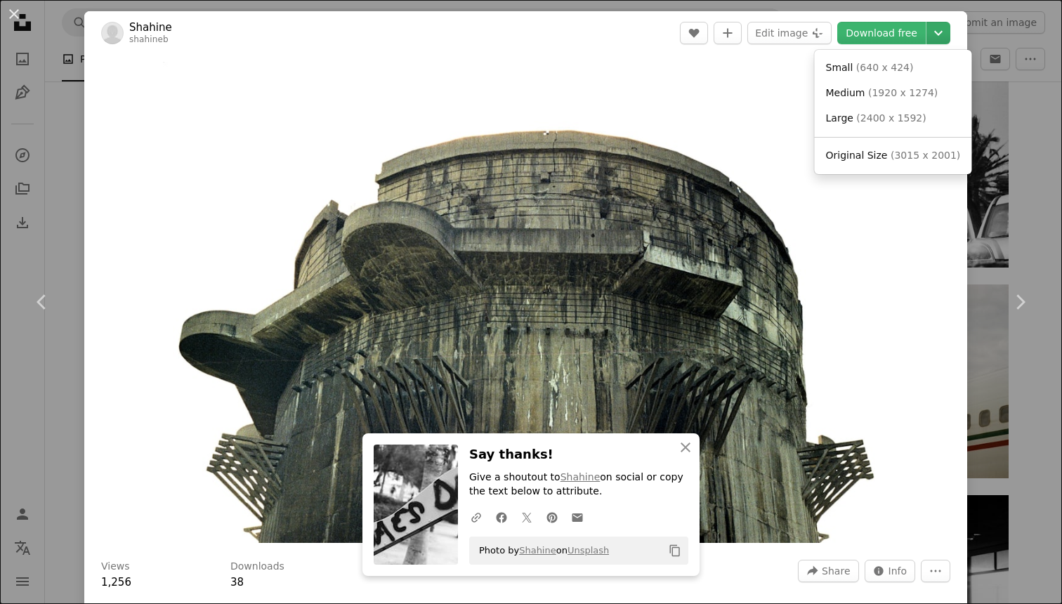
click at [945, 34] on icon "Chevron down" at bounding box center [938, 33] width 22 height 17
click at [893, 153] on span "( 3015 x 2001 )" at bounding box center [925, 155] width 70 height 11
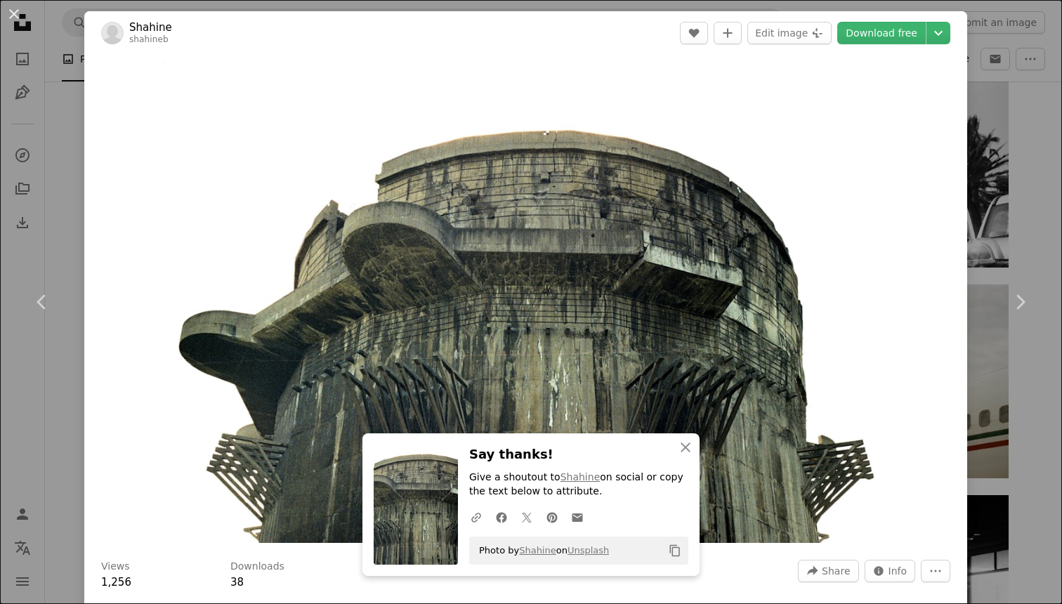
click at [1030, 152] on div "An X shape Chevron left Chevron right Shahine shahineb A heart A plus sign Edit…" at bounding box center [531, 302] width 1062 height 604
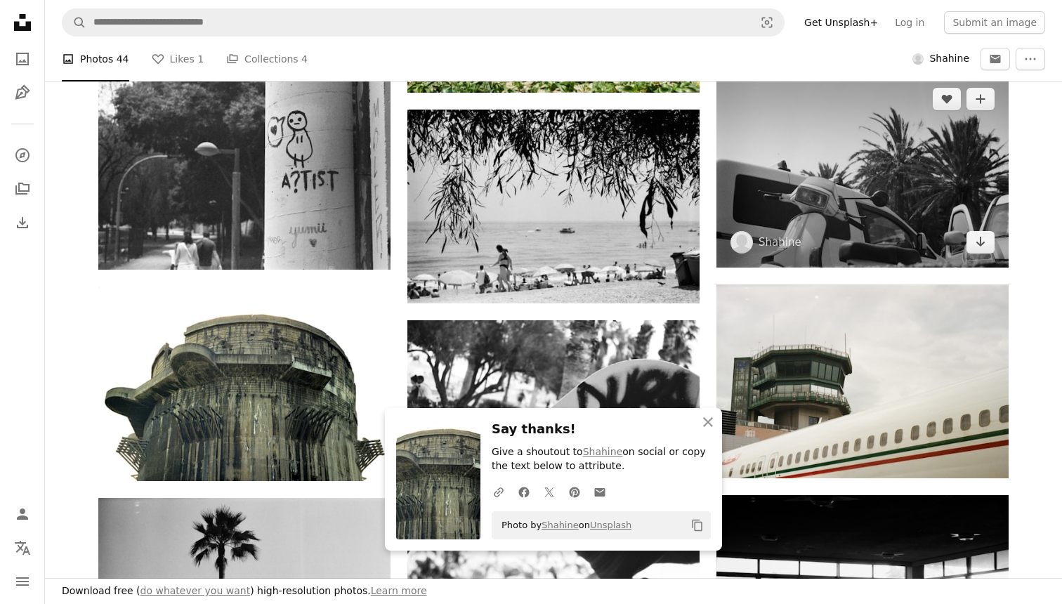
click at [978, 162] on img at bounding box center [862, 171] width 292 height 194
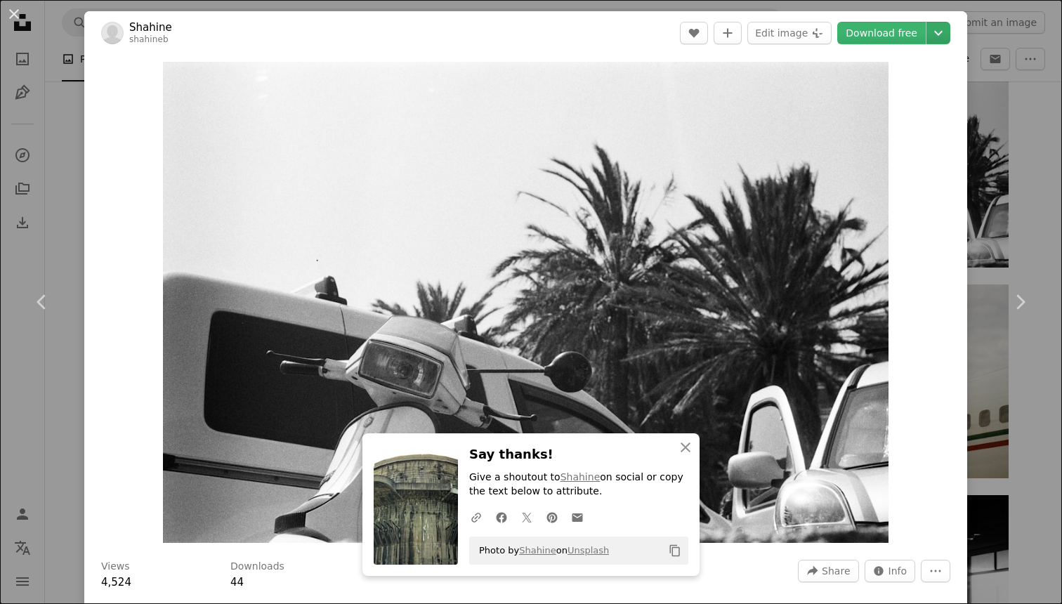
click at [949, 27] on icon "Chevron down" at bounding box center [938, 33] width 22 height 17
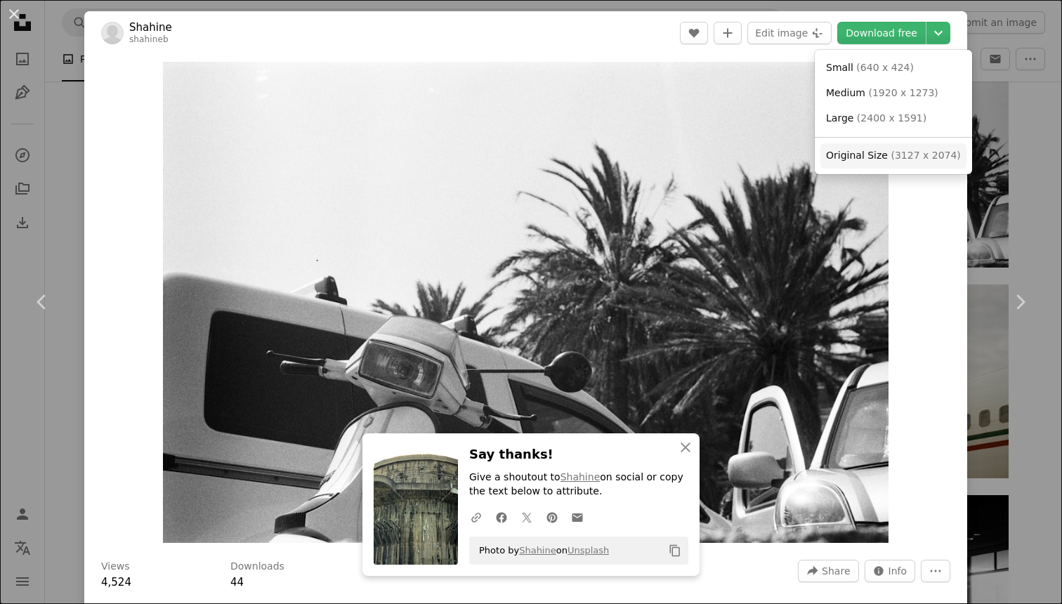
click at [855, 161] on span "Original Size" at bounding box center [857, 155] width 62 height 11
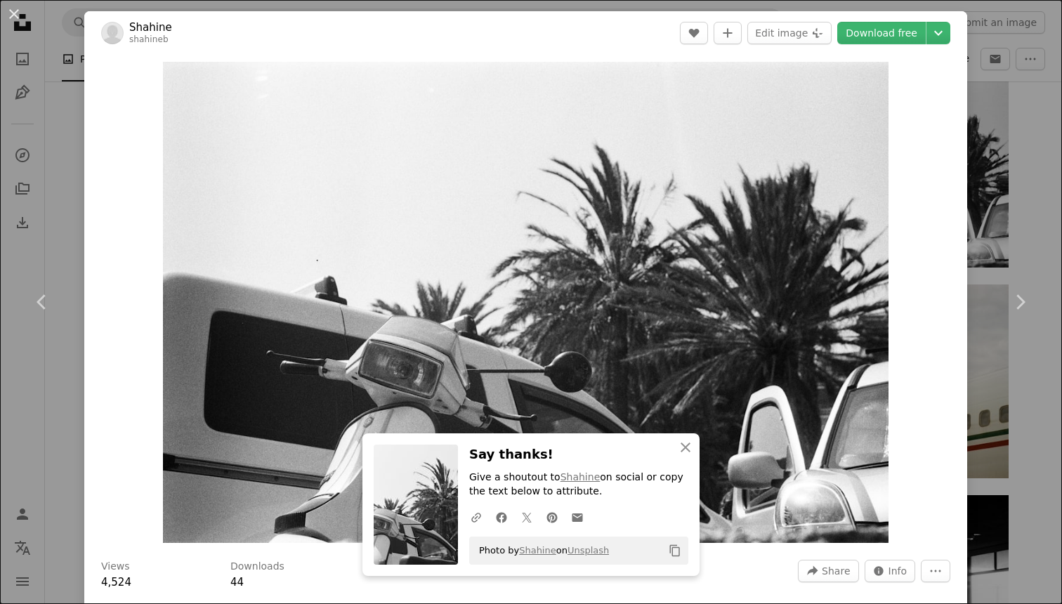
click at [1013, 140] on div "An X shape Chevron left Chevron right Shahine shahineb A heart A plus sign Edit…" at bounding box center [531, 302] width 1062 height 604
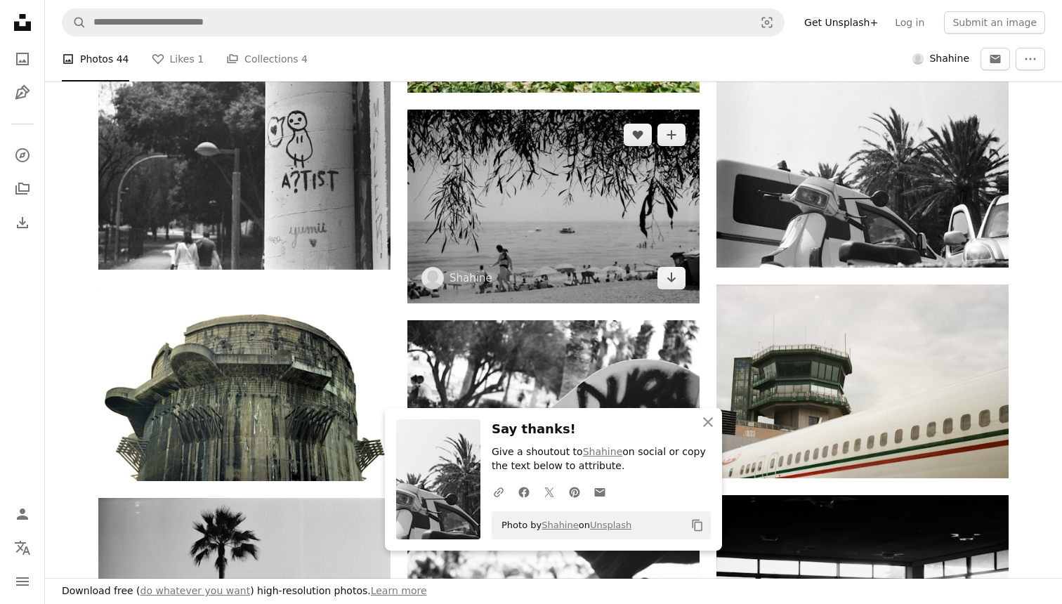
click at [628, 175] on img at bounding box center [553, 206] width 292 height 193
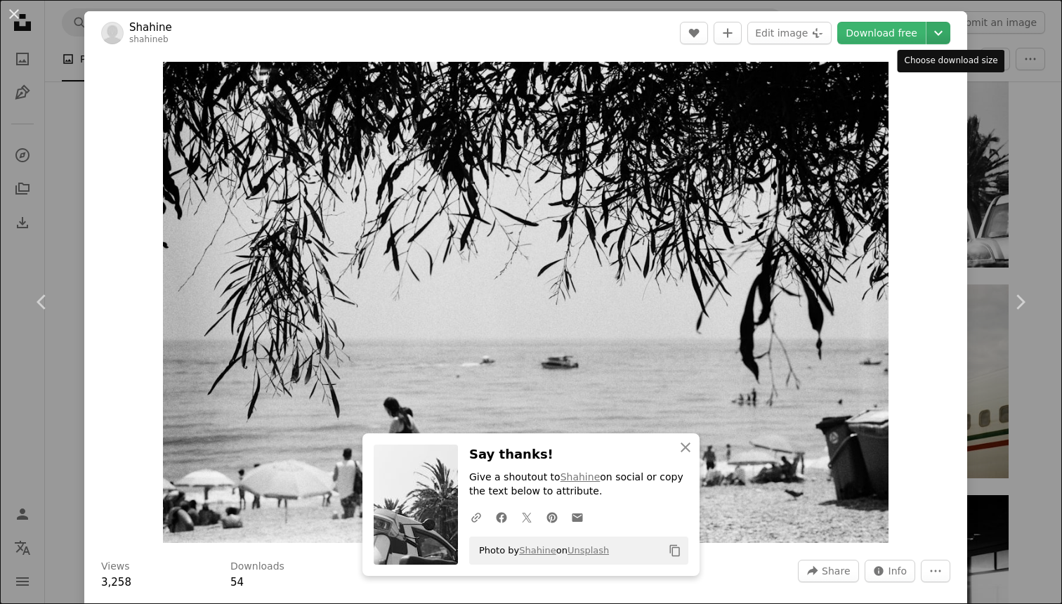
click at [942, 26] on icon "Chevron down" at bounding box center [938, 33] width 22 height 17
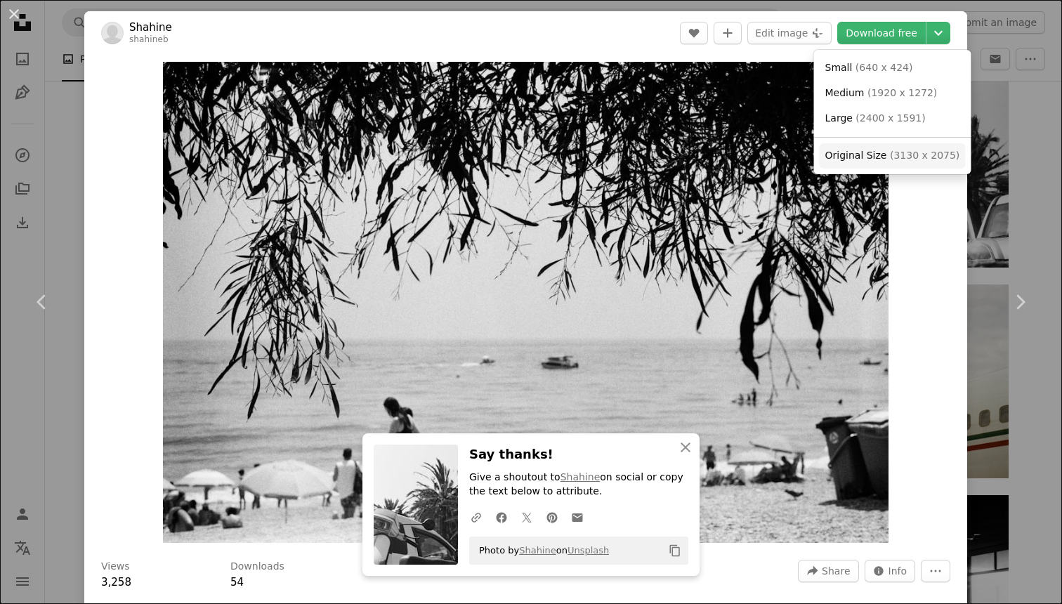
click at [890, 154] on span "( 3130 x 2075 )" at bounding box center [925, 155] width 70 height 11
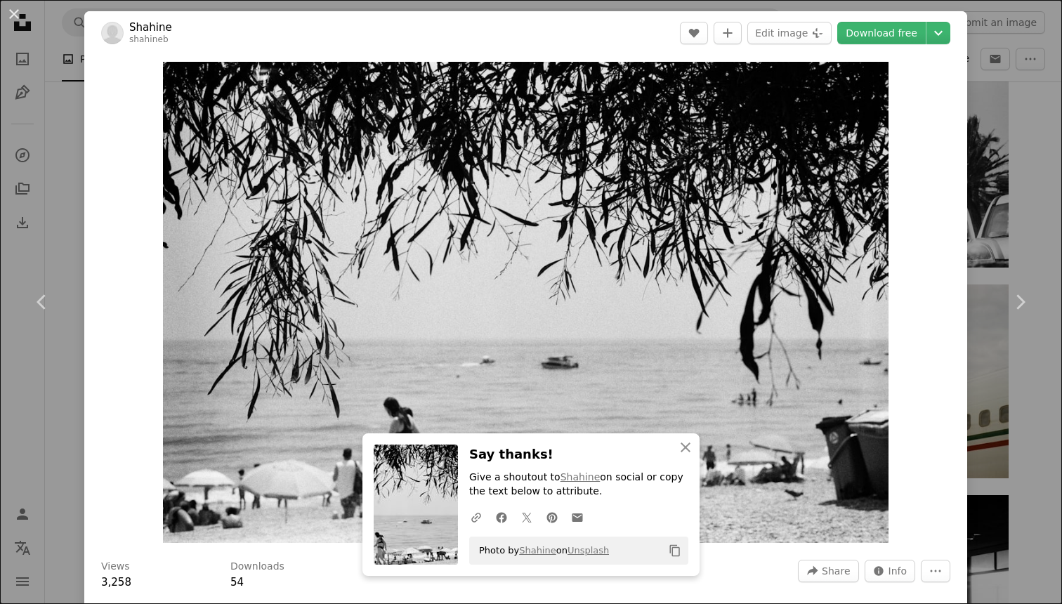
click at [1011, 143] on div "An X shape Chevron left Chevron right Shahine shahineb A heart A plus sign Edit…" at bounding box center [531, 302] width 1062 height 604
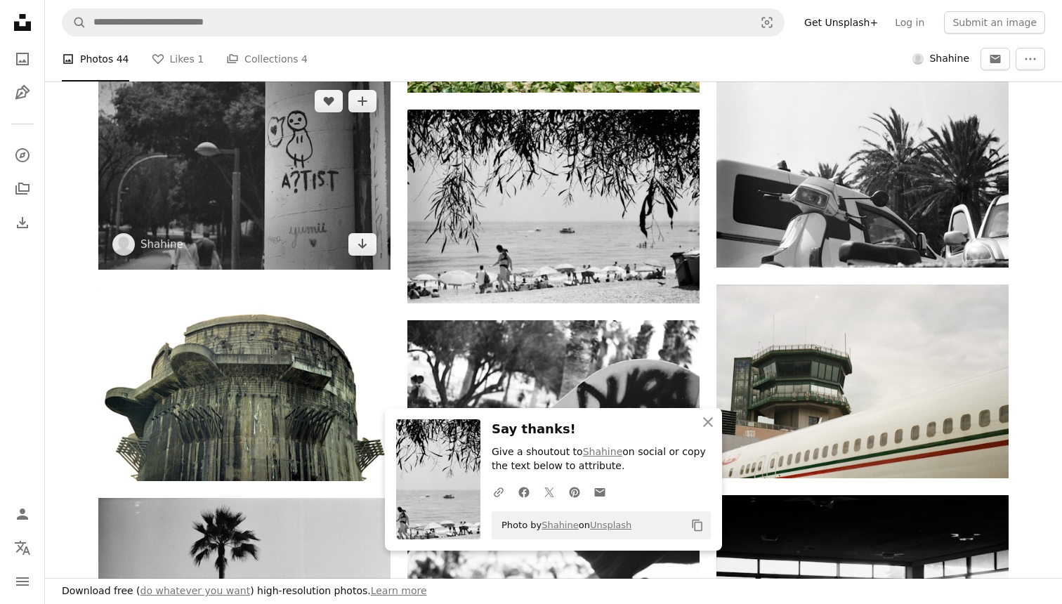
click at [251, 176] on img at bounding box center [244, 173] width 292 height 194
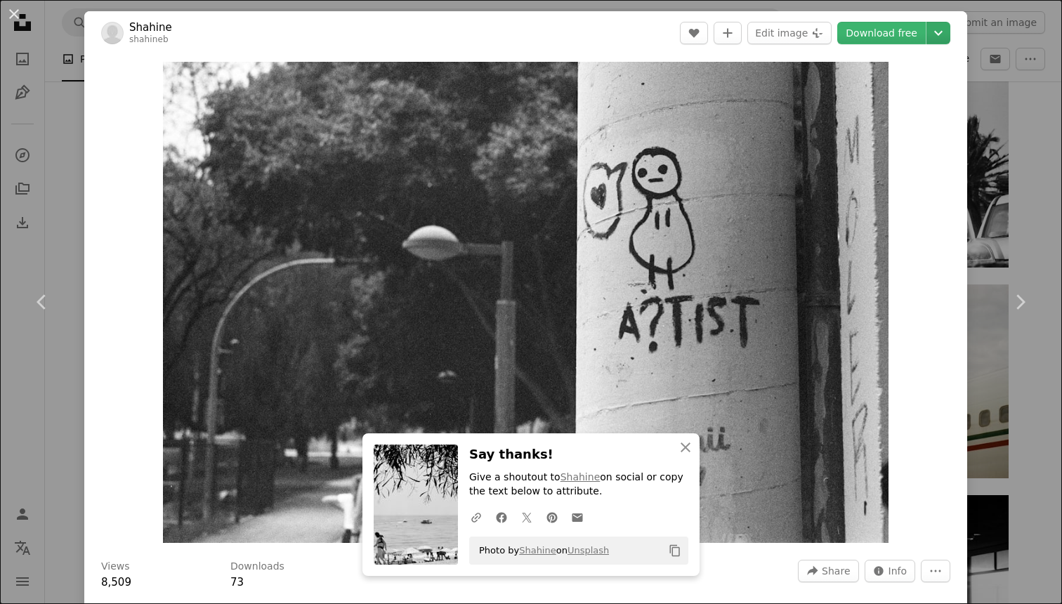
click at [950, 43] on button "Chevron down" at bounding box center [938, 33] width 24 height 22
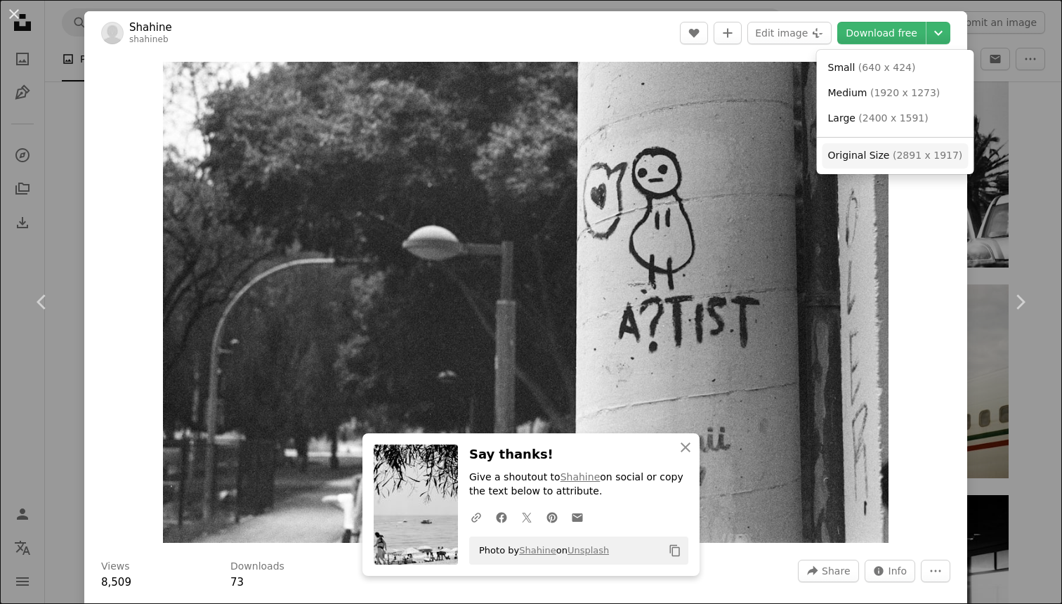
click at [864, 161] on span "Original Size" at bounding box center [859, 155] width 62 height 11
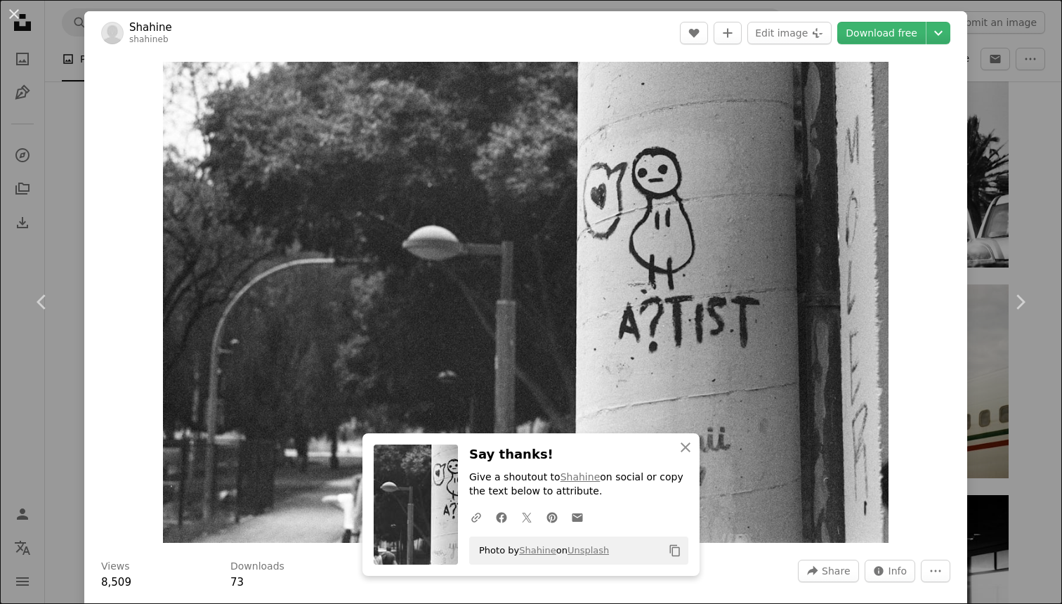
click at [1039, 173] on div "An X shape Chevron left Chevron right Shahine shahineb A heart A plus sign Edit…" at bounding box center [531, 302] width 1062 height 604
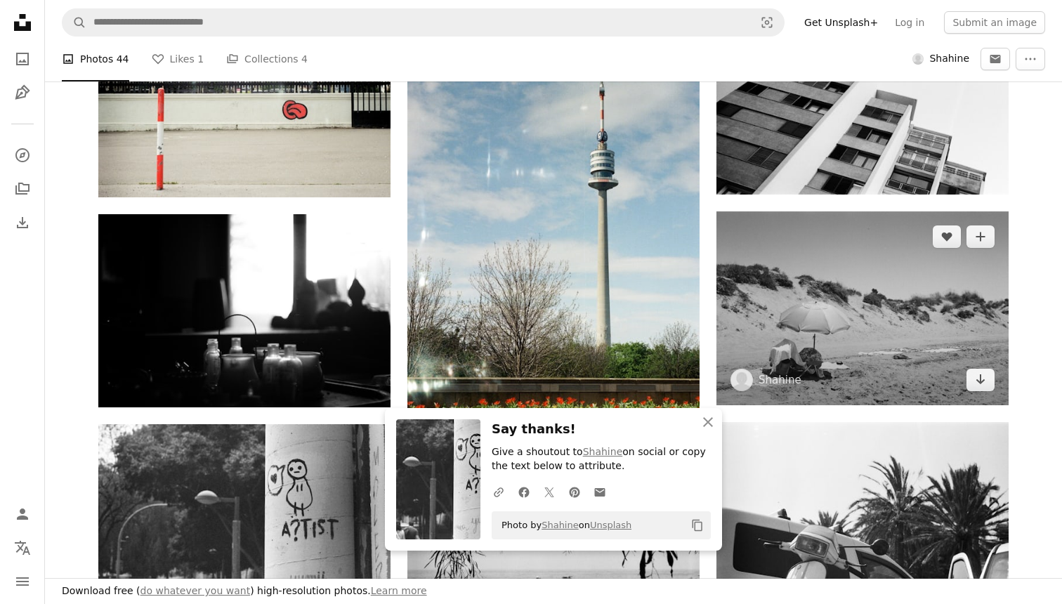
scroll to position [962, 0]
click at [915, 306] on img at bounding box center [862, 307] width 292 height 193
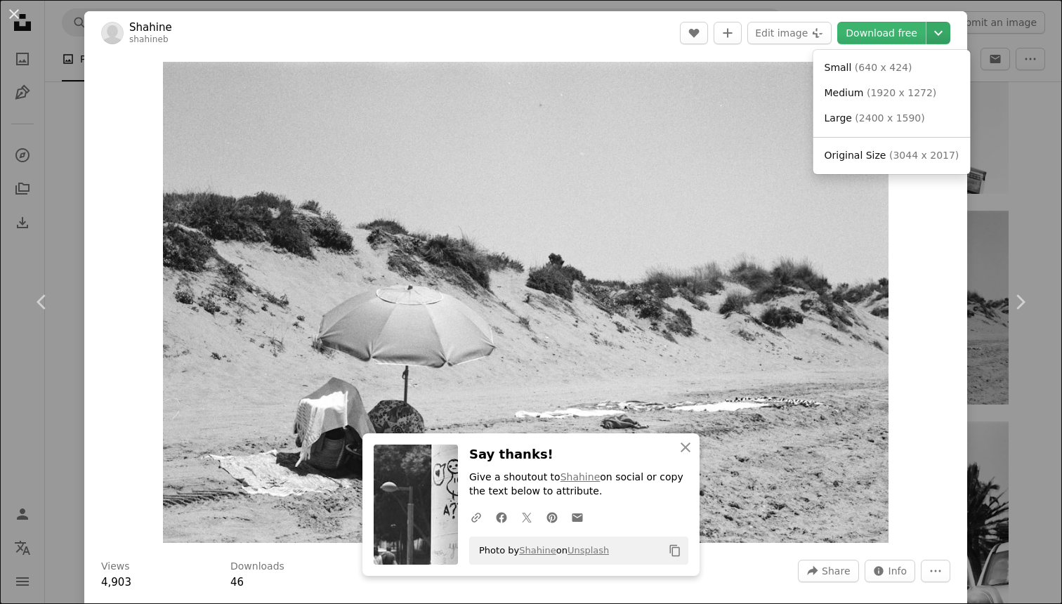
click at [944, 35] on icon "Chevron down" at bounding box center [938, 33] width 22 height 17
click at [873, 152] on span "Original Size" at bounding box center [855, 155] width 62 height 11
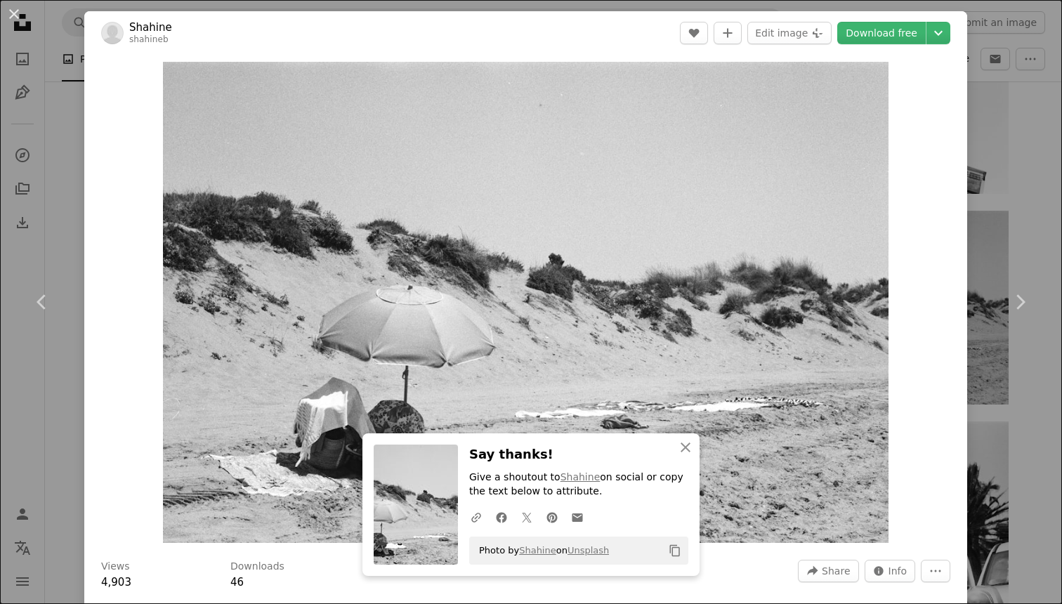
click at [1029, 161] on div "An X shape Chevron left Chevron right Shahine shahineb A heart A plus sign Edit…" at bounding box center [531, 302] width 1062 height 604
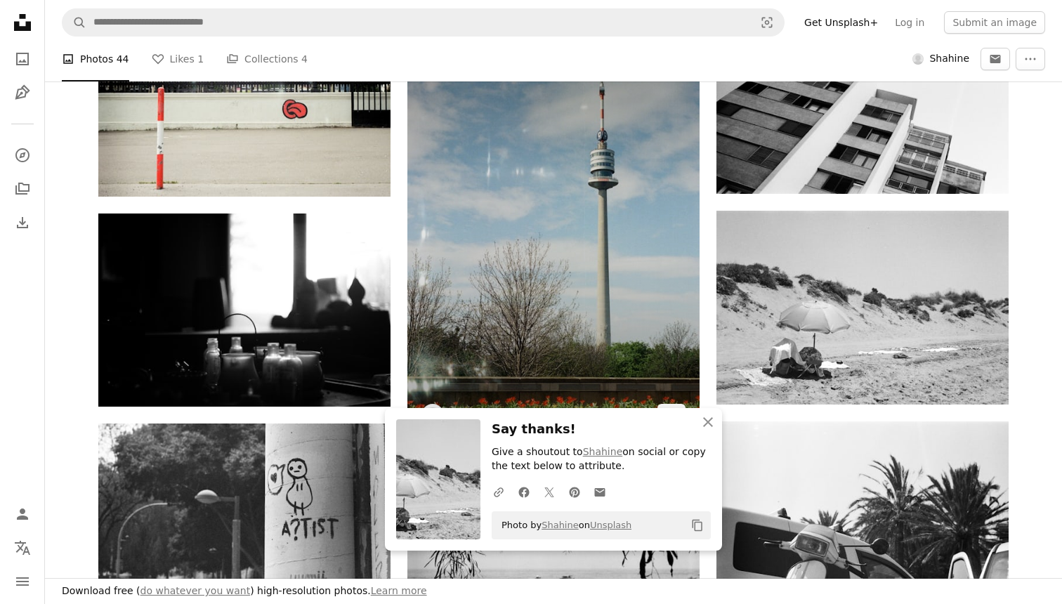
click at [581, 287] on img at bounding box center [553, 220] width 292 height 440
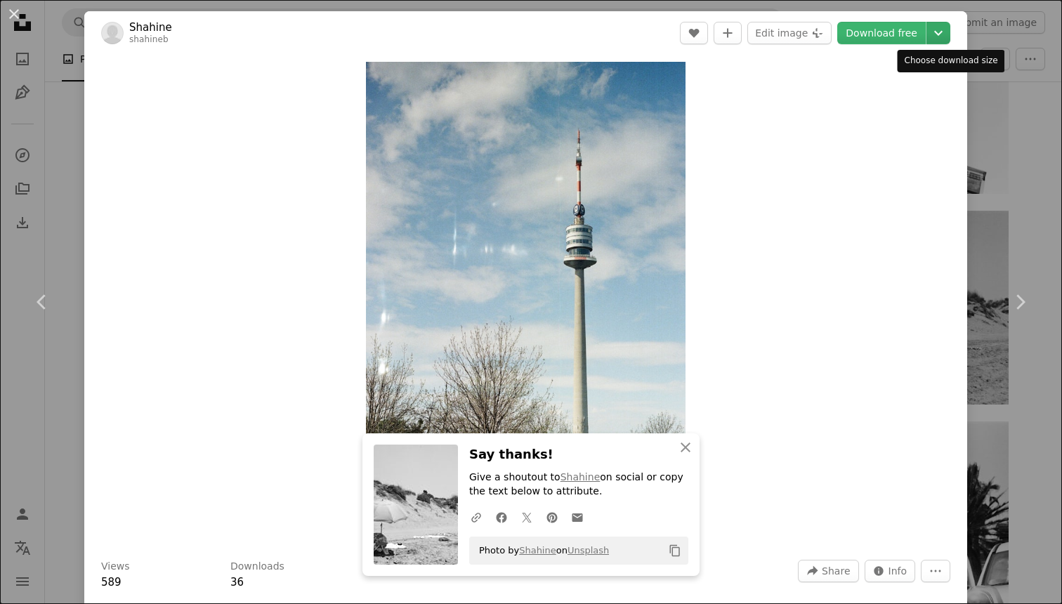
click at [940, 40] on icon "Chevron down" at bounding box center [938, 33] width 22 height 17
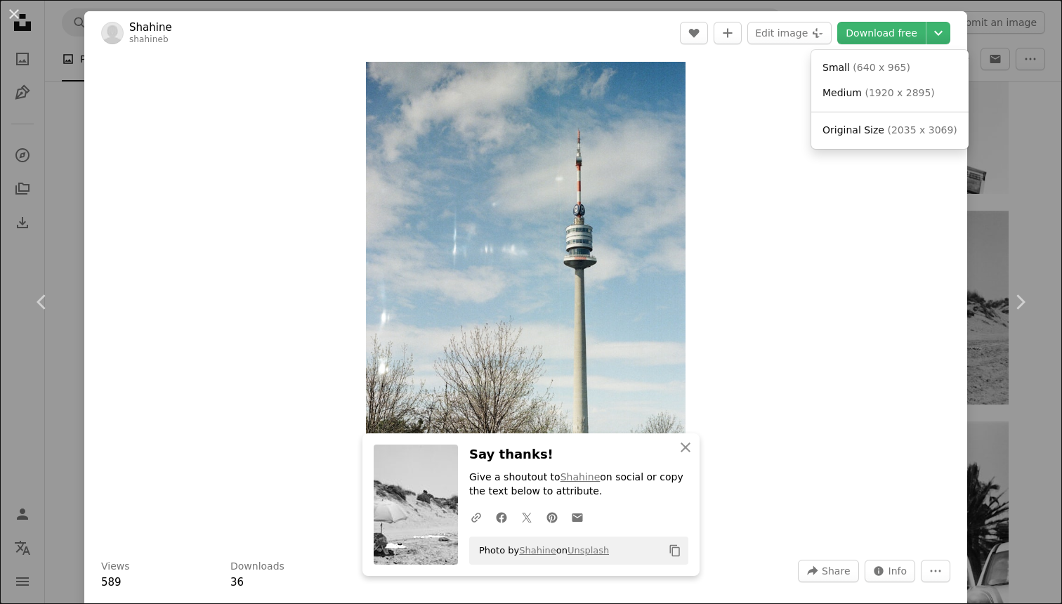
click at [855, 133] on span "Original Size" at bounding box center [853, 129] width 62 height 11
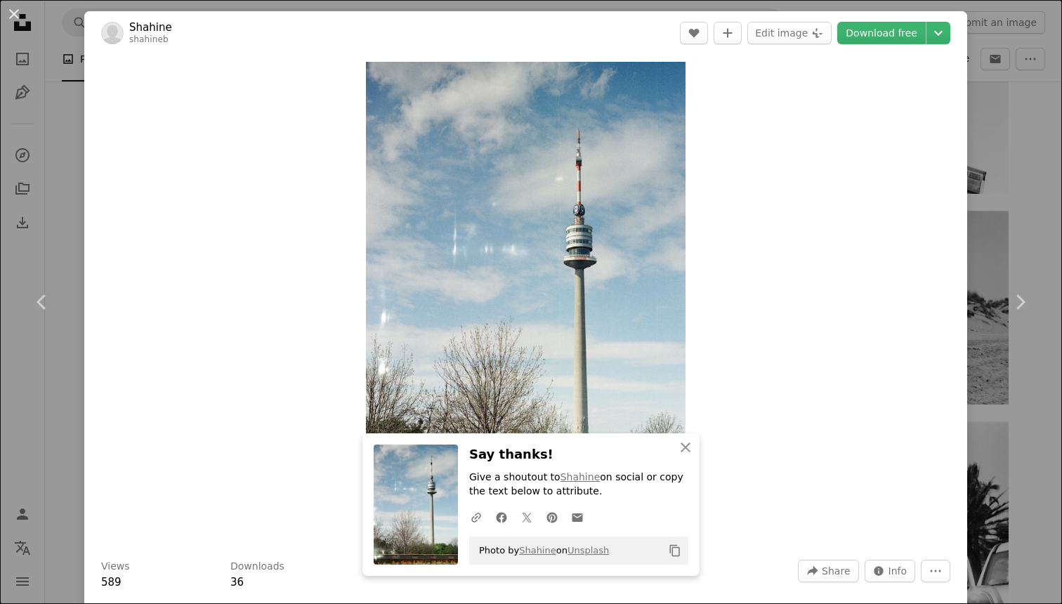
click at [1026, 141] on div "An X shape Chevron left Chevron right Shahine shahineb A heart A plus sign Edit…" at bounding box center [531, 302] width 1062 height 604
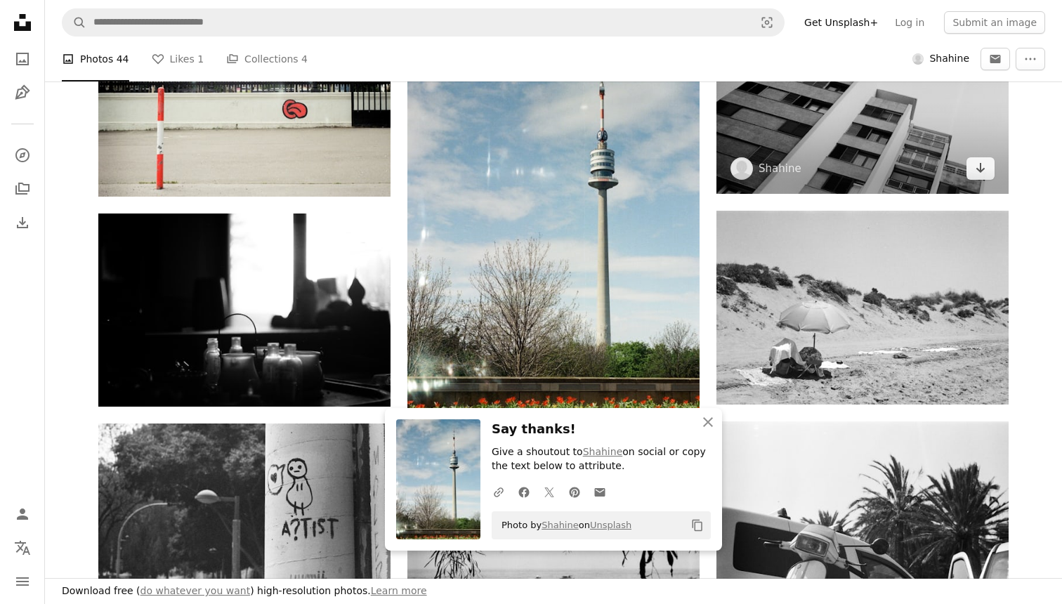
click at [914, 143] on img at bounding box center [862, 97] width 292 height 193
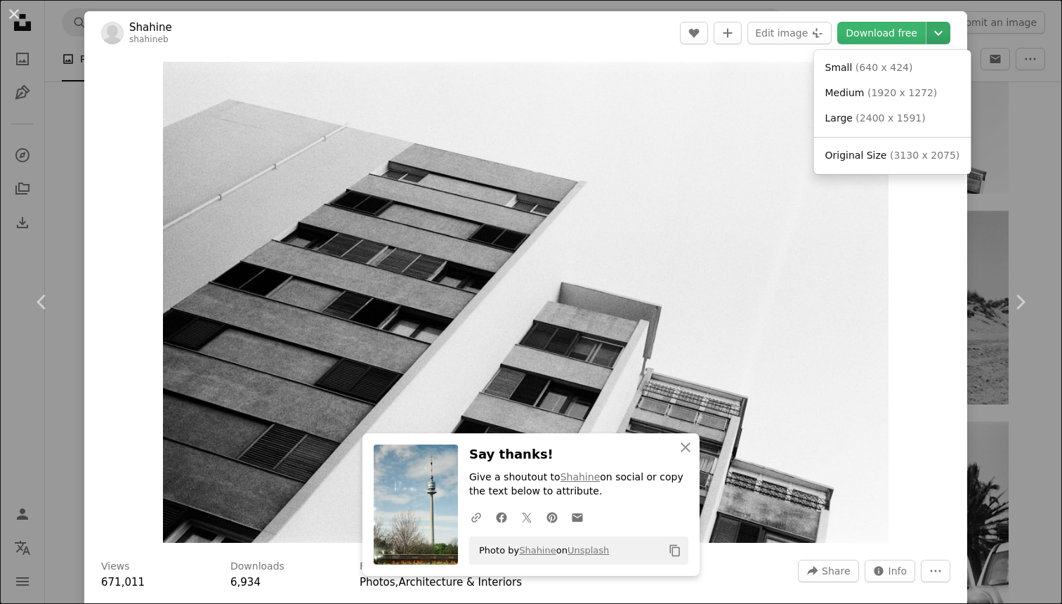
click at [943, 41] on icon "Chevron down" at bounding box center [938, 33] width 22 height 17
click at [890, 159] on span "( 3130 x 2075 )" at bounding box center [925, 155] width 70 height 11
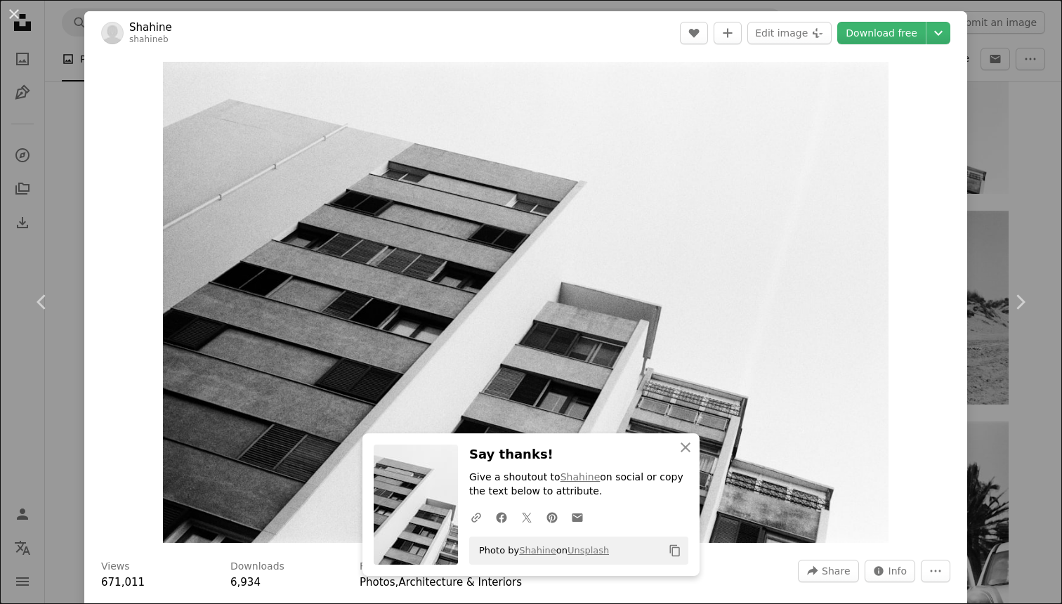
click at [1017, 176] on div "An X shape Chevron left Chevron right Shahine shahineb A heart A plus sign Edit…" at bounding box center [531, 302] width 1062 height 604
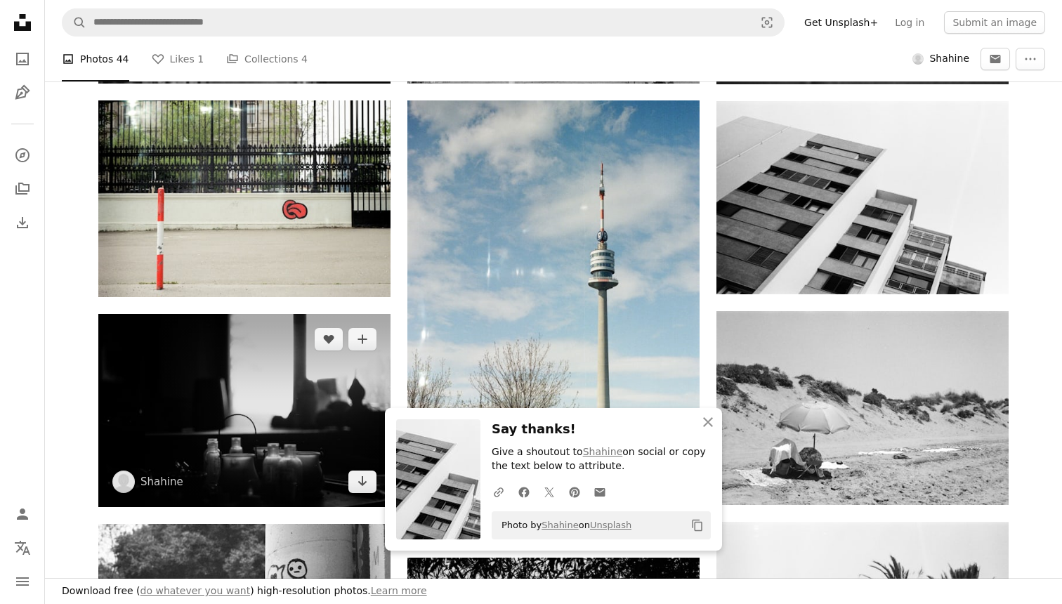
scroll to position [860, 0]
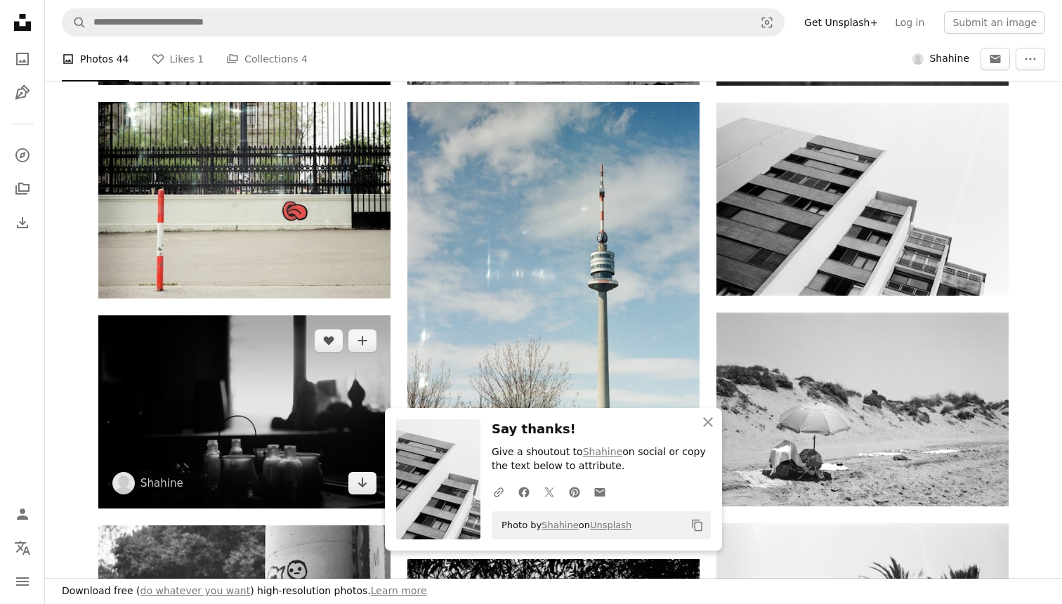
click at [261, 336] on img at bounding box center [244, 411] width 292 height 193
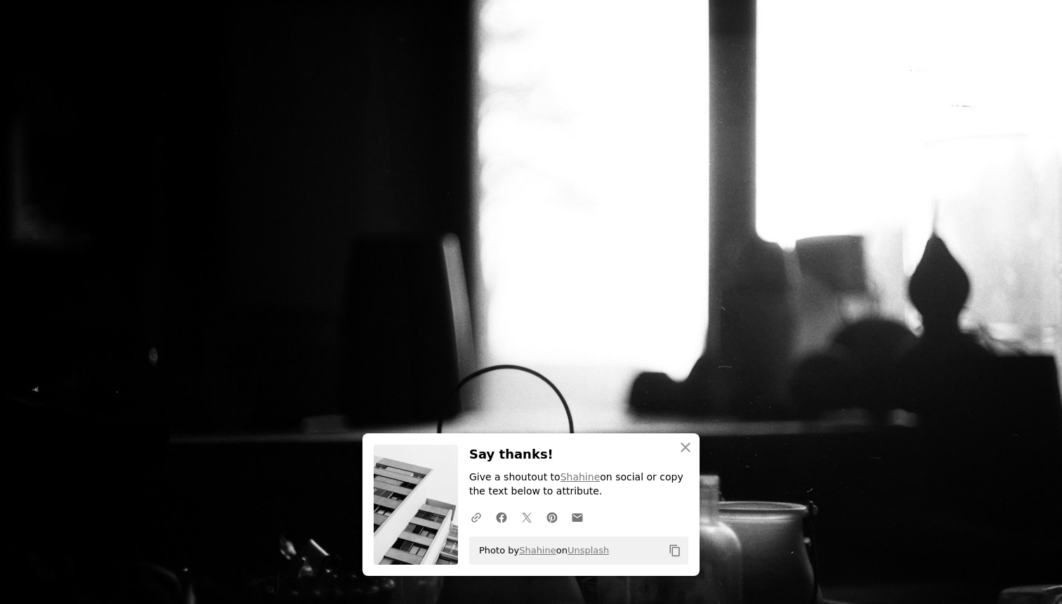
scroll to position [51, 0]
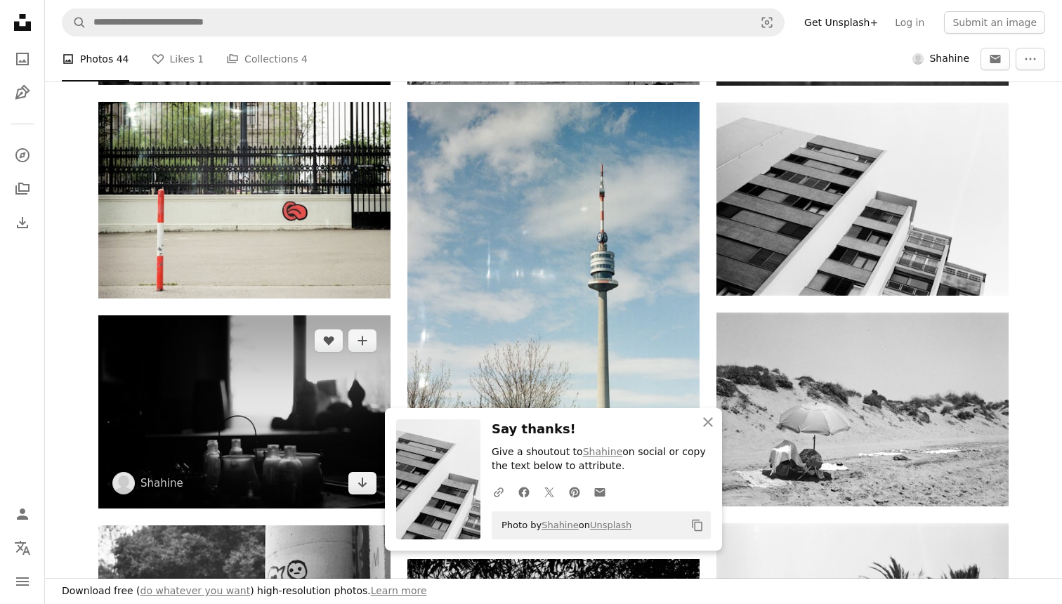
click at [305, 402] on img at bounding box center [244, 411] width 292 height 193
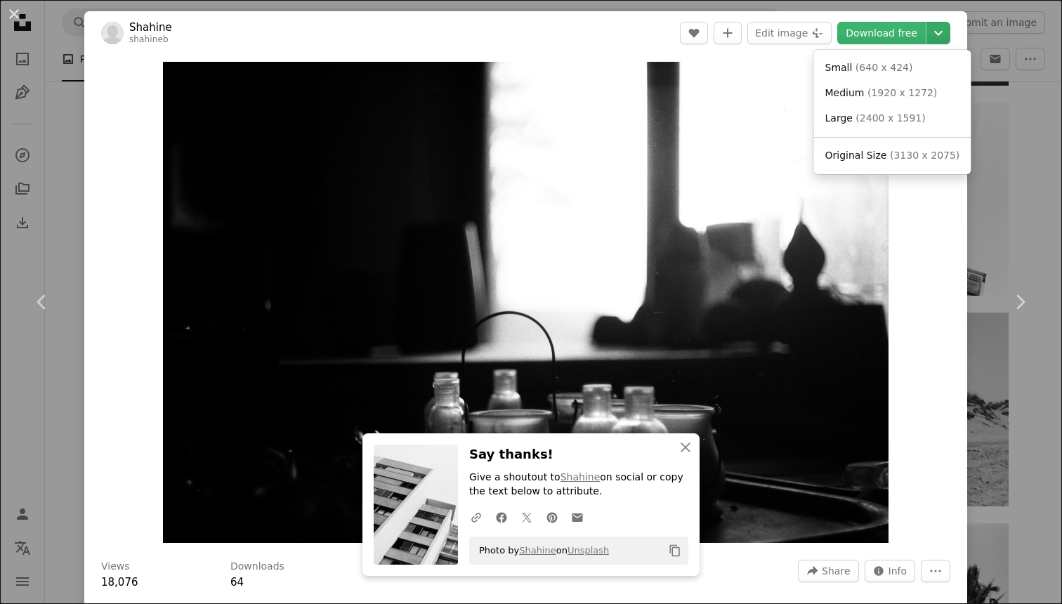
click at [949, 35] on icon "Chevron down" at bounding box center [938, 33] width 22 height 17
click at [902, 152] on span "( 3130 x 2075 )" at bounding box center [925, 155] width 70 height 11
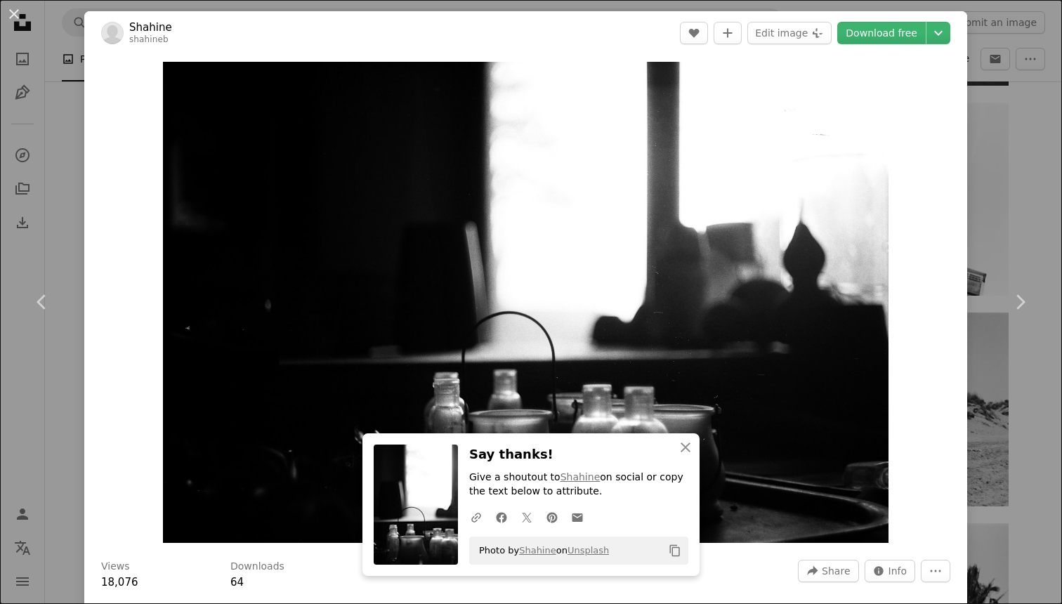
click at [1041, 153] on div "An X shape Chevron left Chevron right [PERSON_NAME] A heart A plus sign Edit im…" at bounding box center [531, 302] width 1062 height 604
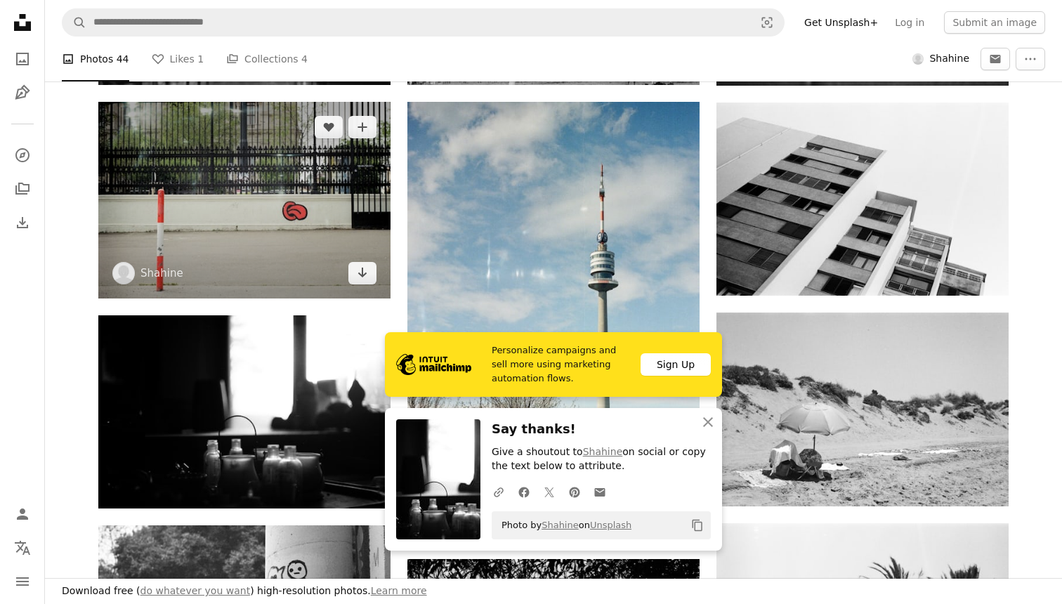
click at [237, 171] on img at bounding box center [244, 200] width 292 height 197
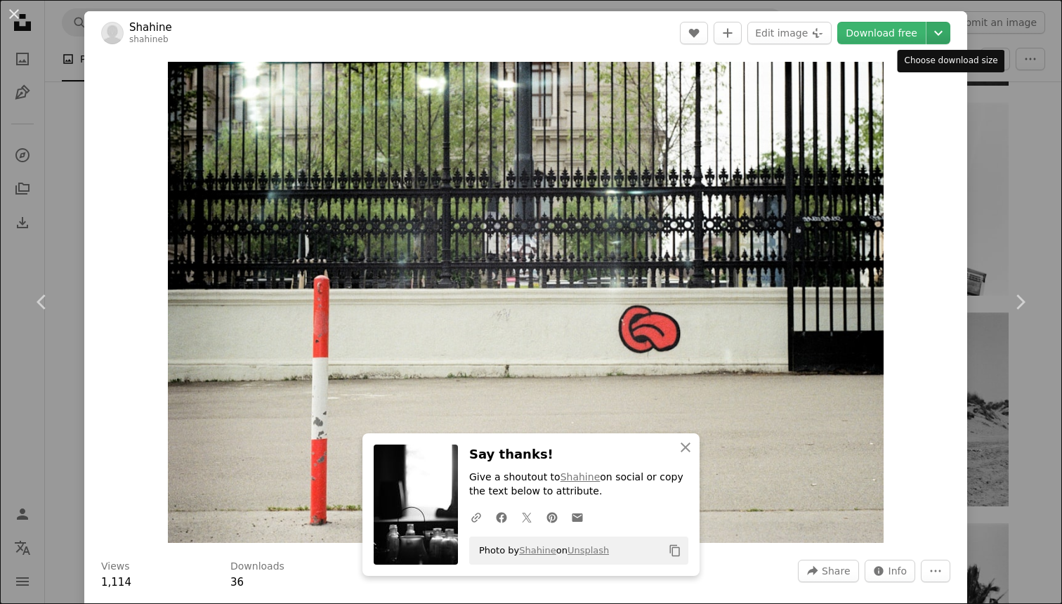
click at [949, 25] on icon "Chevron down" at bounding box center [938, 33] width 22 height 17
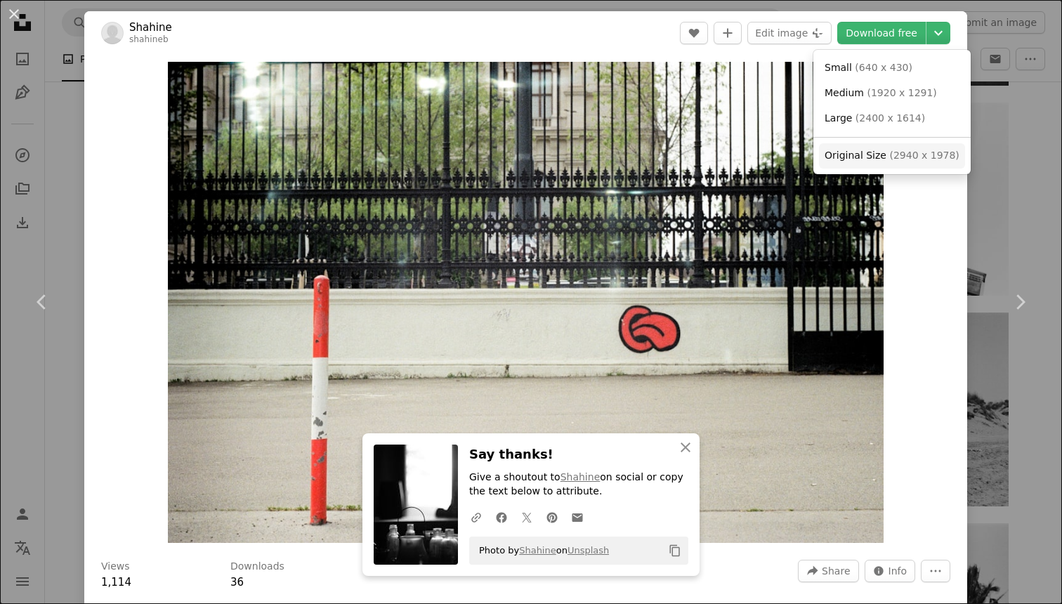
click at [897, 154] on span "( 2940 x 1978 )" at bounding box center [924, 155] width 70 height 11
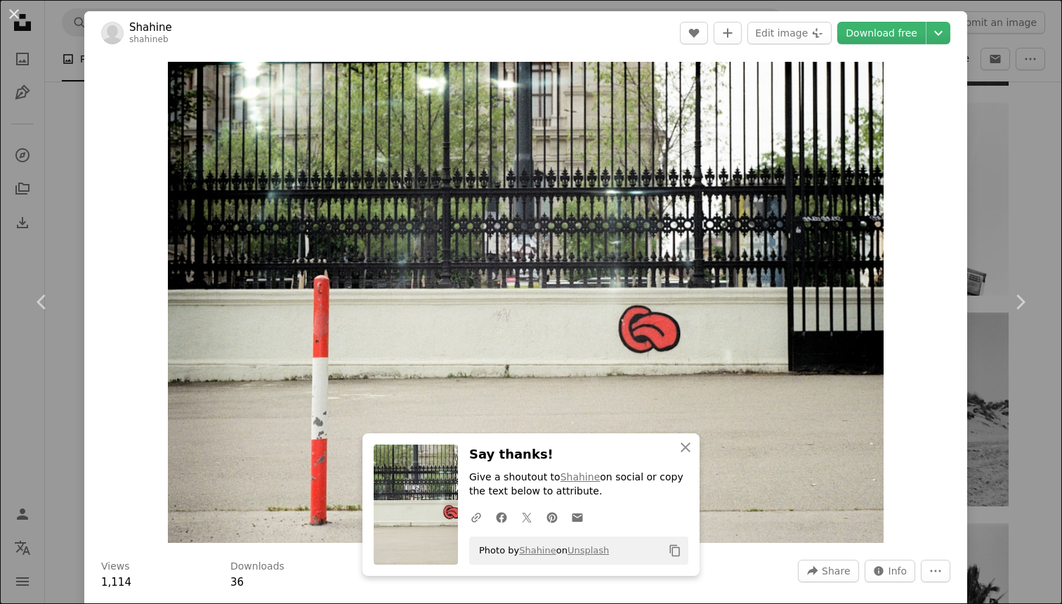
click at [1025, 193] on div "An X shape Chevron left Chevron right Shahine shahineb A heart A plus sign Edit…" at bounding box center [531, 302] width 1062 height 604
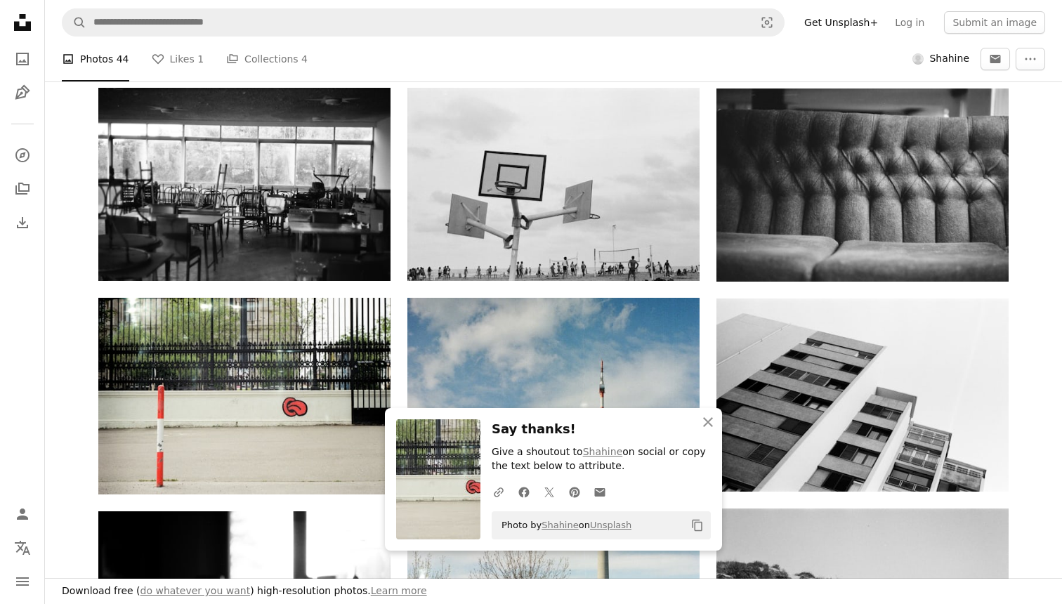
scroll to position [609, 0]
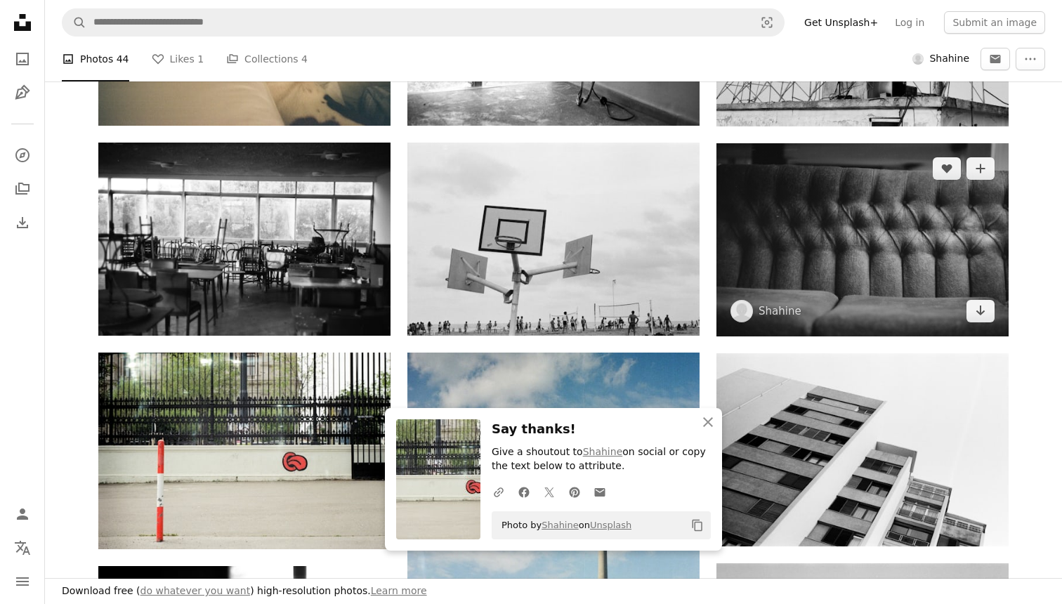
click at [920, 230] on img at bounding box center [862, 239] width 292 height 193
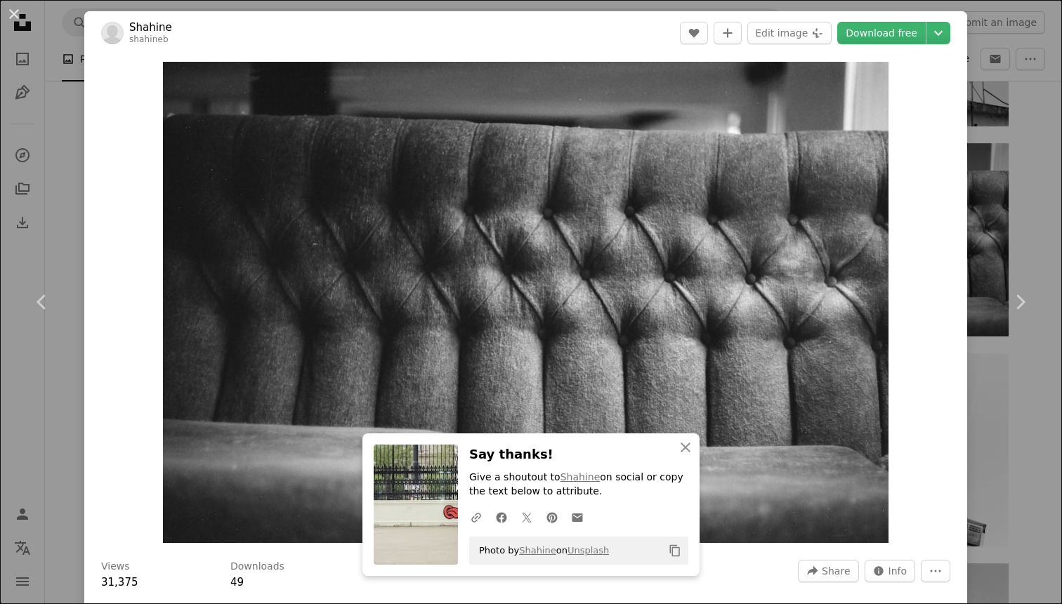
click at [963, 33] on header "[PERSON_NAME] A heart A plus sign Edit image Plus sign for Unsplash+ Download f…" at bounding box center [525, 33] width 883 height 44
click at [949, 31] on icon "Chevron down" at bounding box center [938, 33] width 22 height 17
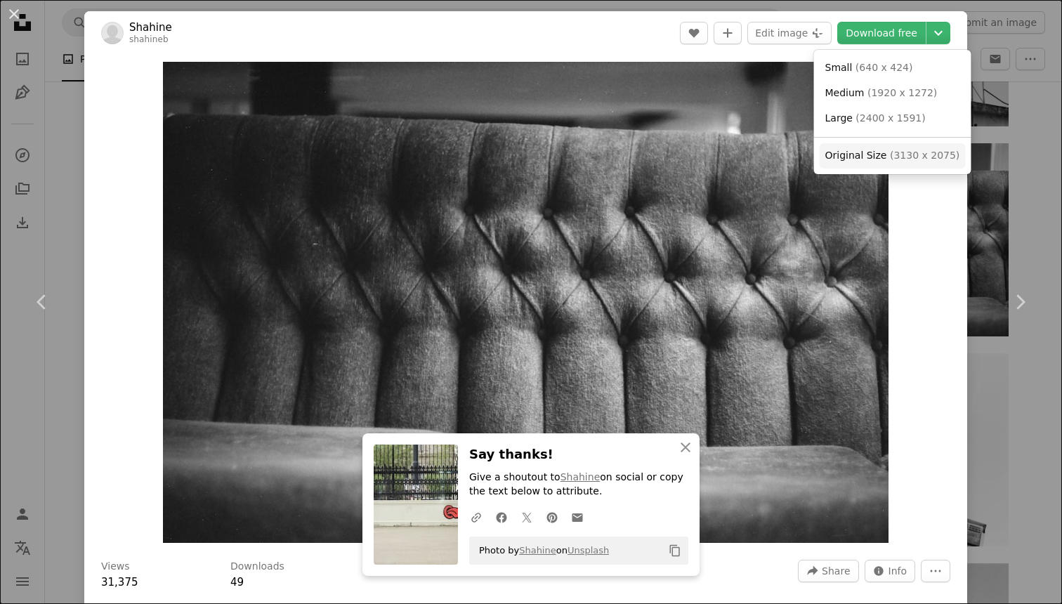
click at [894, 152] on span "( 3130 x 2075 )" at bounding box center [925, 155] width 70 height 11
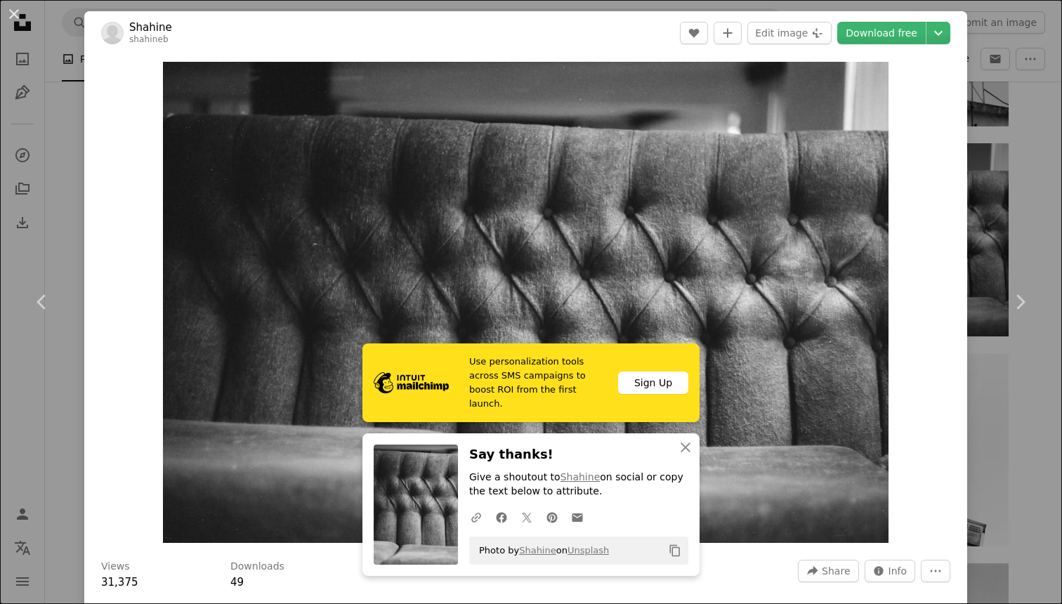
click at [1034, 179] on div "An X shape Chevron left Chevron right Shahine shahineb A heart A plus sign Edit…" at bounding box center [531, 302] width 1062 height 604
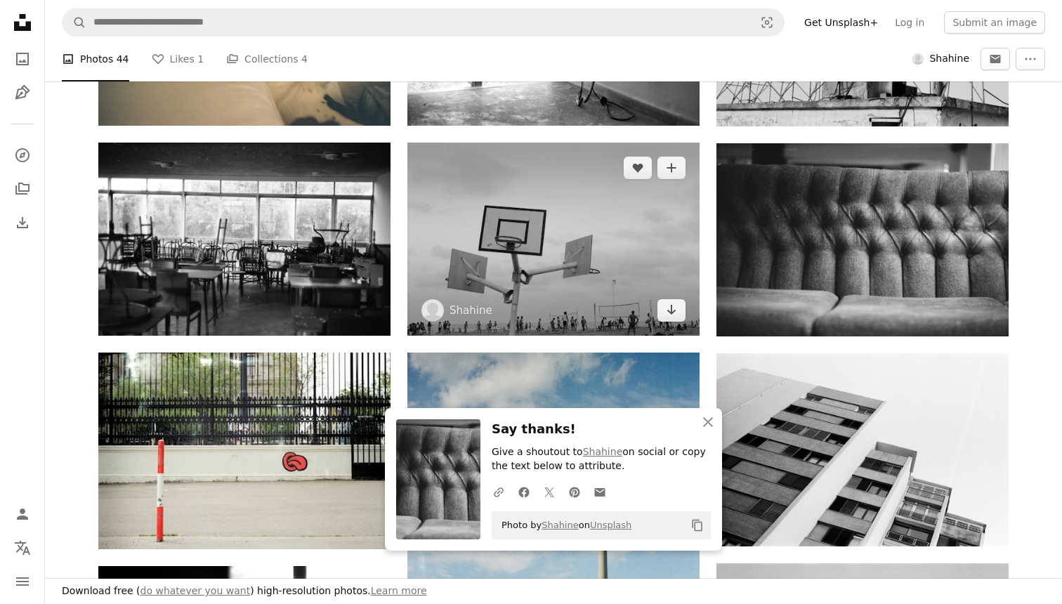
click at [580, 256] on img at bounding box center [553, 239] width 292 height 193
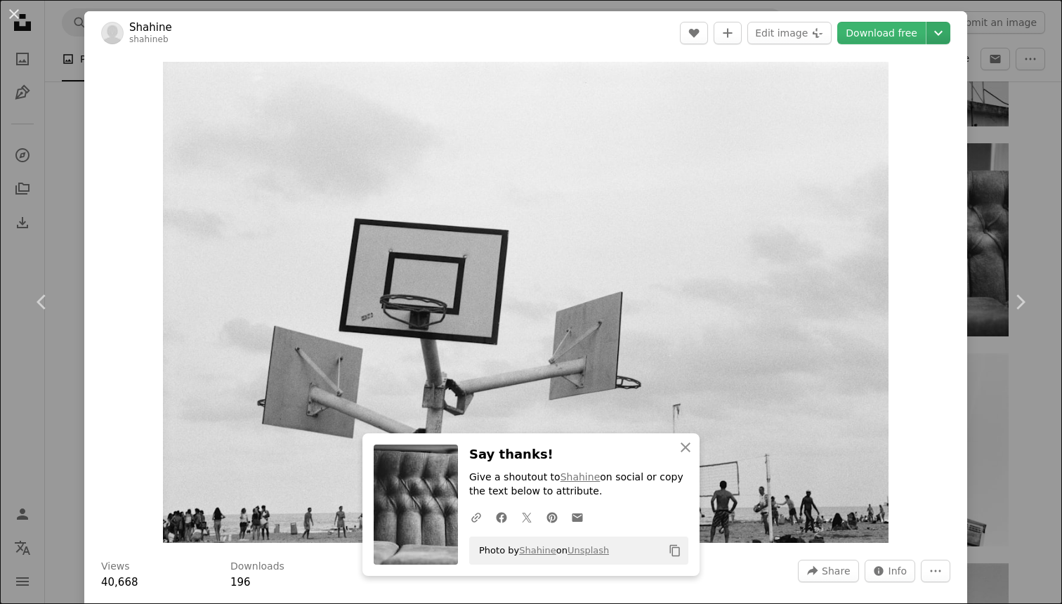
click at [942, 32] on icon "Choose download size" at bounding box center [938, 33] width 8 height 5
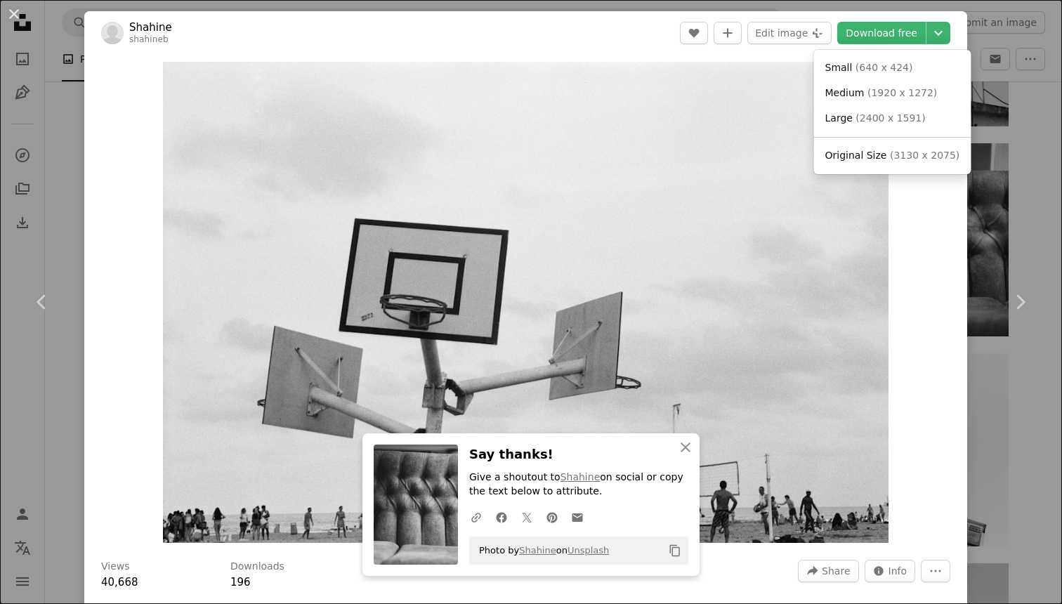
click at [879, 150] on span "Original Size" at bounding box center [856, 155] width 62 height 11
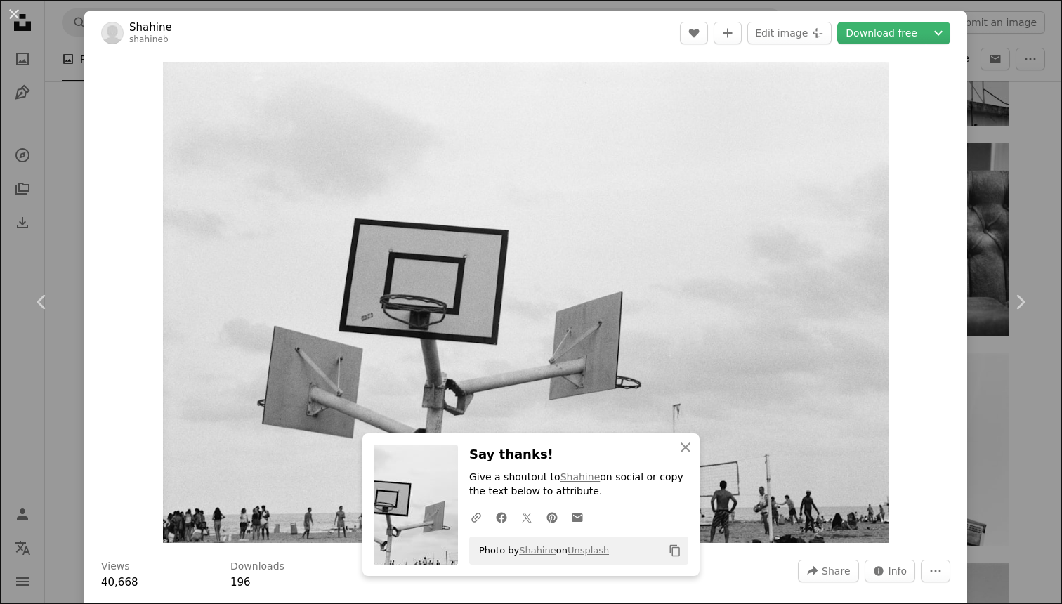
click at [29, 414] on div "An X shape Chevron left Chevron right [PERSON_NAME] A heart A plus sign Edit im…" at bounding box center [531, 302] width 1062 height 604
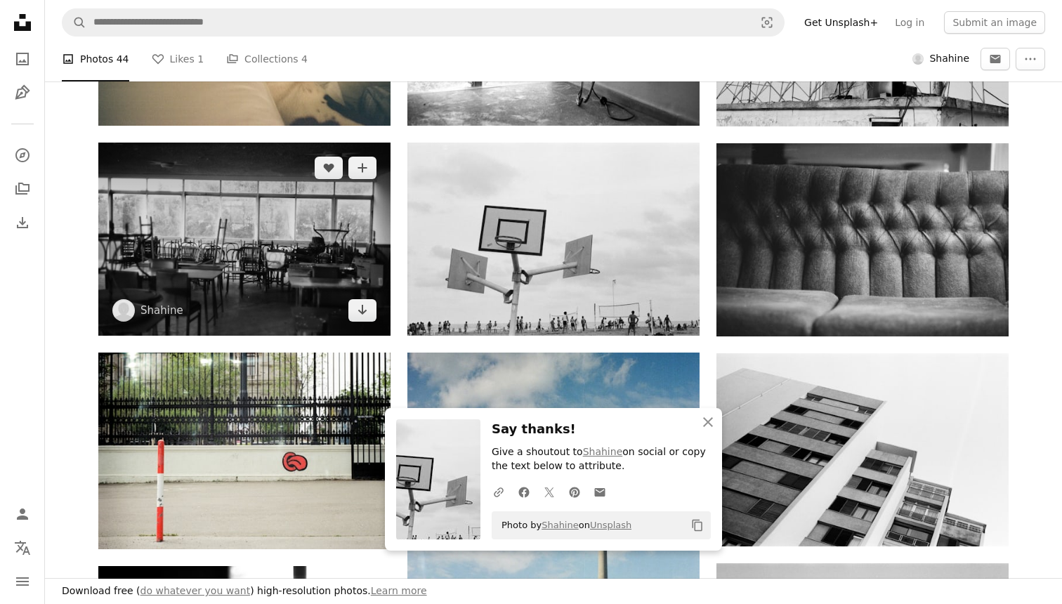
click at [235, 228] on img at bounding box center [244, 239] width 292 height 193
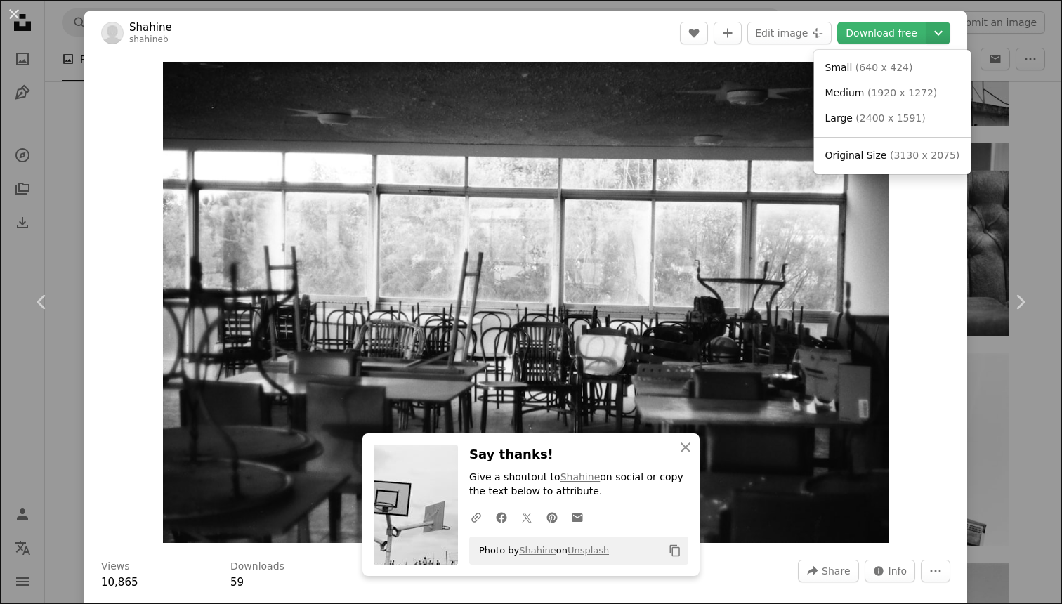
click at [950, 24] on button "Chevron down" at bounding box center [938, 33] width 24 height 22
click at [855, 154] on span "Original Size" at bounding box center [856, 155] width 62 height 11
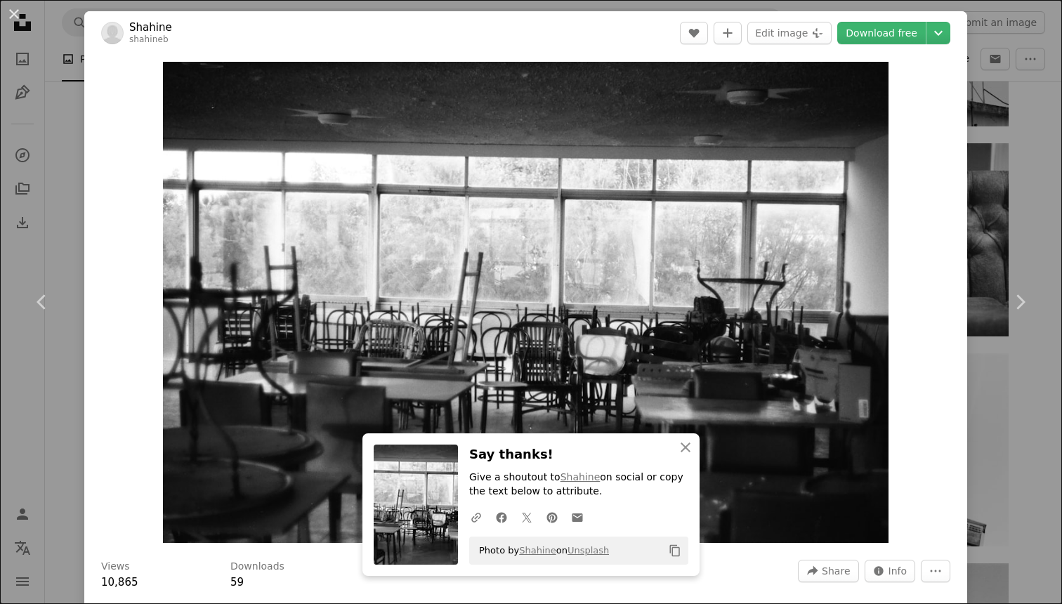
click at [1037, 177] on div "An X shape Chevron left Chevron right Shahine shahineb A heart A plus sign Edit…" at bounding box center [531, 302] width 1062 height 604
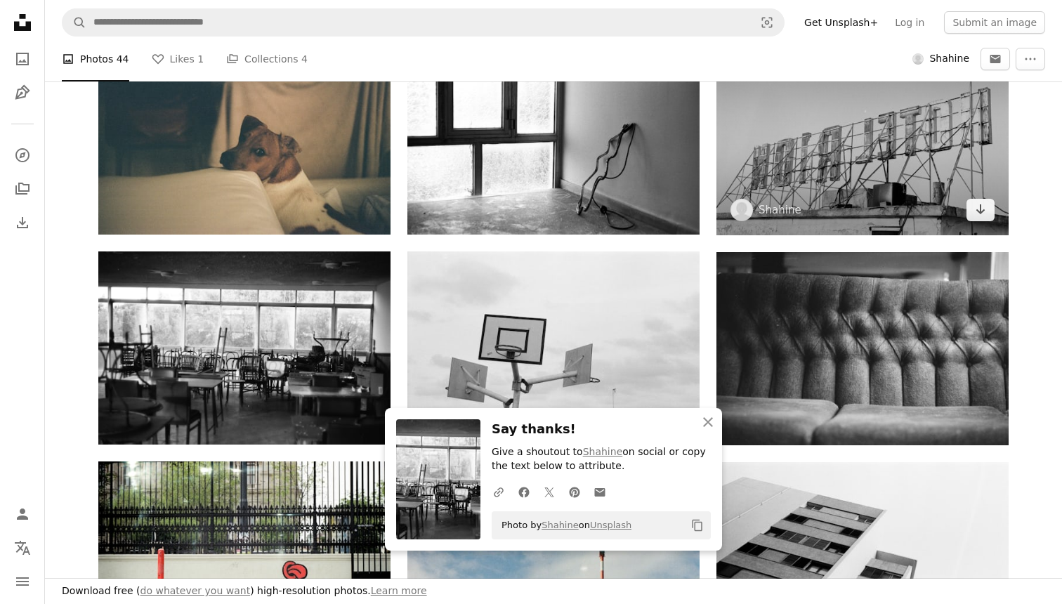
scroll to position [489, 0]
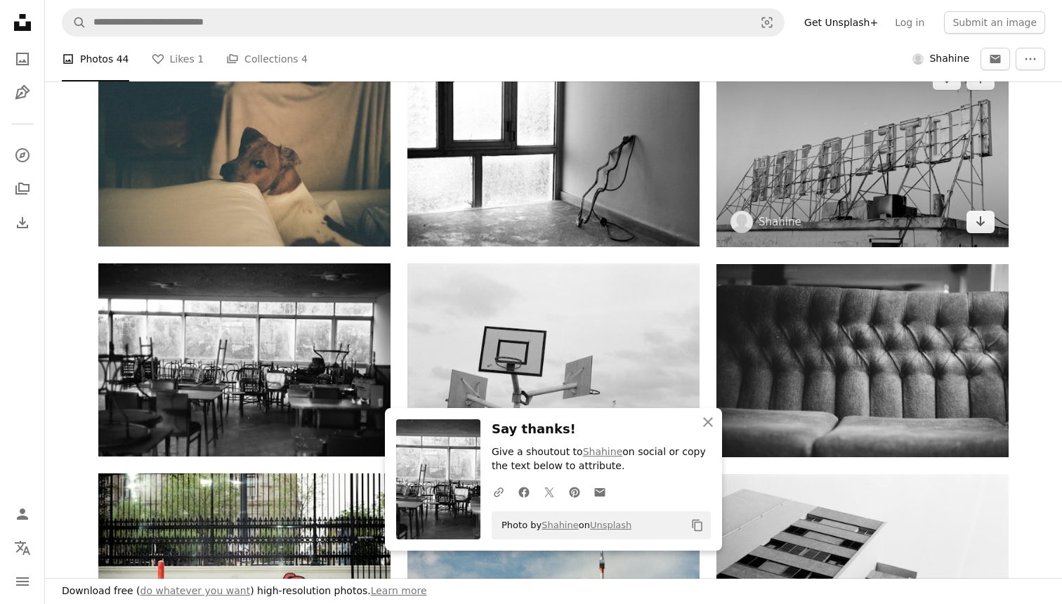
click at [864, 171] on img at bounding box center [862, 149] width 292 height 193
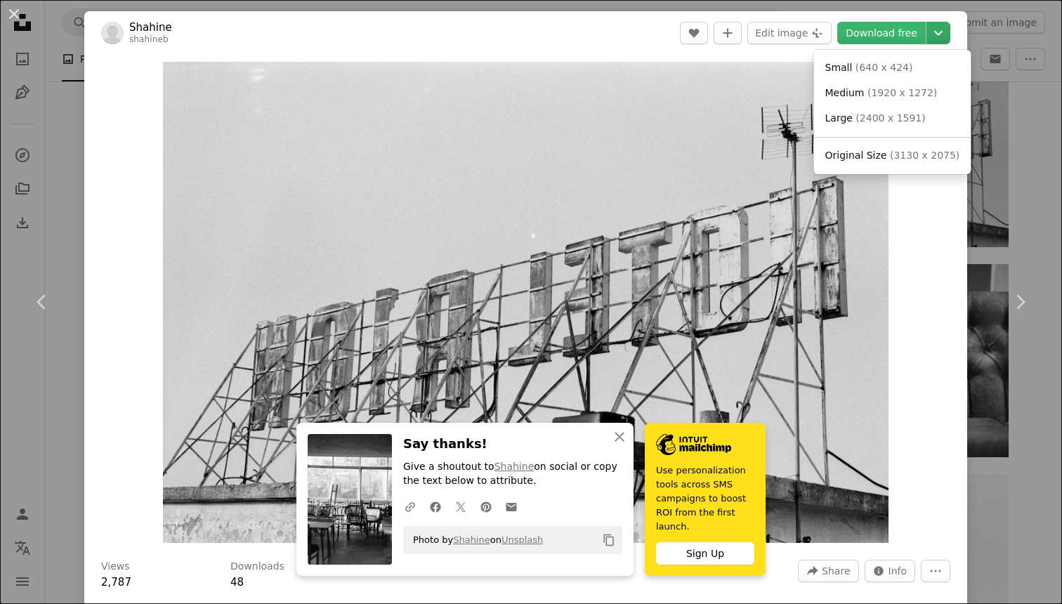
click at [943, 27] on icon "Chevron down" at bounding box center [938, 33] width 22 height 17
click at [849, 156] on span "Original Size" at bounding box center [856, 155] width 62 height 11
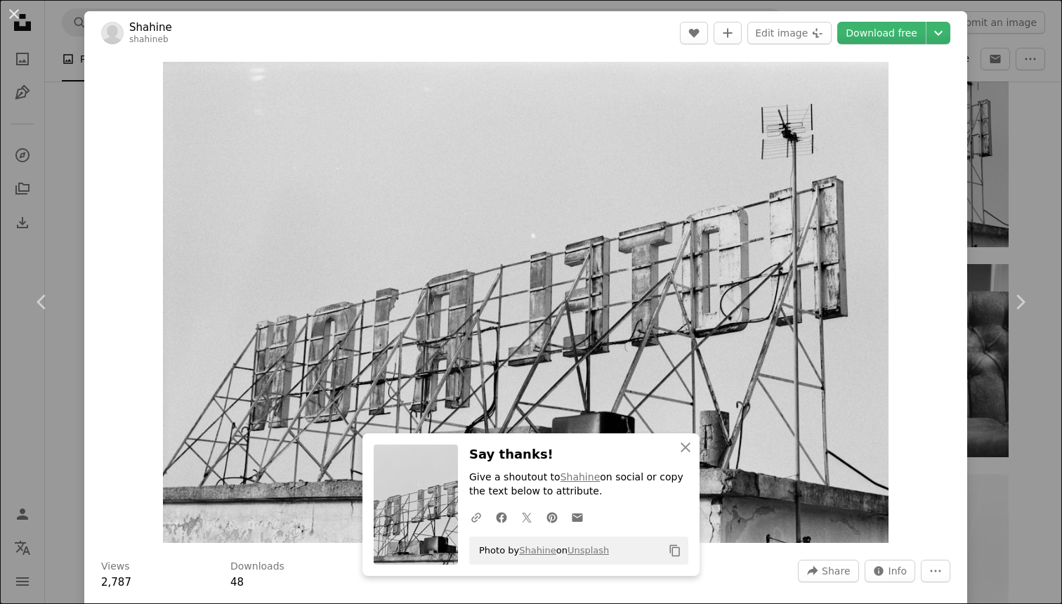
click at [1034, 171] on div "An X shape Chevron left Chevron right Shahine shahineb A heart A plus sign Edit…" at bounding box center [531, 302] width 1062 height 604
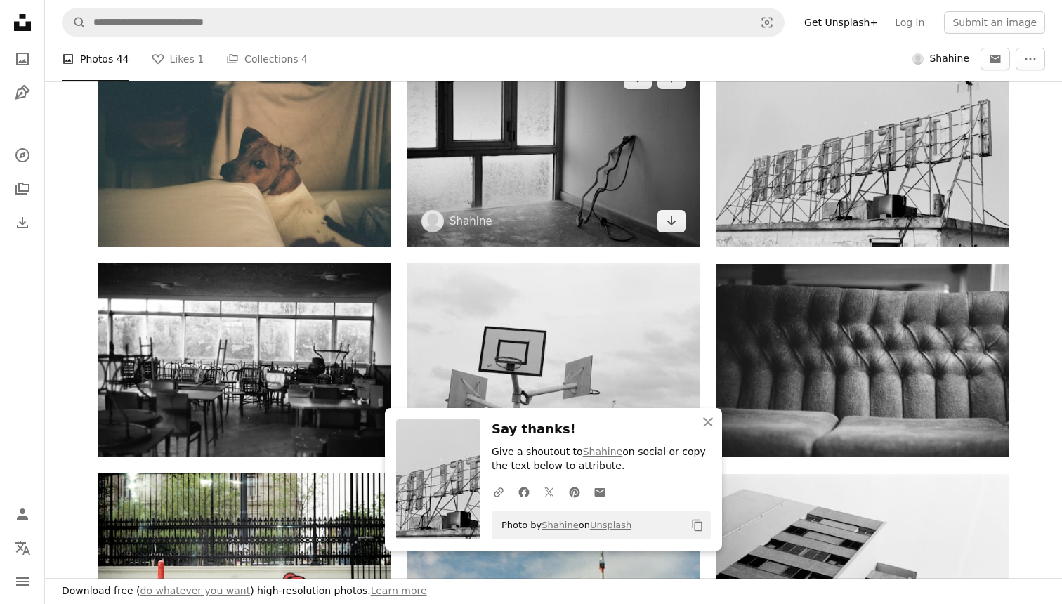
click at [614, 116] on img at bounding box center [553, 149] width 292 height 193
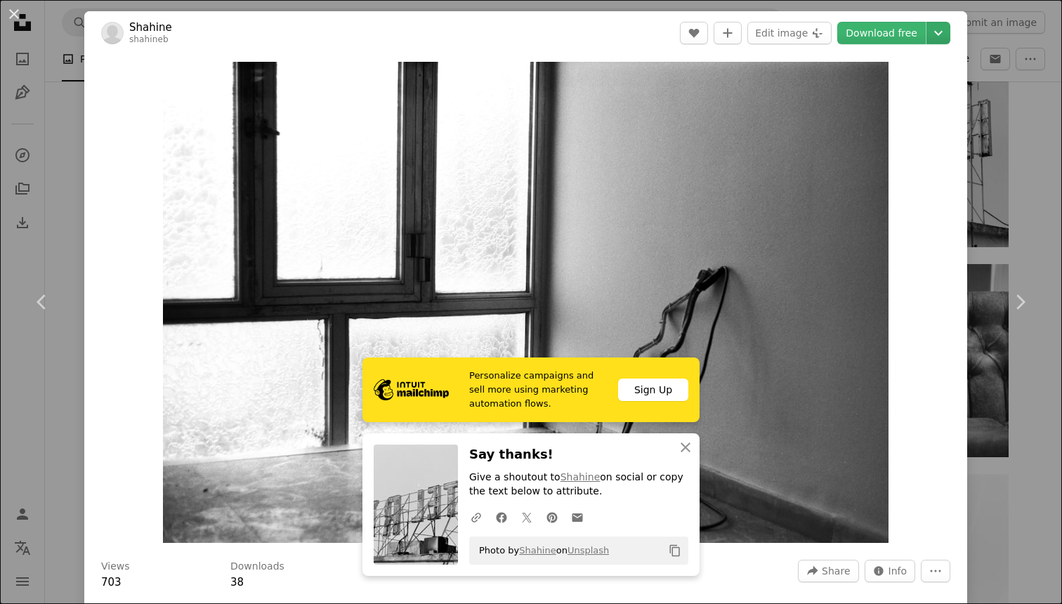
click at [945, 37] on icon "Chevron down" at bounding box center [938, 33] width 22 height 17
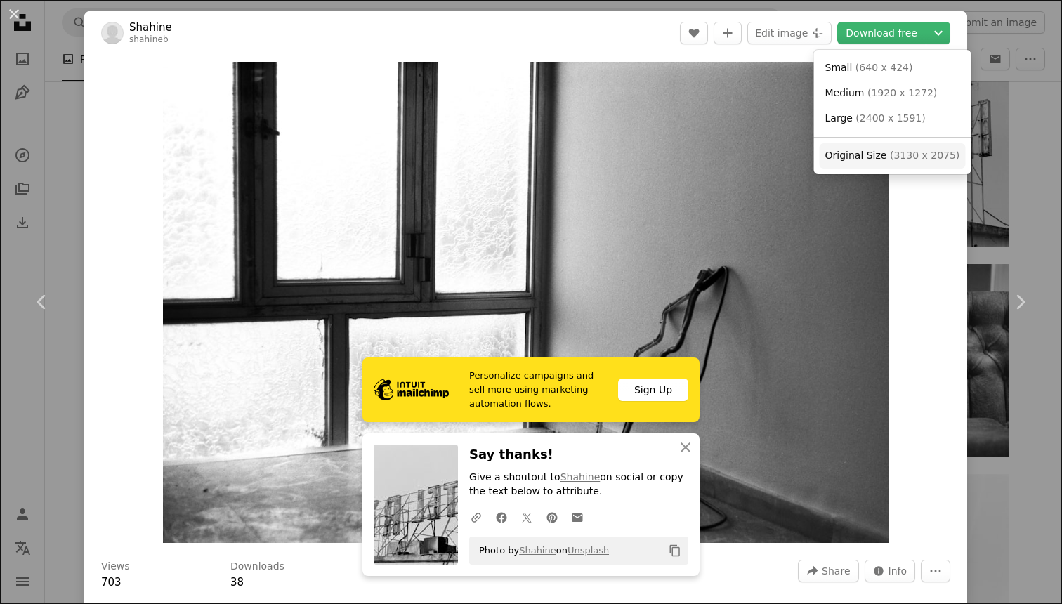
click at [887, 166] on link "Original Size ( 3130 x 2075 )" at bounding box center [892, 155] width 146 height 25
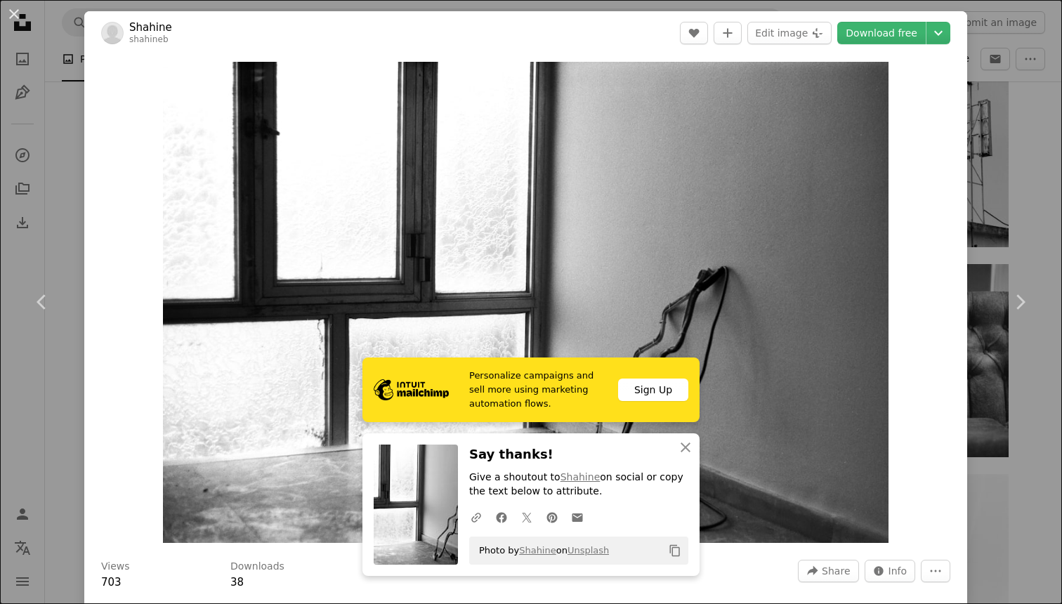
click at [1020, 183] on div "An X shape Chevron left Chevron right Shahine shahineb A heart A plus sign Edit…" at bounding box center [531, 302] width 1062 height 604
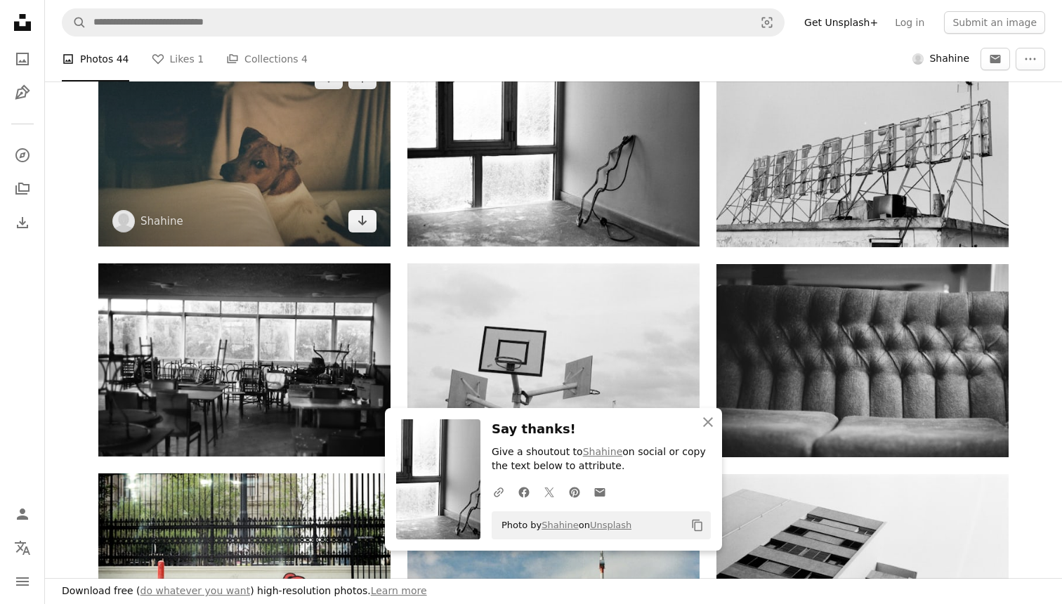
click at [303, 172] on img at bounding box center [244, 149] width 292 height 193
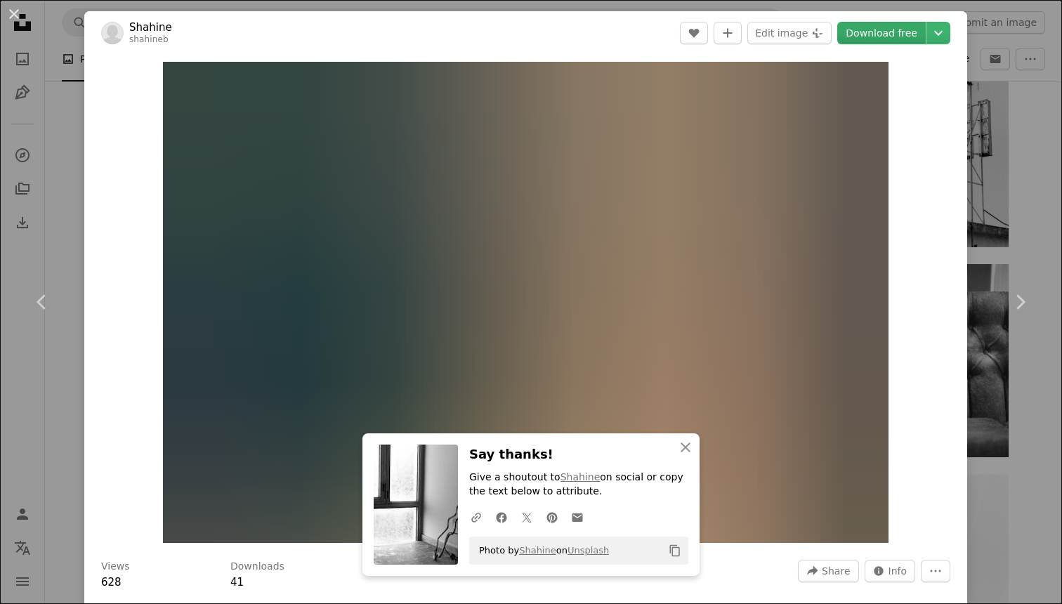
click at [925, 37] on link "Download free" at bounding box center [881, 33] width 88 height 22
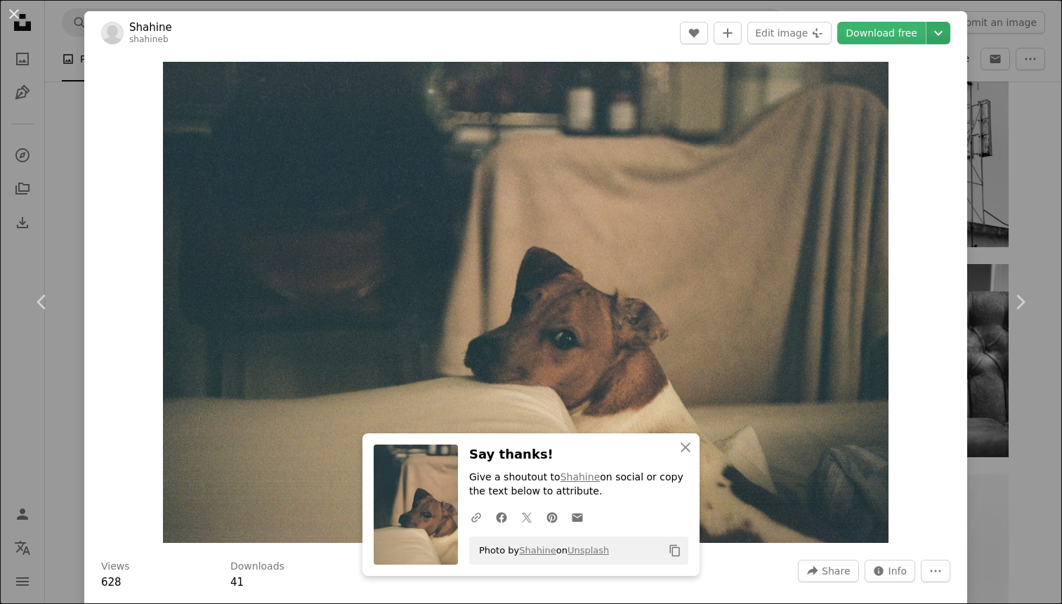
click at [946, 37] on icon "Chevron down" at bounding box center [938, 33] width 22 height 17
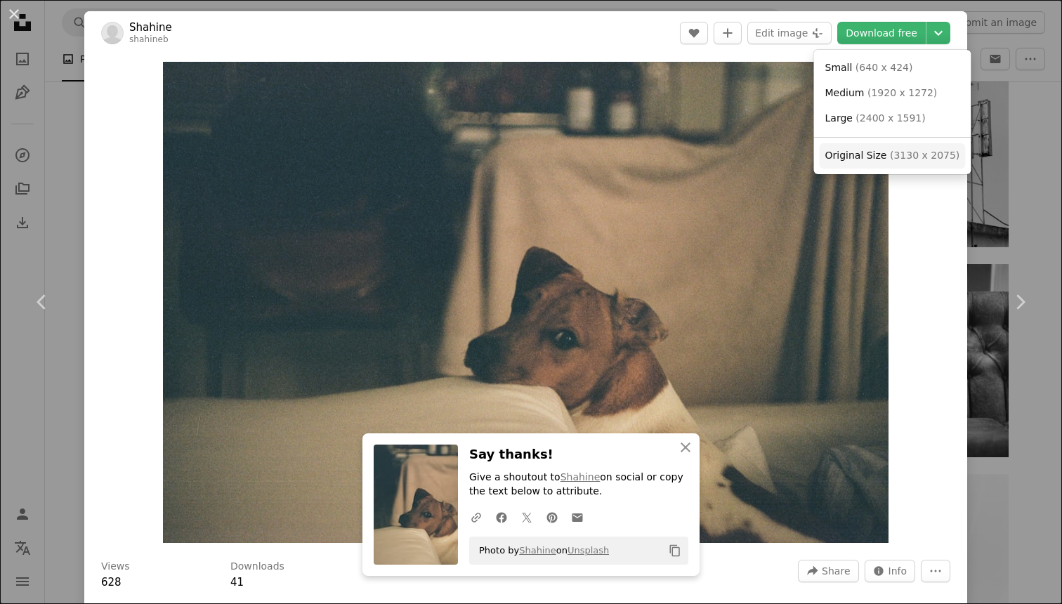
click at [944, 157] on span "( 3130 x 2075 )" at bounding box center [925, 155] width 70 height 11
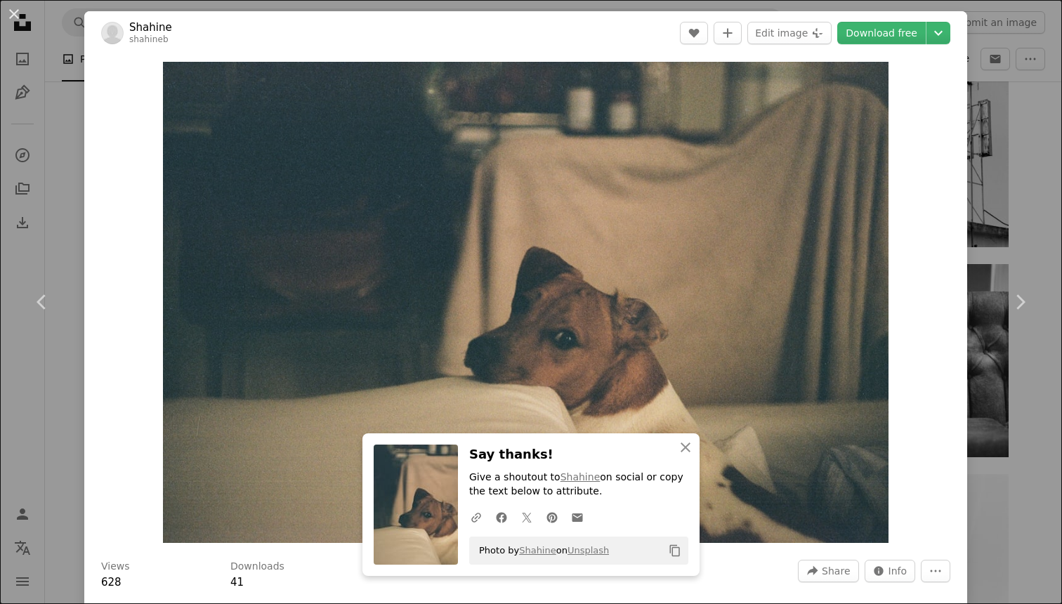
click at [1034, 157] on div "An X shape Chevron left Chevron right [PERSON_NAME] A heart A plus sign Edit im…" at bounding box center [531, 302] width 1062 height 604
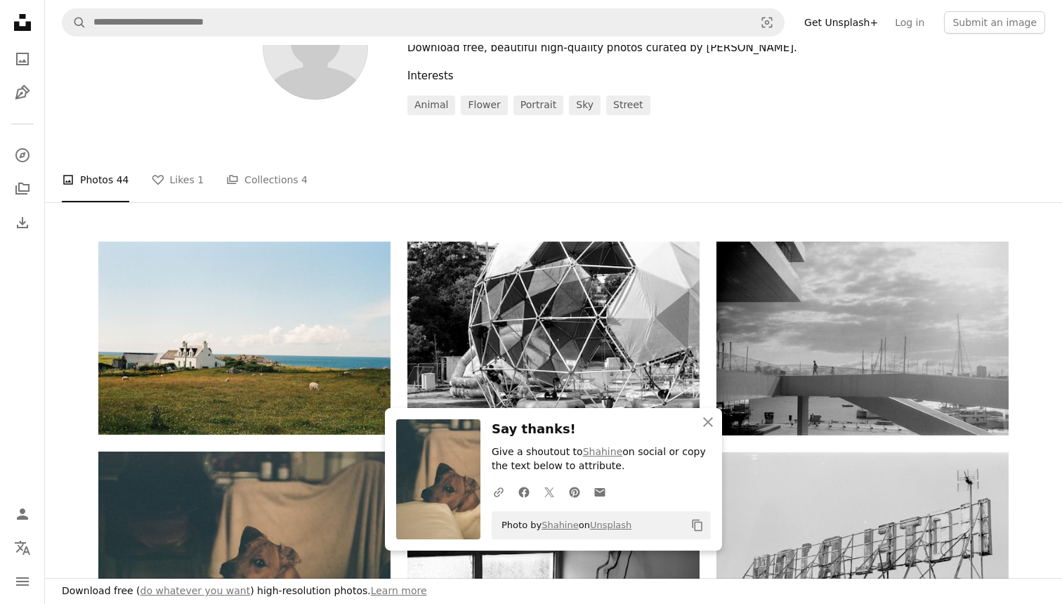
scroll to position [88, 0]
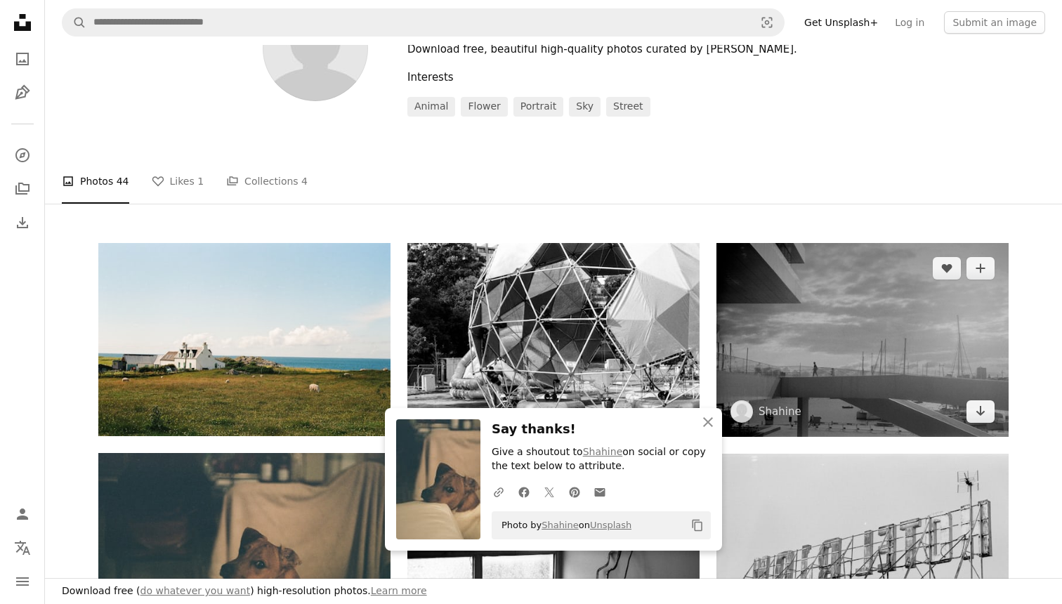
click at [856, 280] on img at bounding box center [862, 340] width 292 height 194
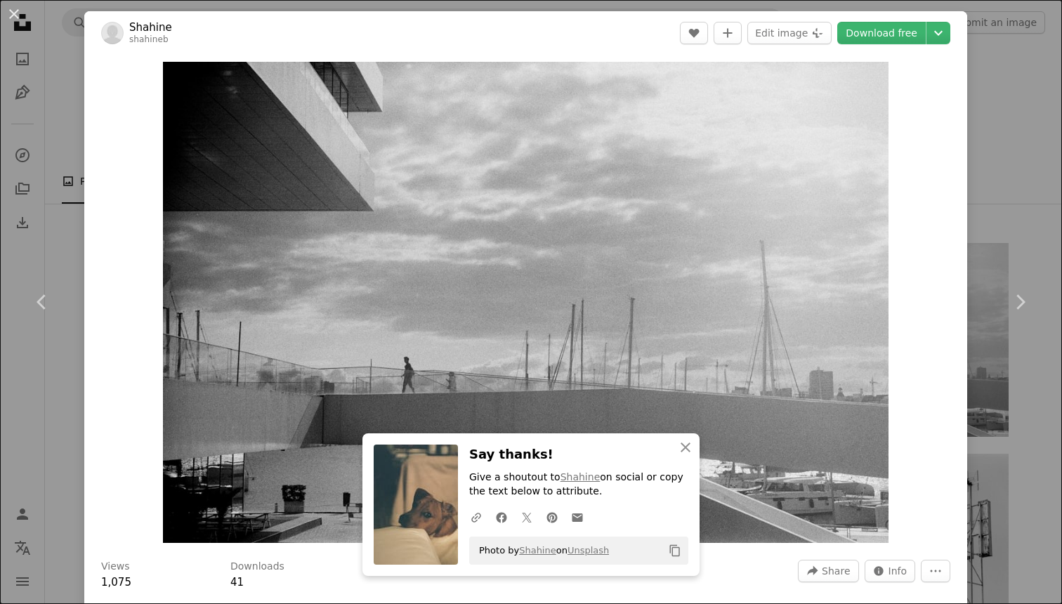
click at [946, 48] on header "[PERSON_NAME] A heart A plus sign Edit image Plus sign for Unsplash+ Download f…" at bounding box center [525, 33] width 883 height 44
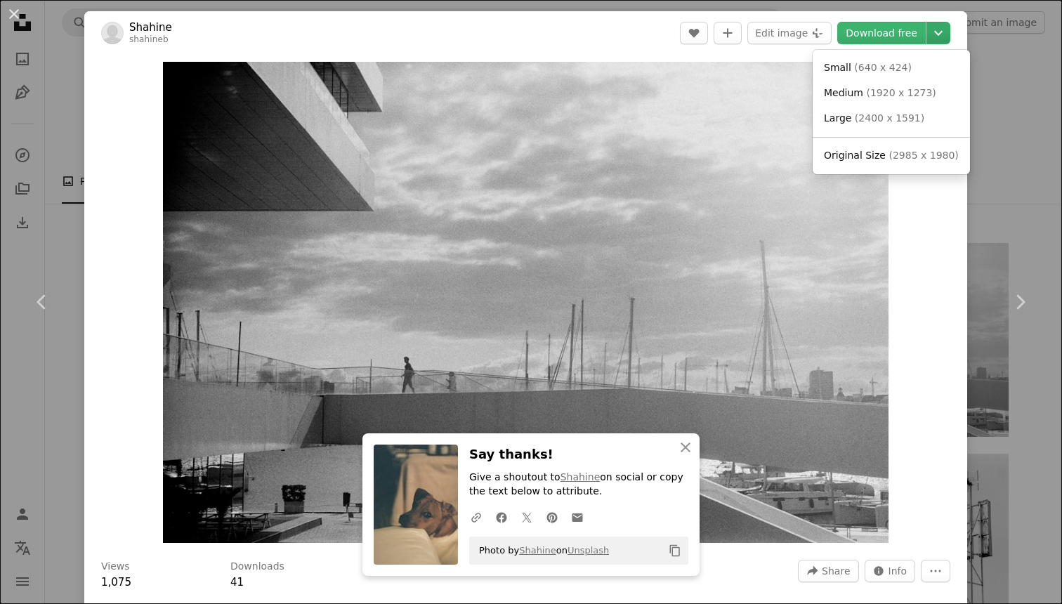
click at [942, 34] on icon "Choose download size" at bounding box center [938, 33] width 8 height 5
click at [888, 155] on span "( 2985 x 1980 )" at bounding box center [923, 155] width 70 height 11
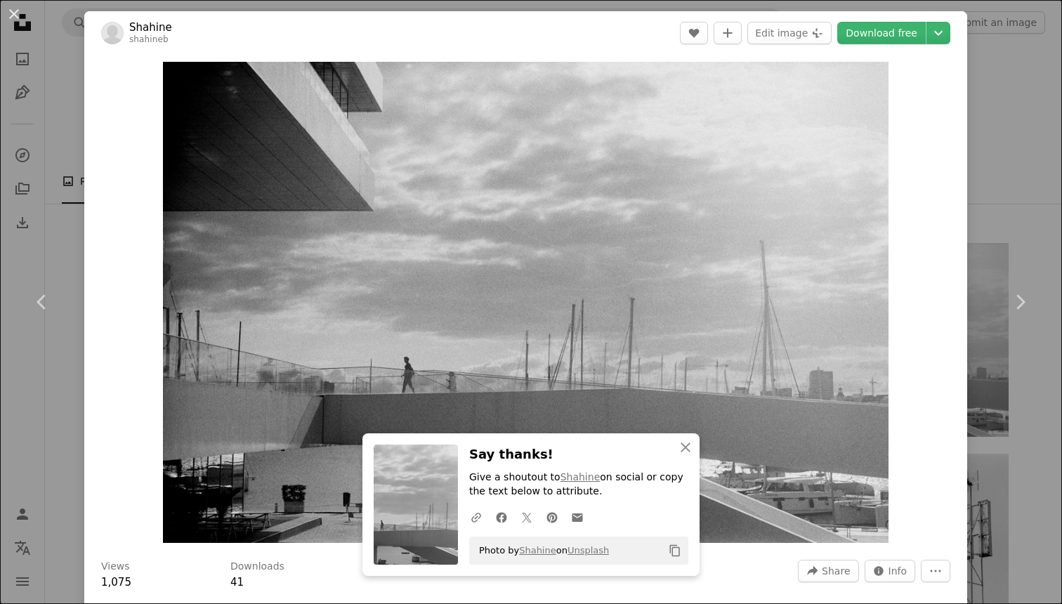
click at [1039, 127] on div "An X shape Chevron left Chevron right Shahine shahineb A heart A plus sign Edit…" at bounding box center [531, 302] width 1062 height 604
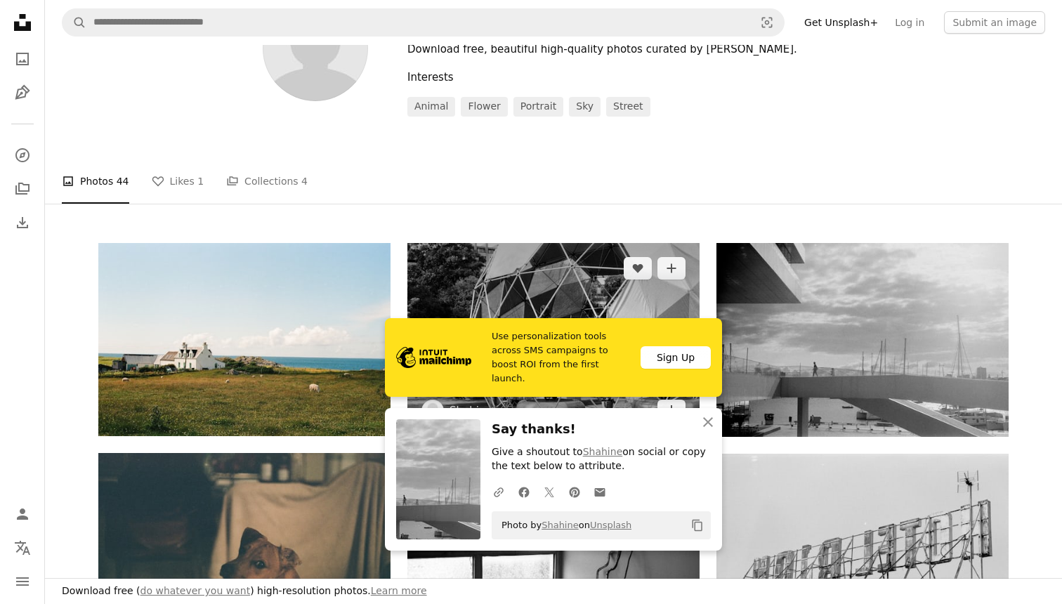
click at [558, 292] on img at bounding box center [553, 339] width 292 height 193
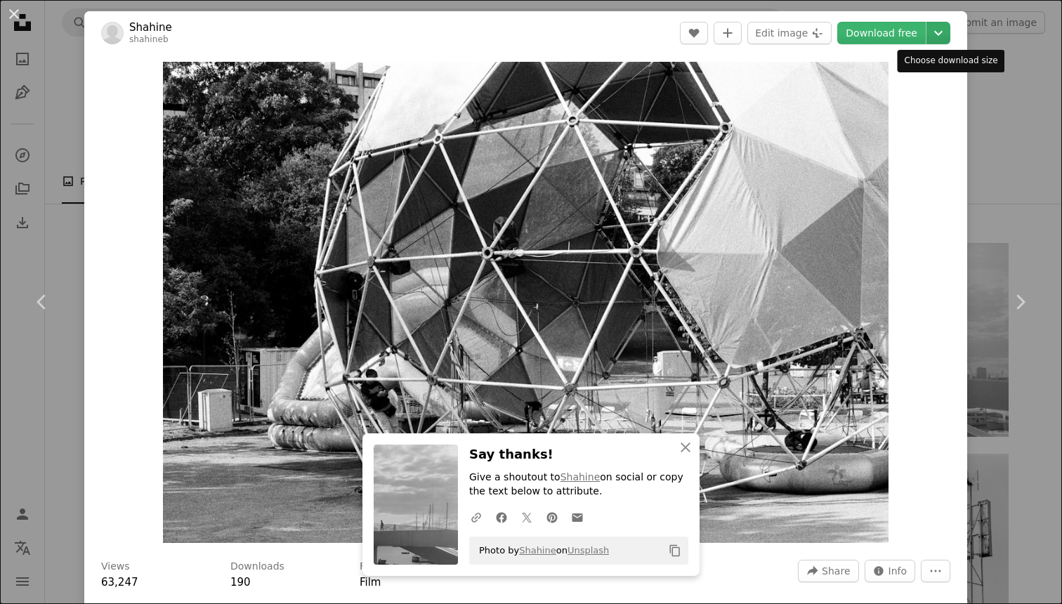
click at [948, 30] on icon "Chevron down" at bounding box center [938, 33] width 22 height 17
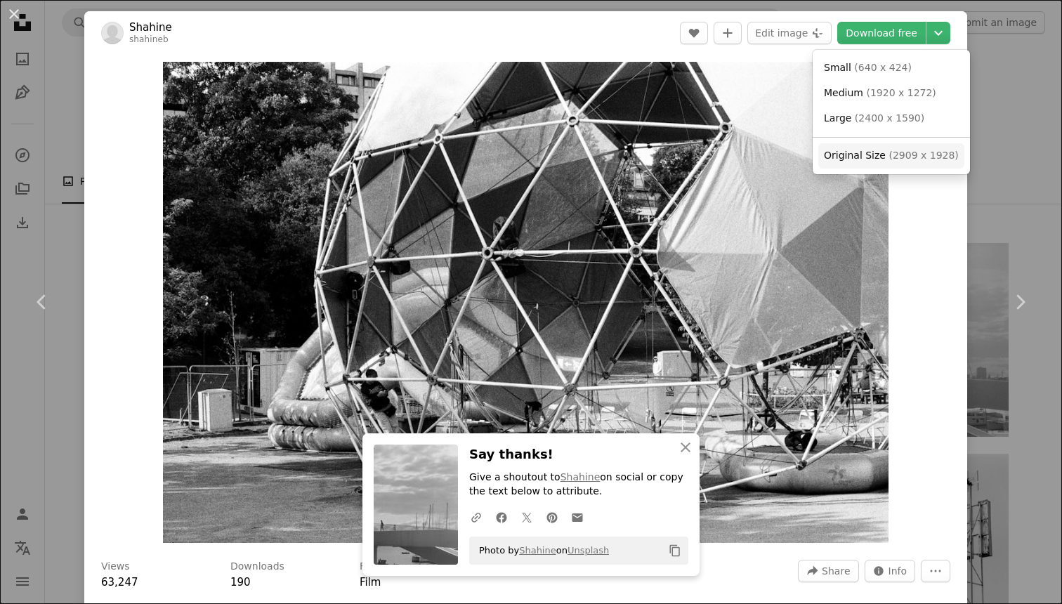
click at [894, 154] on span "( 2909 x 1928 )" at bounding box center [923, 155] width 70 height 11
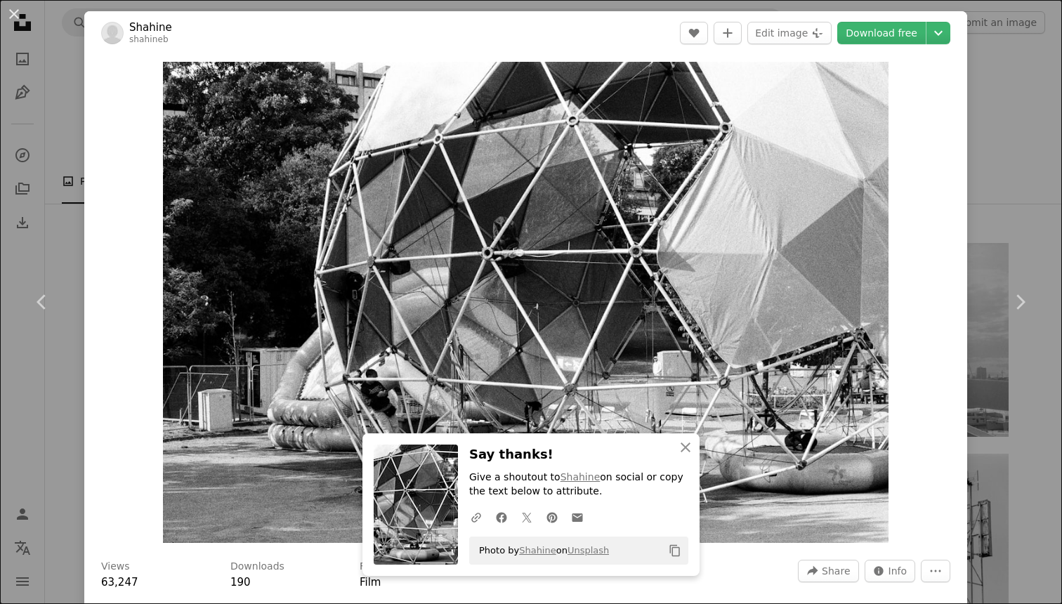
click at [1028, 137] on div "An X shape Chevron left Chevron right Shahine shahineb A heart A plus sign Edit…" at bounding box center [531, 302] width 1062 height 604
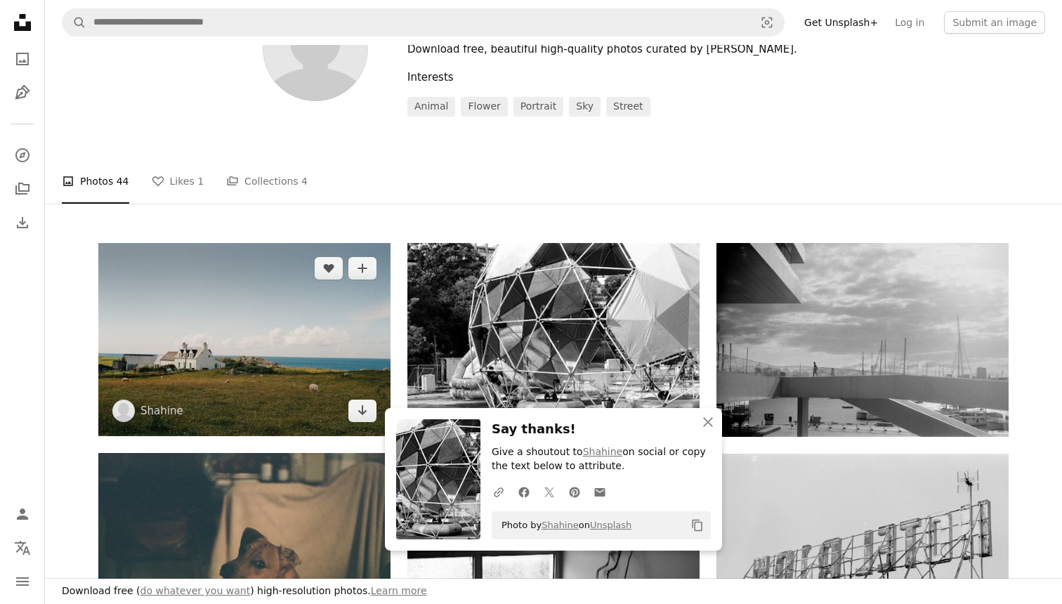
click at [255, 349] on img at bounding box center [244, 339] width 292 height 193
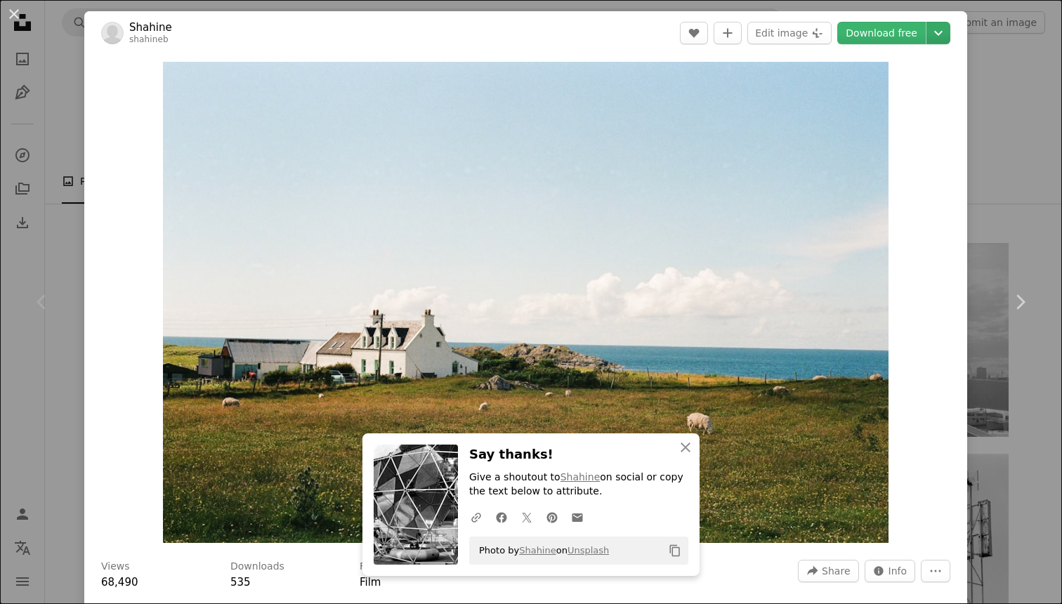
click at [945, 27] on icon "Chevron down" at bounding box center [938, 33] width 22 height 17
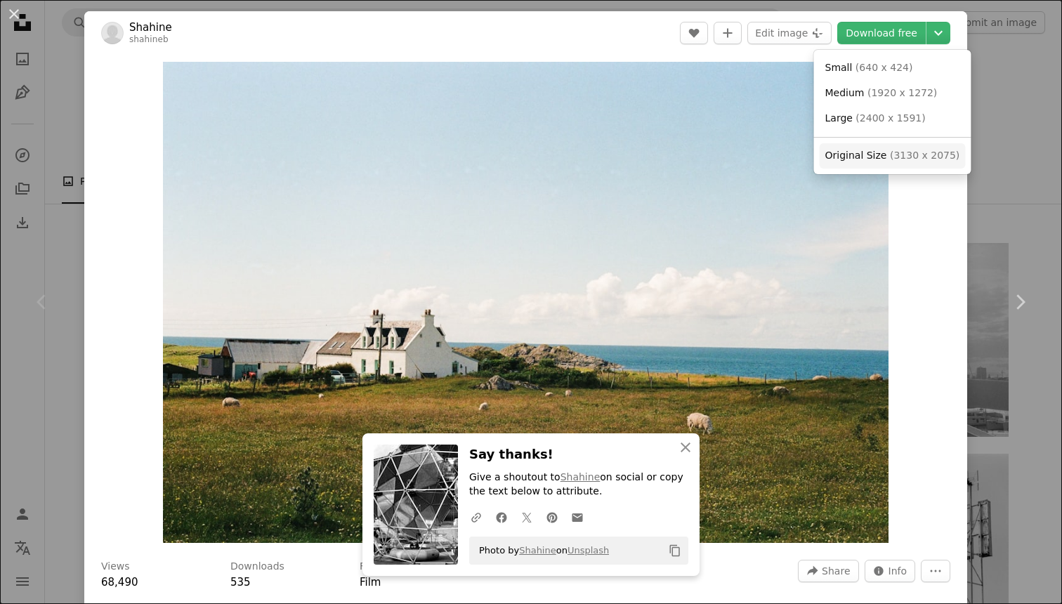
click at [885, 161] on span "Original Size ( 3130 x 2075 )" at bounding box center [892, 156] width 135 height 14
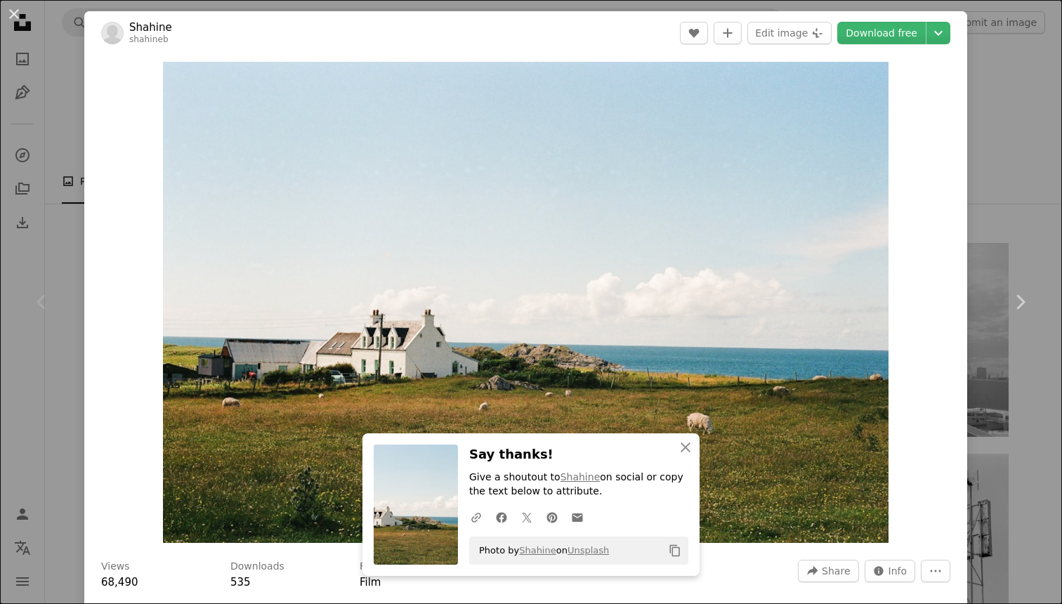
click at [1022, 157] on div "An X shape Chevron left Chevron right [PERSON_NAME] A heart A plus sign Edit im…" at bounding box center [531, 302] width 1062 height 604
